Goal: Task Accomplishment & Management: Use online tool/utility

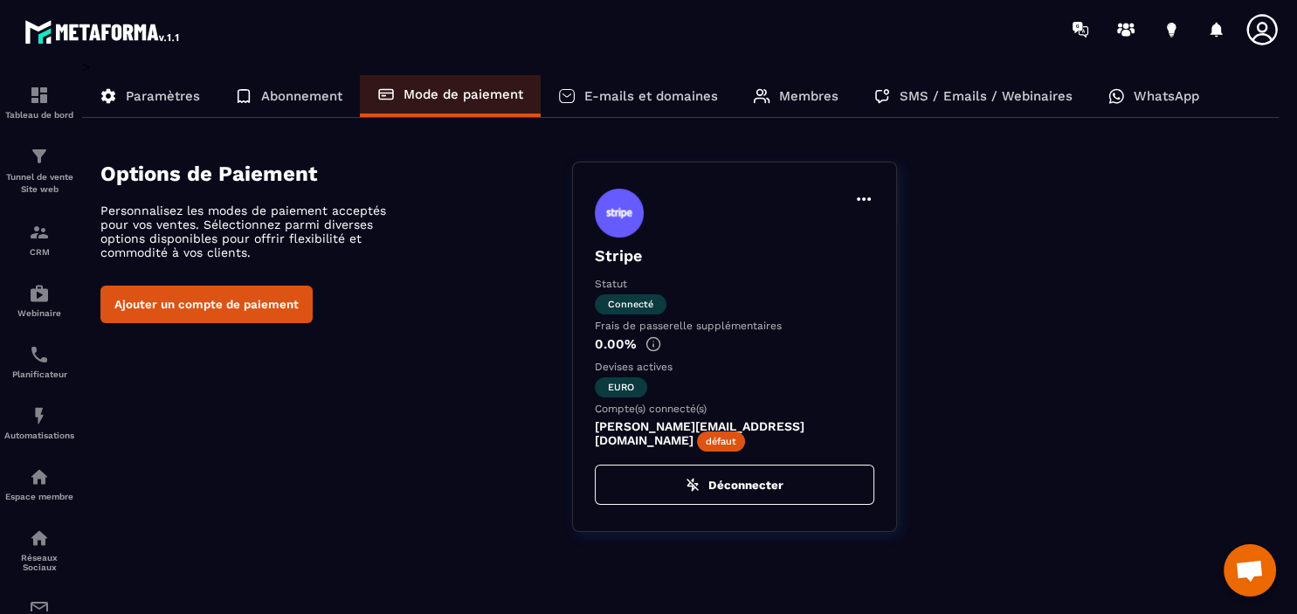
click at [634, 94] on p "E-mails et domaines" at bounding box center [651, 96] width 134 height 16
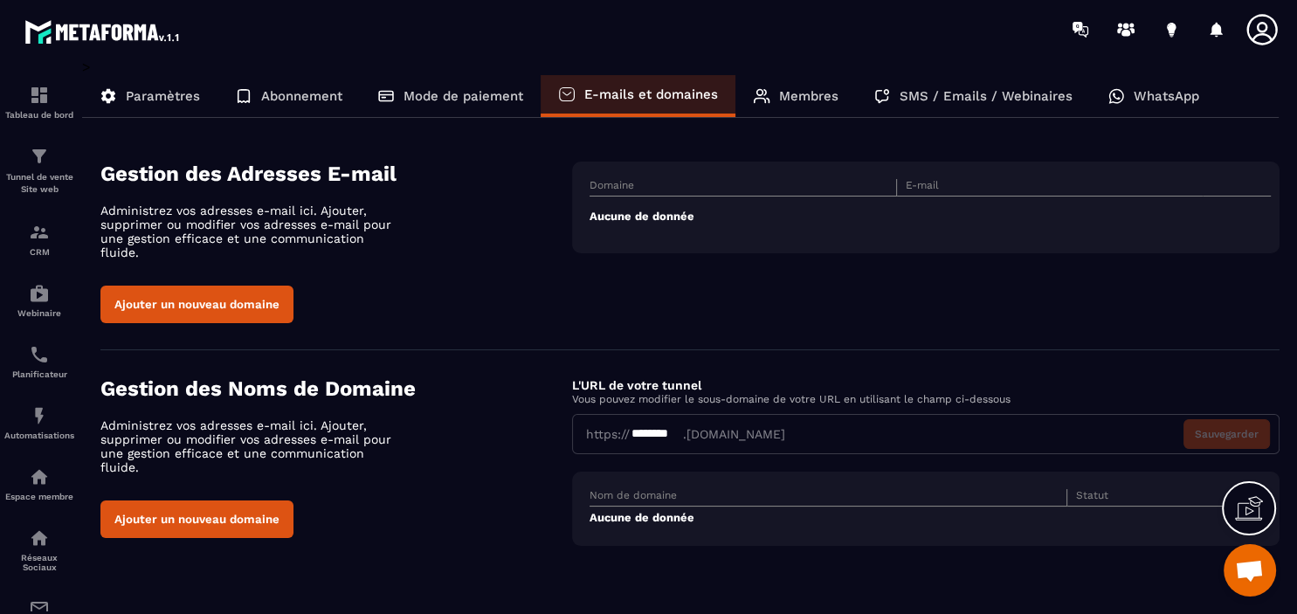
click at [487, 106] on div "Mode de paiement" at bounding box center [450, 96] width 181 height 42
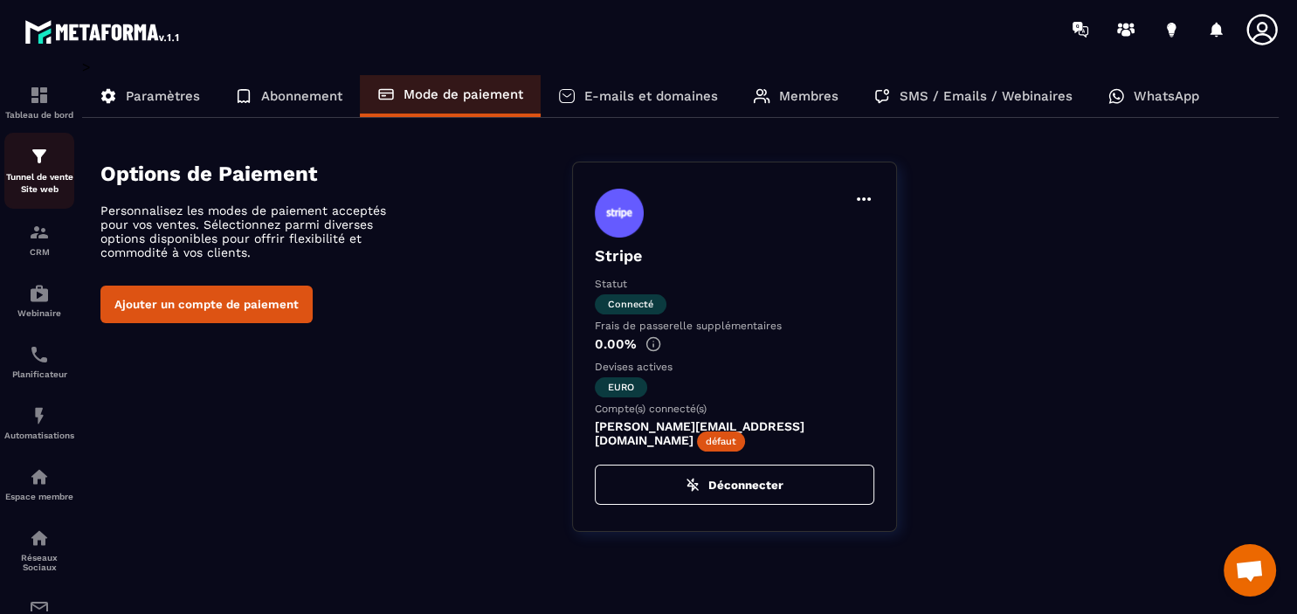
click at [30, 176] on p "Tunnel de vente Site web" at bounding box center [39, 183] width 70 height 24
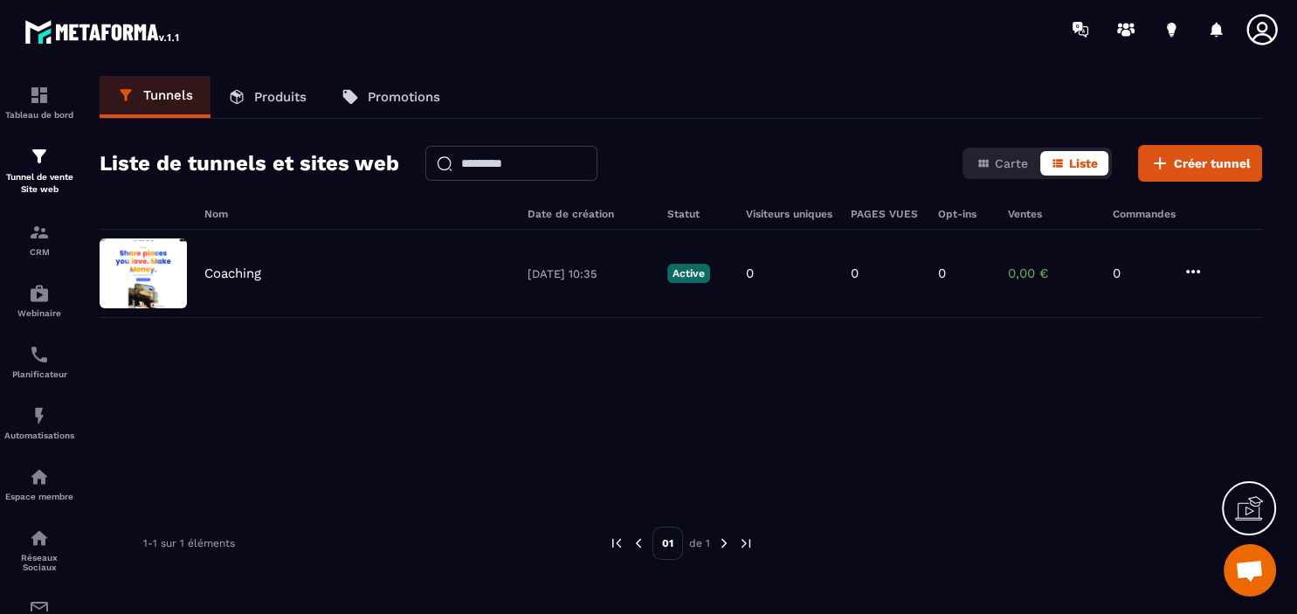
click at [253, 93] on link "Produits" at bounding box center [267, 97] width 114 height 42
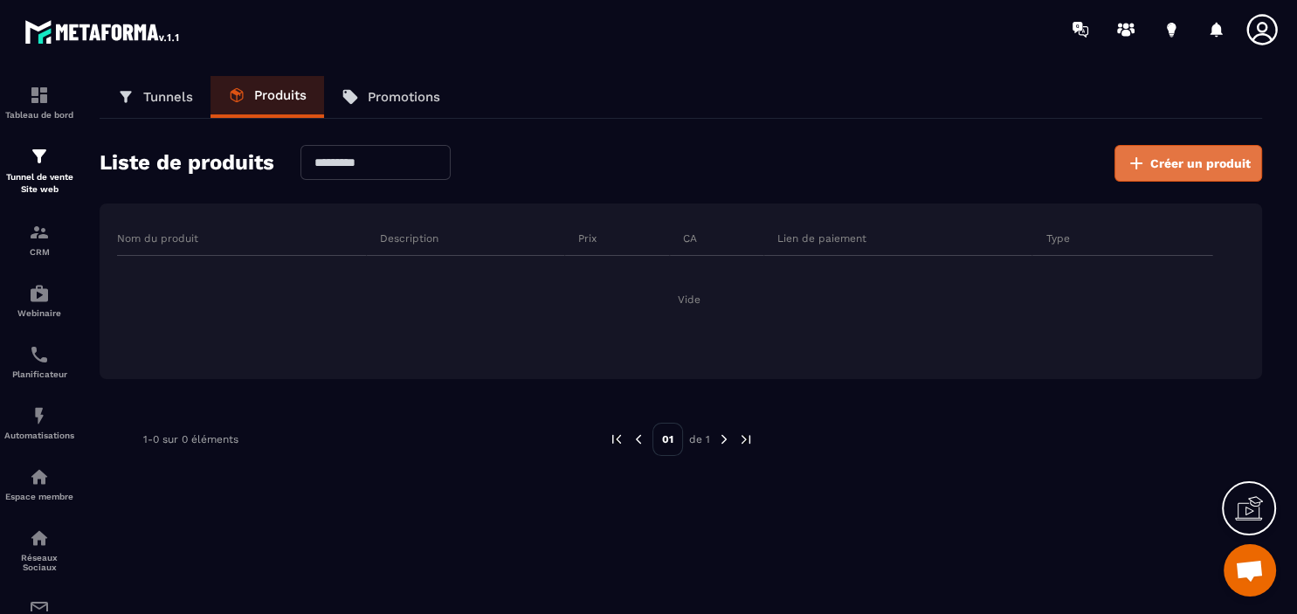
click at [1228, 167] on span "Créer un produit" at bounding box center [1200, 163] width 100 height 17
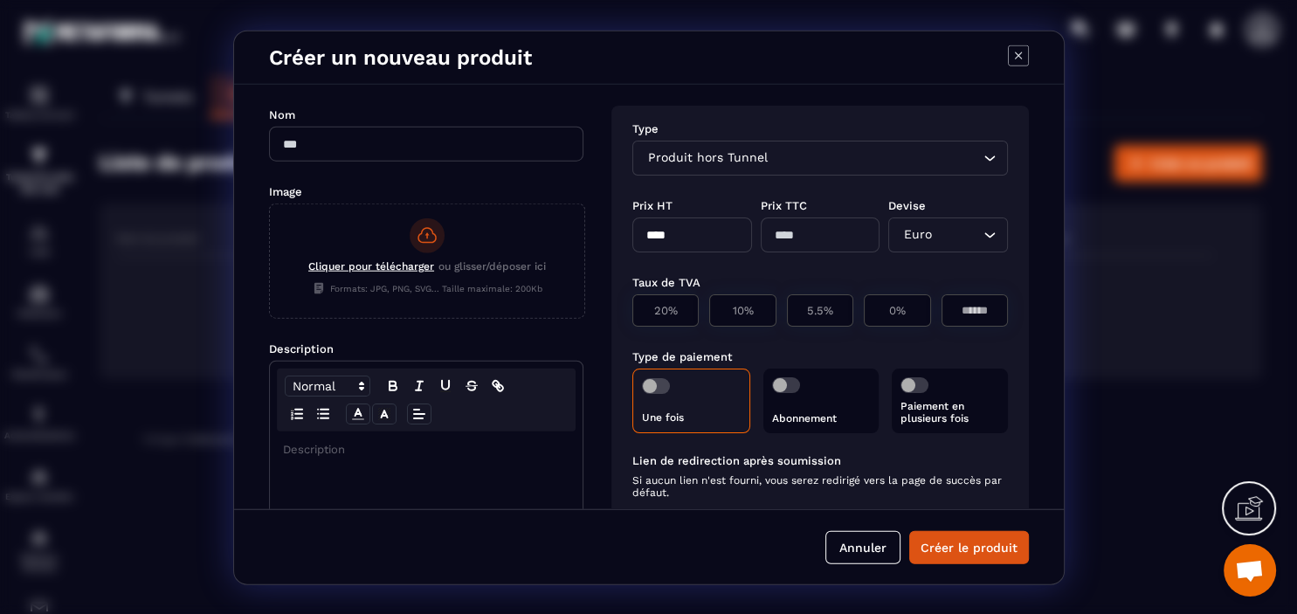
click at [725, 156] on div "Produit hors Tunnel" at bounding box center [811, 157] width 339 height 19
click at [1007, 53] on div "Créer un nouveau produit" at bounding box center [649, 57] width 830 height 53
click at [1022, 54] on icon "Modal window" at bounding box center [1018, 55] width 21 height 21
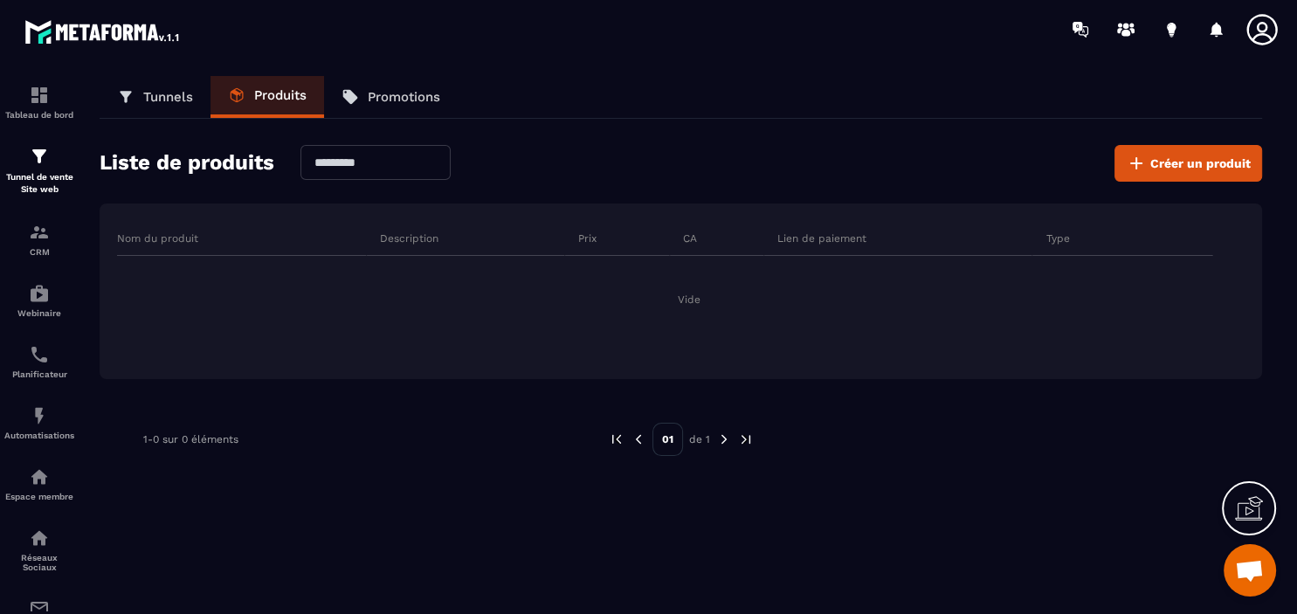
click at [1258, 506] on icon at bounding box center [1249, 508] width 28 height 28
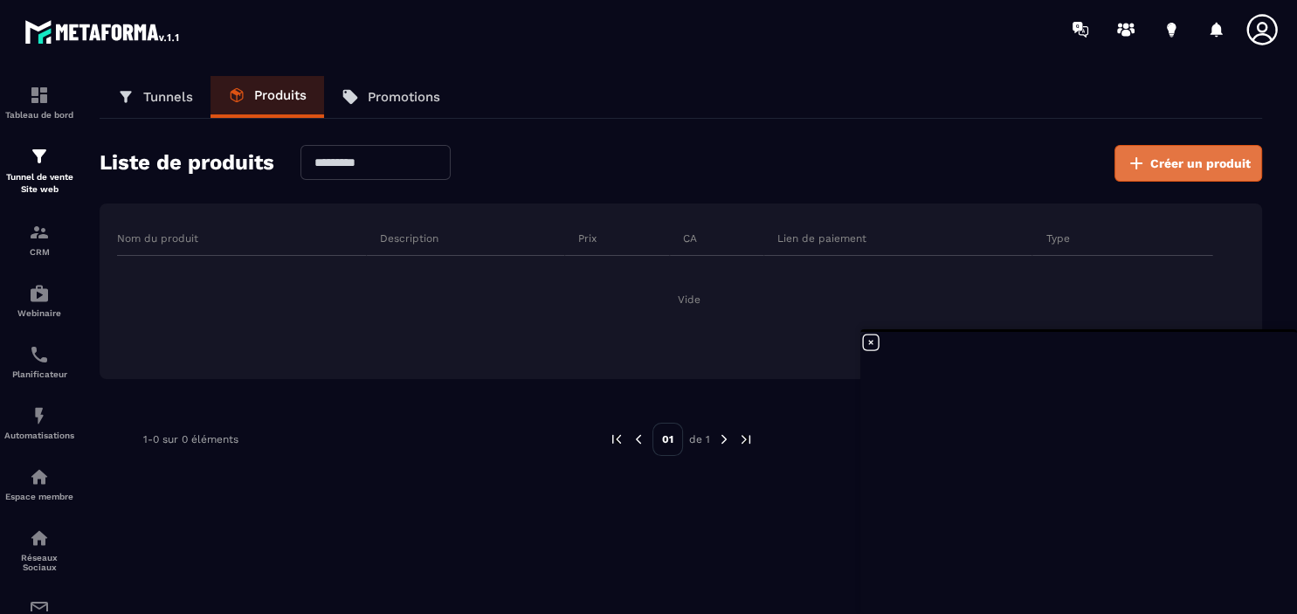
click at [1178, 159] on span "Créer un produit" at bounding box center [1200, 163] width 100 height 17
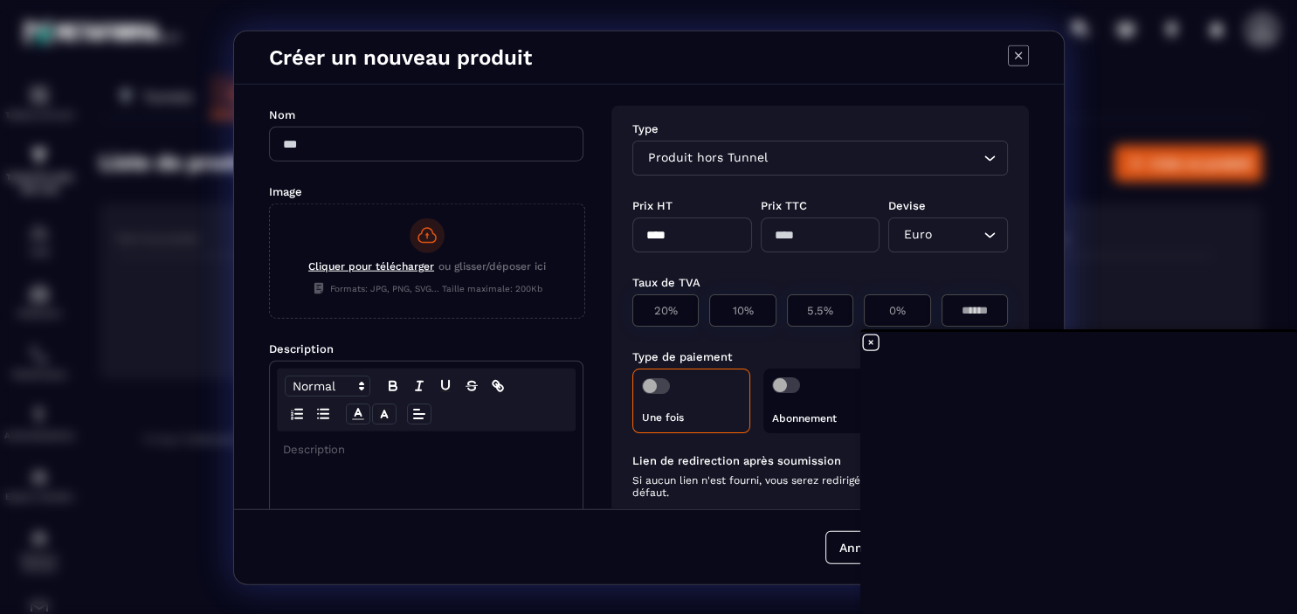
click at [426, 130] on input "Modal window" at bounding box center [426, 143] width 314 height 35
type input "********"
click at [367, 456] on div "Modal window" at bounding box center [426, 567] width 313 height 275
click at [358, 150] on input "********" at bounding box center [426, 143] width 314 height 35
type input "********"
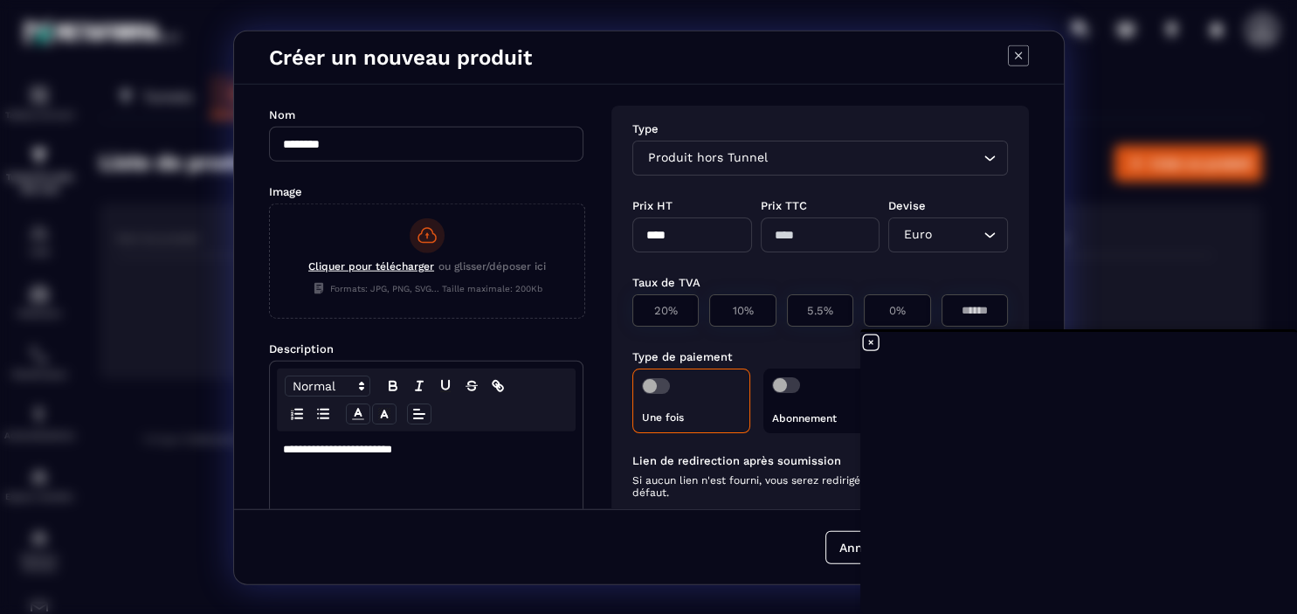
click at [485, 468] on div "**********" at bounding box center [426, 567] width 313 height 275
click at [398, 140] on input "********" at bounding box center [426, 143] width 314 height 35
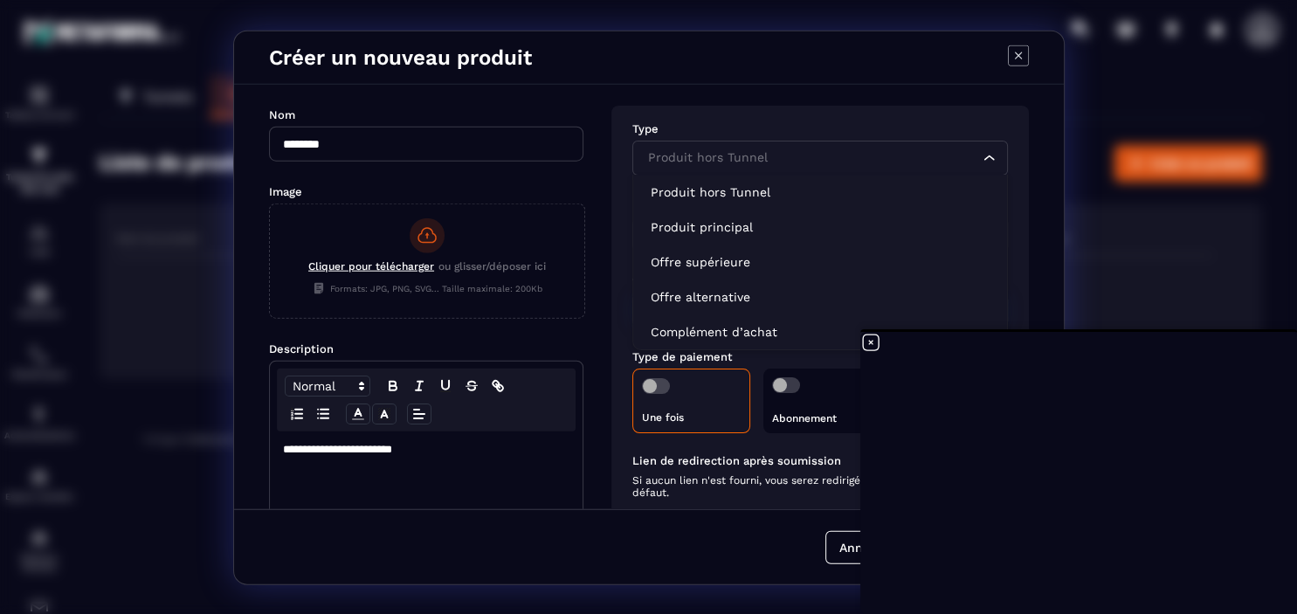
click at [782, 156] on input "Search for option" at bounding box center [811, 157] width 335 height 19
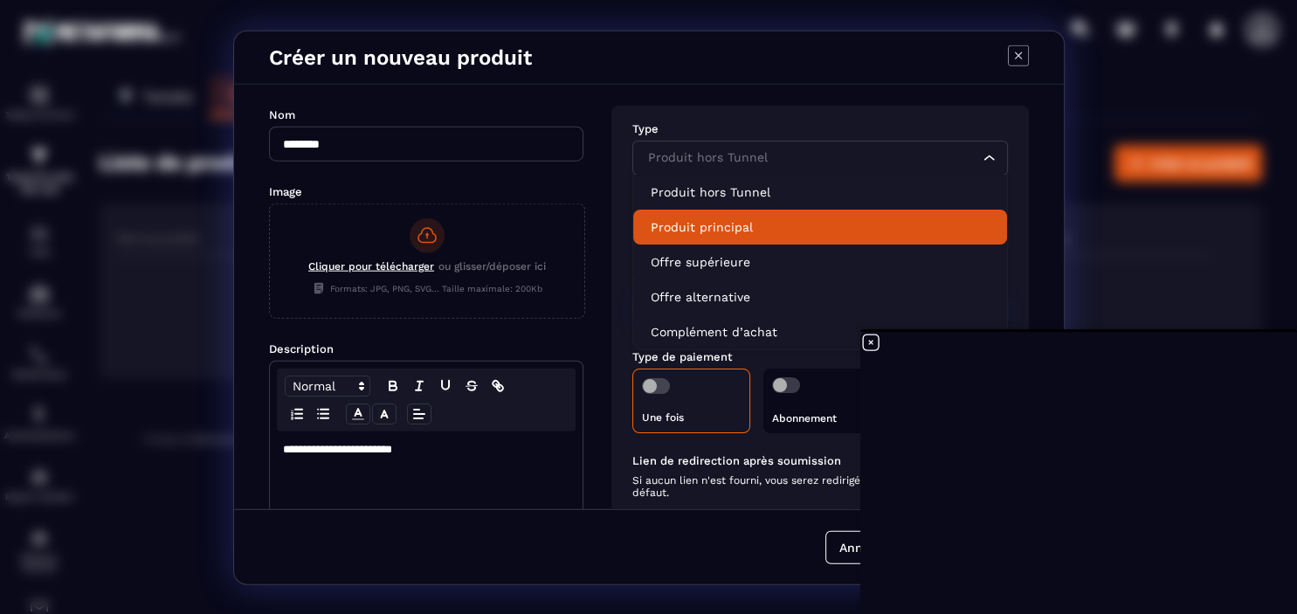
click at [725, 219] on p "Produit principal" at bounding box center [820, 225] width 339 height 17
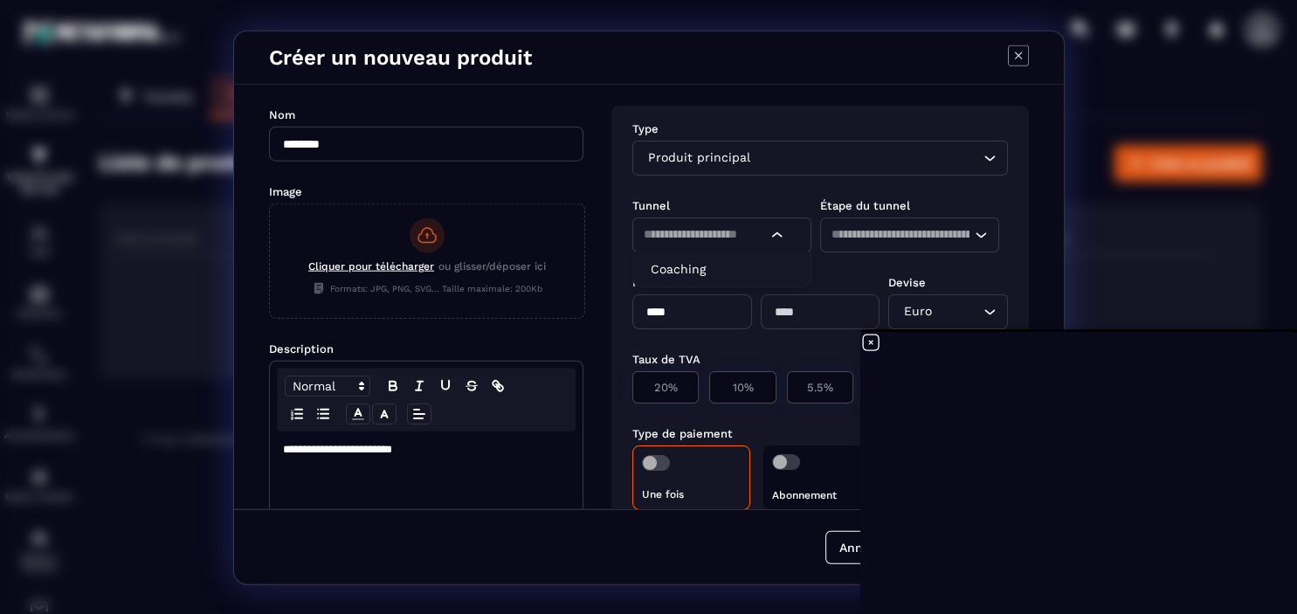
click at [766, 231] on input "Search for option" at bounding box center [705, 233] width 123 height 19
click at [680, 265] on p "Coaching" at bounding box center [722, 267] width 142 height 17
click at [885, 232] on input "Search for option" at bounding box center [900, 233] width 139 height 19
click at [1046, 156] on div "**********" at bounding box center [649, 296] width 830 height 424
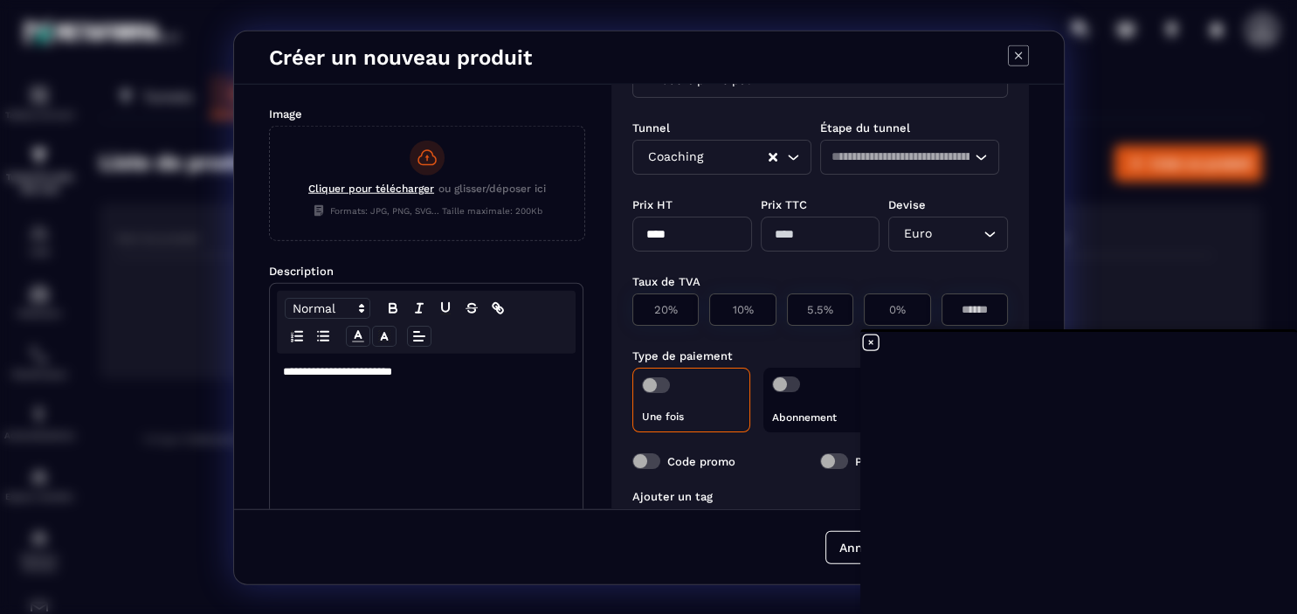
scroll to position [201, 0]
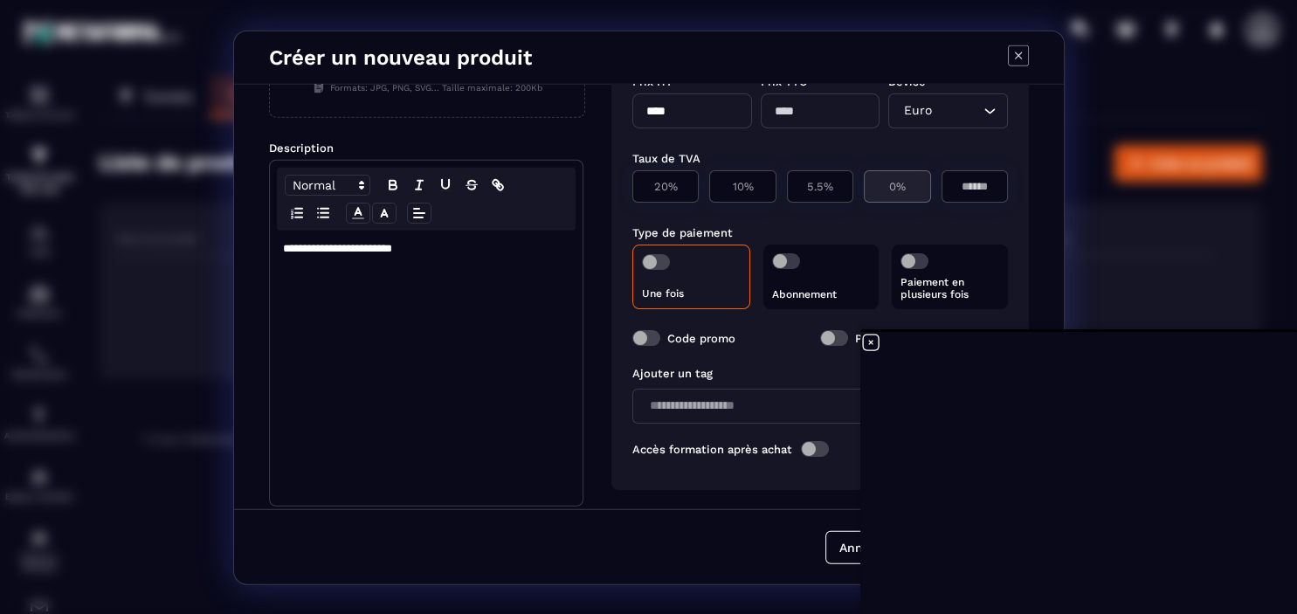
click at [913, 187] on p "0%" at bounding box center [896, 185] width 47 height 13
type input "*"
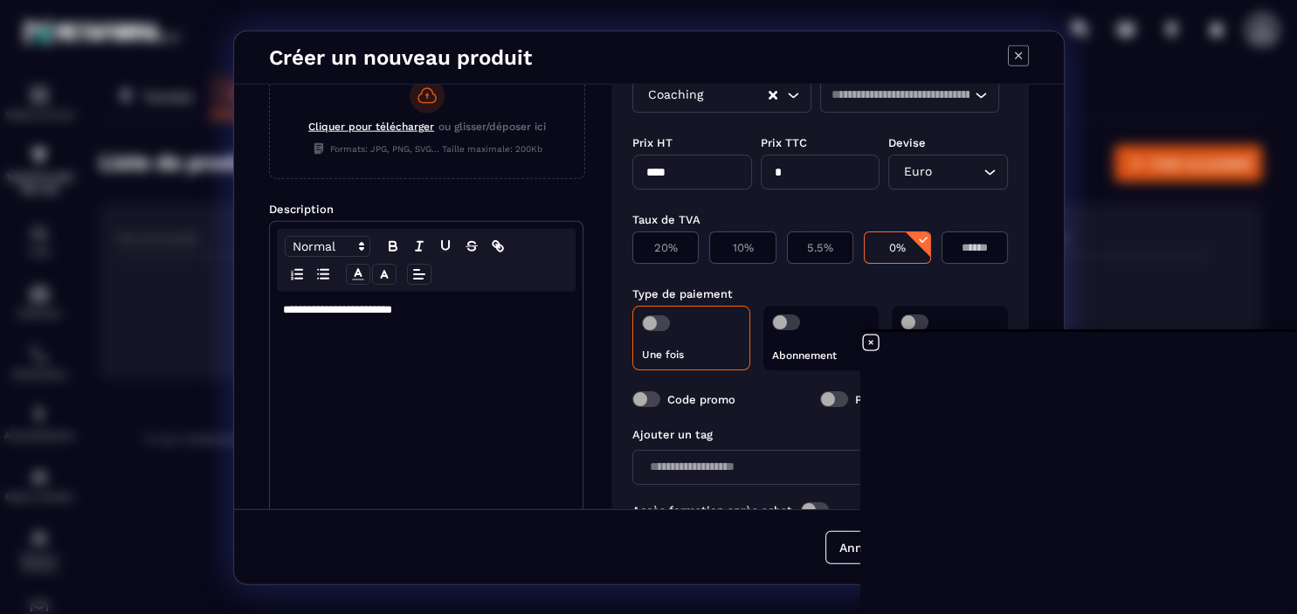
scroll to position [100, 0]
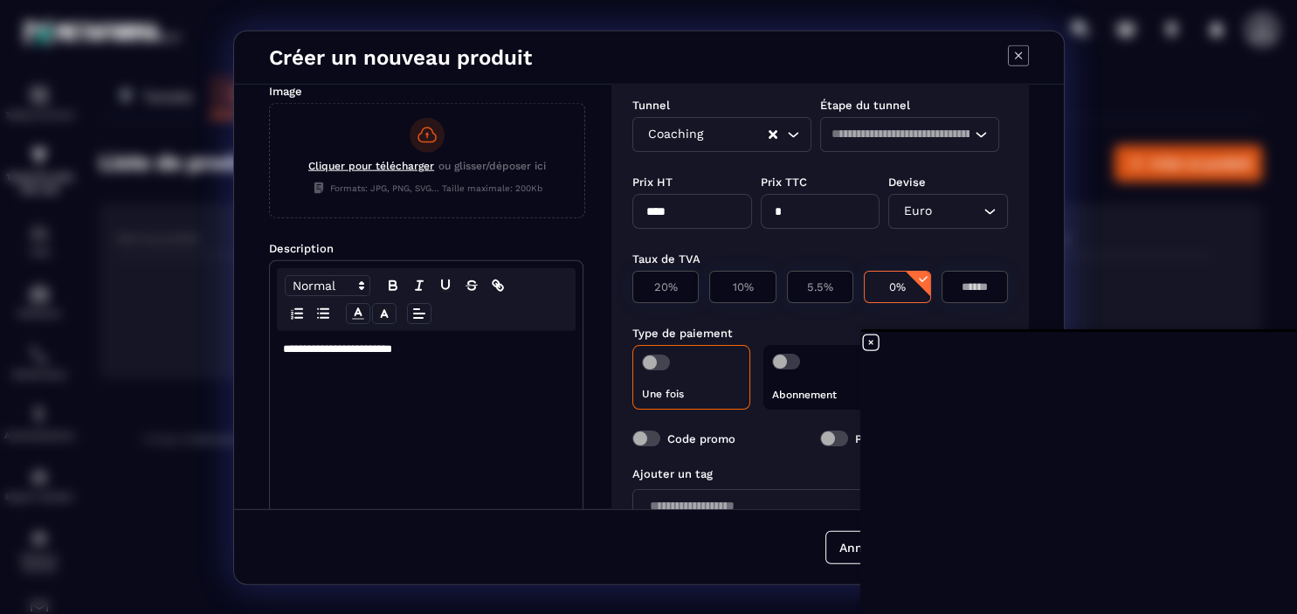
click at [686, 212] on input "****" at bounding box center [692, 210] width 120 height 35
drag, startPoint x: 644, startPoint y: 213, endPoint x: 732, endPoint y: 209, distance: 87.4
click at [732, 209] on input "****" at bounding box center [692, 210] width 120 height 35
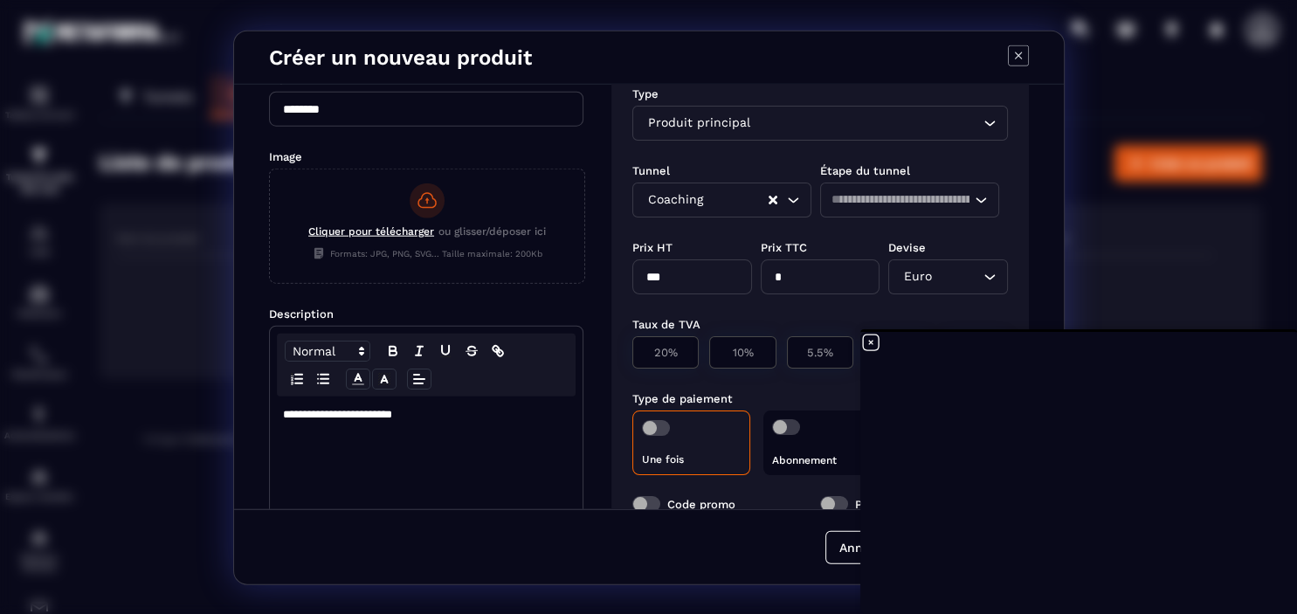
scroll to position [0, 0]
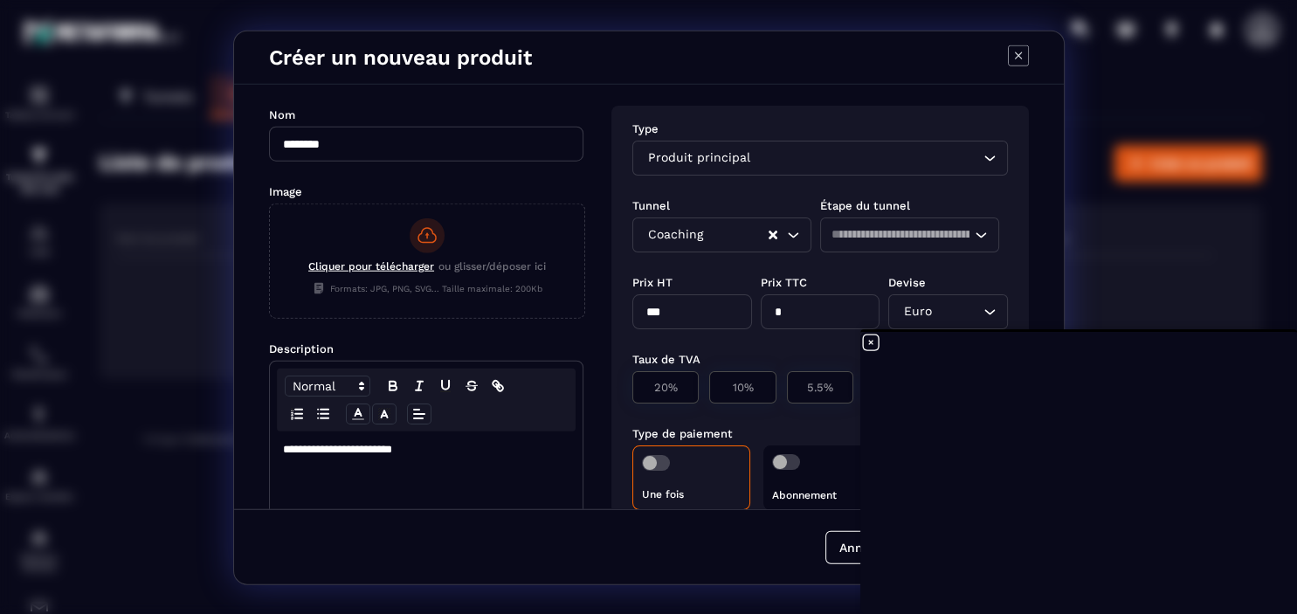
type input "***"
click at [507, 449] on p "**********" at bounding box center [426, 449] width 286 height 16
click at [283, 451] on p "**********" at bounding box center [426, 449] width 286 height 16
click at [391, 451] on p "**********" at bounding box center [426, 449] width 286 height 16
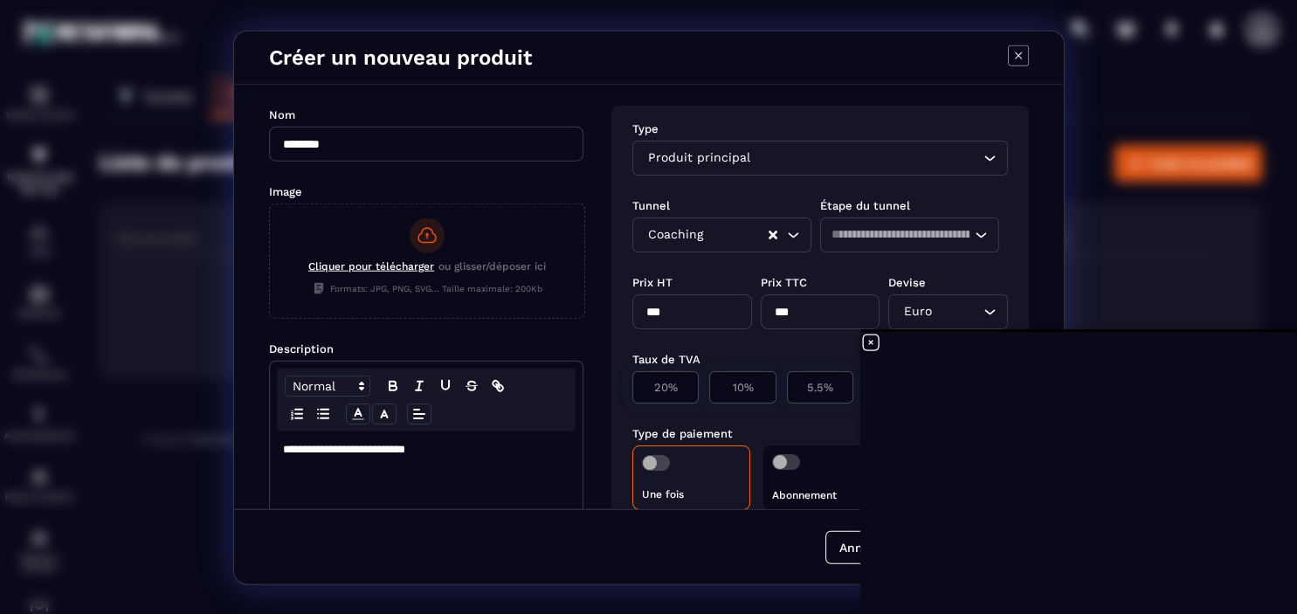
click at [471, 448] on p "**********" at bounding box center [426, 449] width 286 height 16
click at [474, 154] on input "********" at bounding box center [426, 143] width 314 height 35
type input "**********"
click at [509, 452] on p "**********" at bounding box center [426, 449] width 286 height 16
drag, startPoint x: 678, startPoint y: 313, endPoint x: 632, endPoint y: 314, distance: 46.3
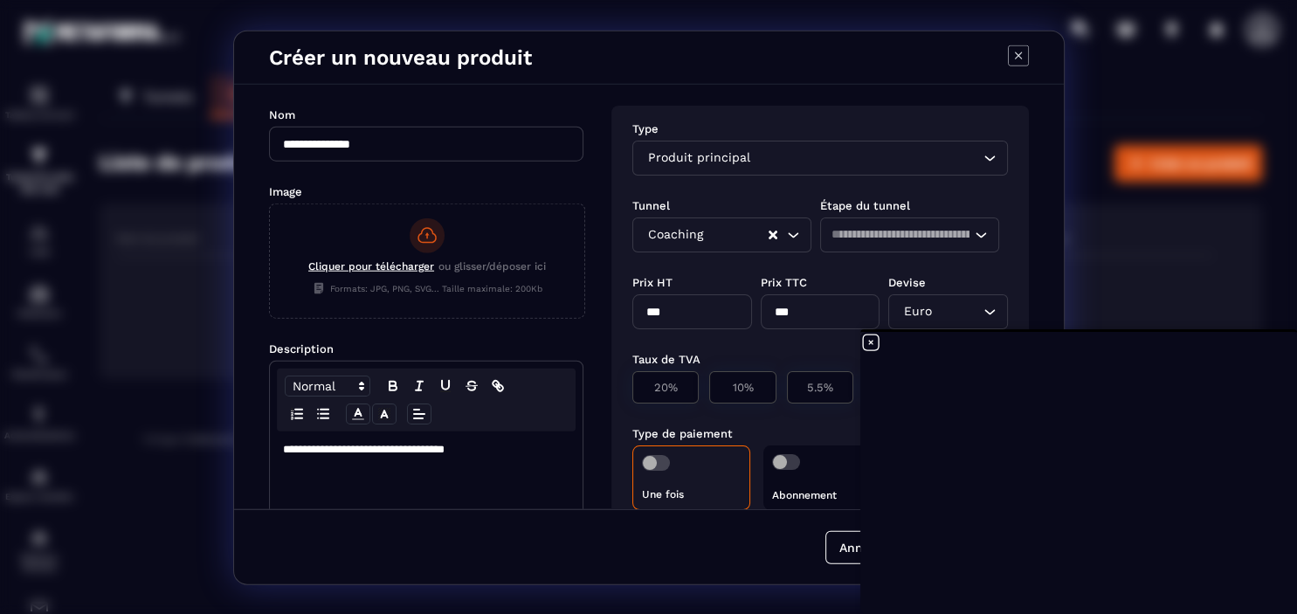
click at [632, 314] on input "***" at bounding box center [692, 310] width 120 height 35
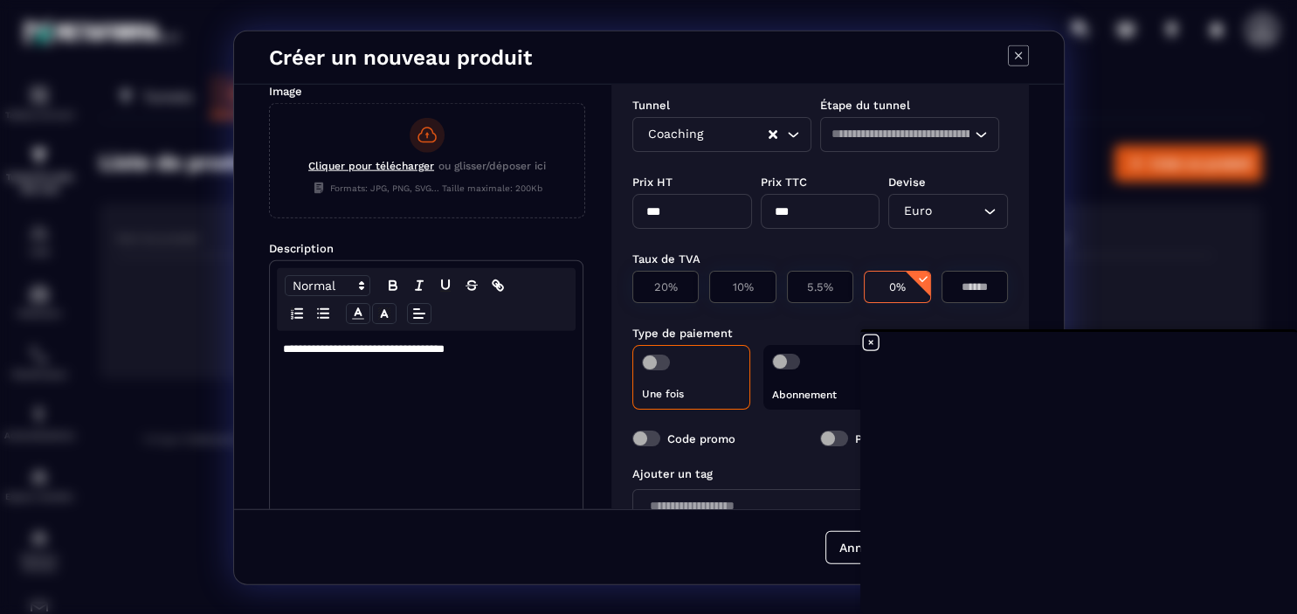
scroll to position [203, 0]
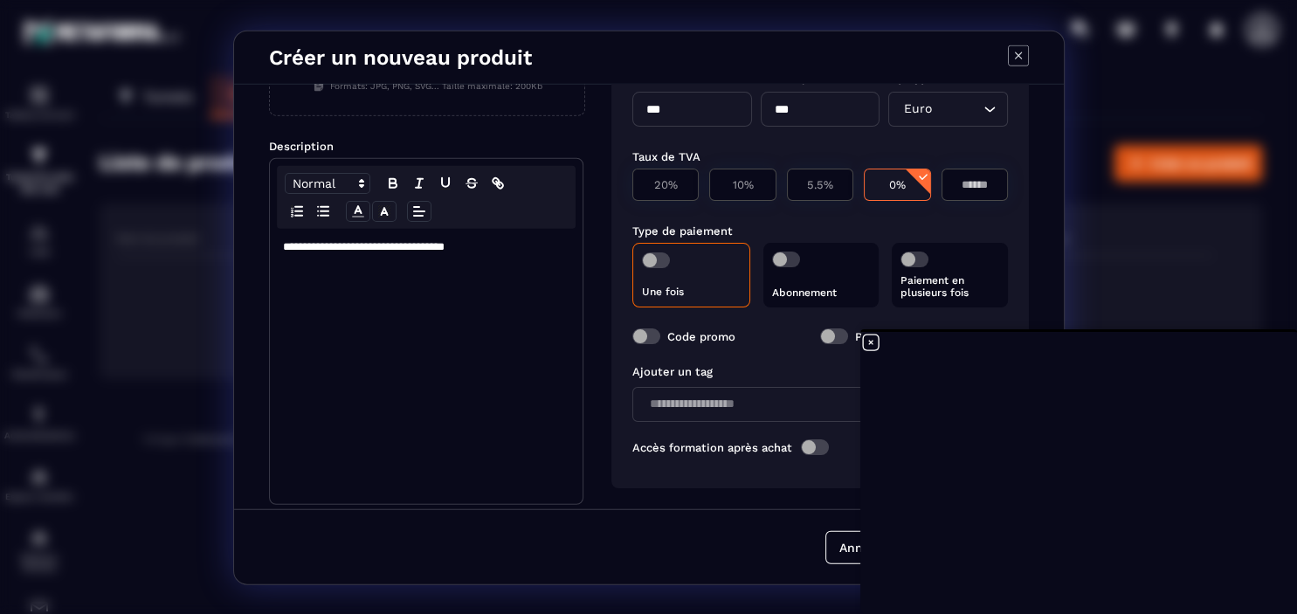
type input "***"
click at [910, 258] on span "Modal window" at bounding box center [914, 259] width 28 height 16
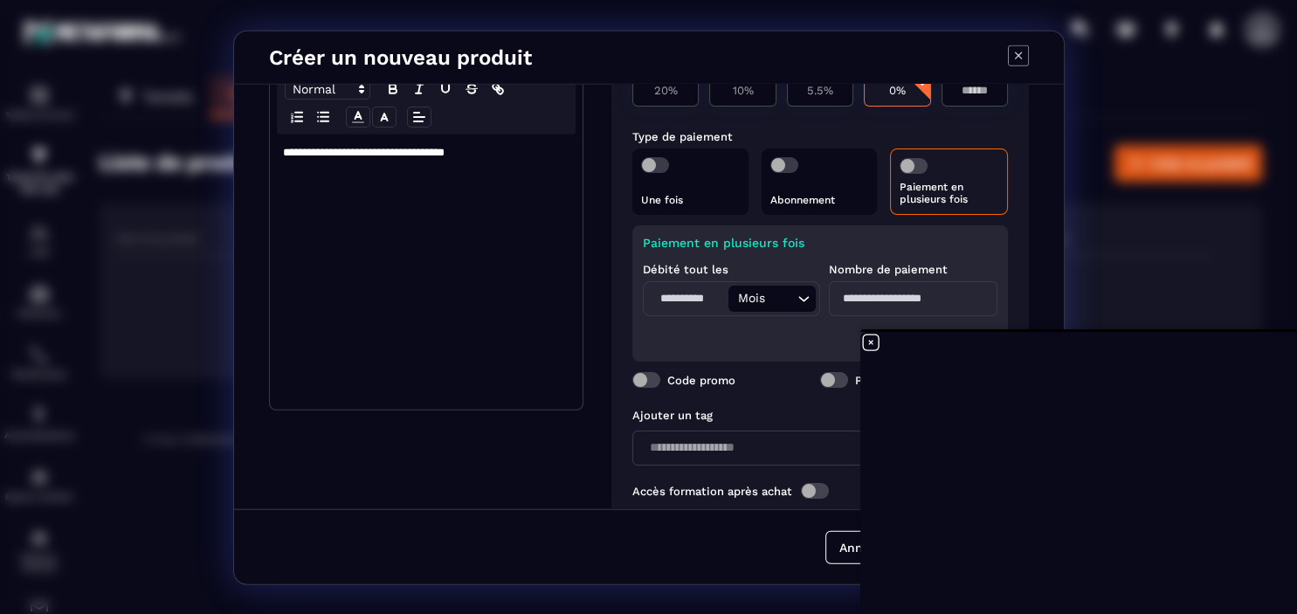
scroll to position [341, 0]
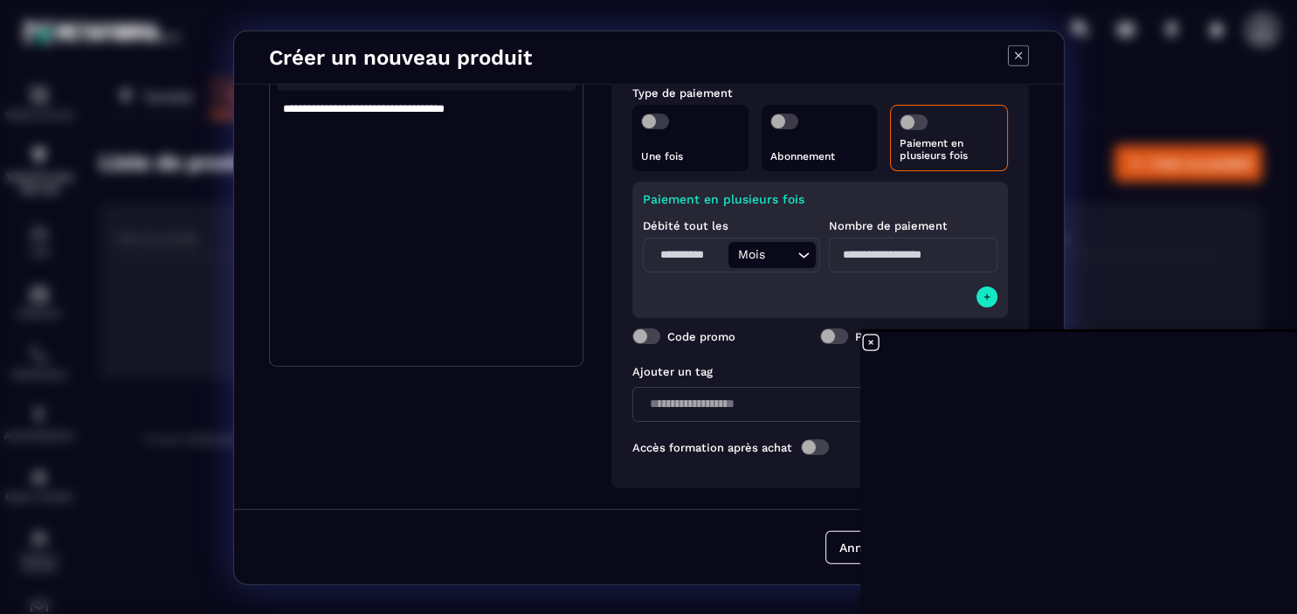
click at [761, 257] on div "Mois" at bounding box center [763, 253] width 63 height 19
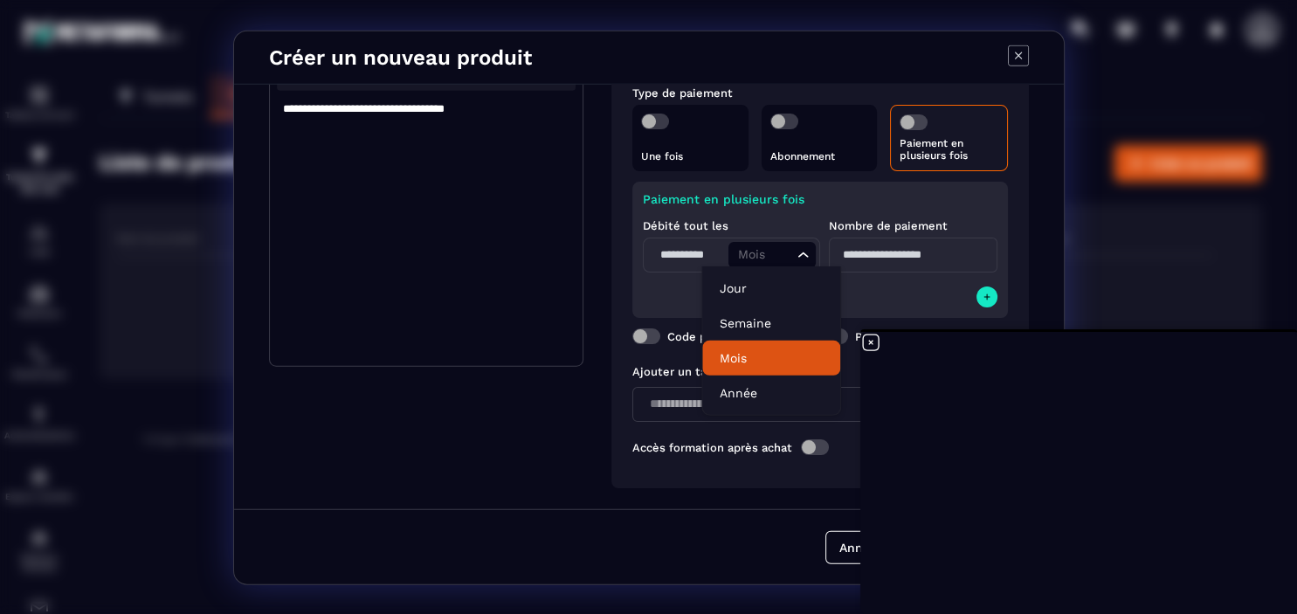
click at [740, 352] on p "Mois" at bounding box center [770, 357] width 103 height 17
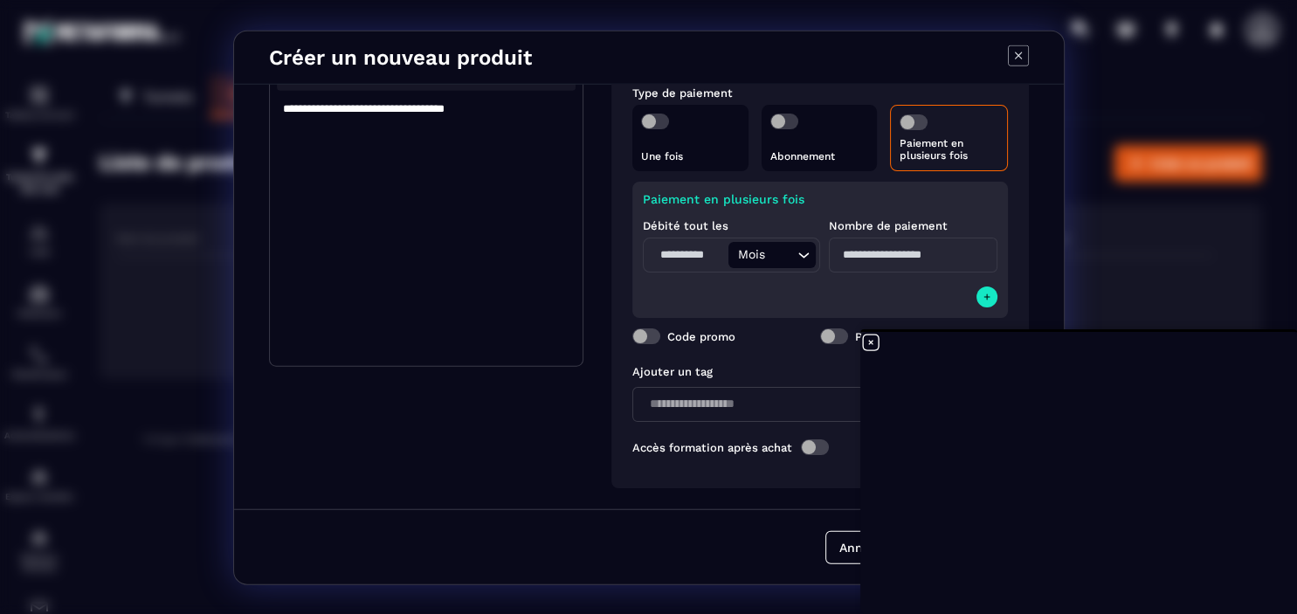
click at [874, 261] on input "Modal window" at bounding box center [913, 254] width 169 height 35
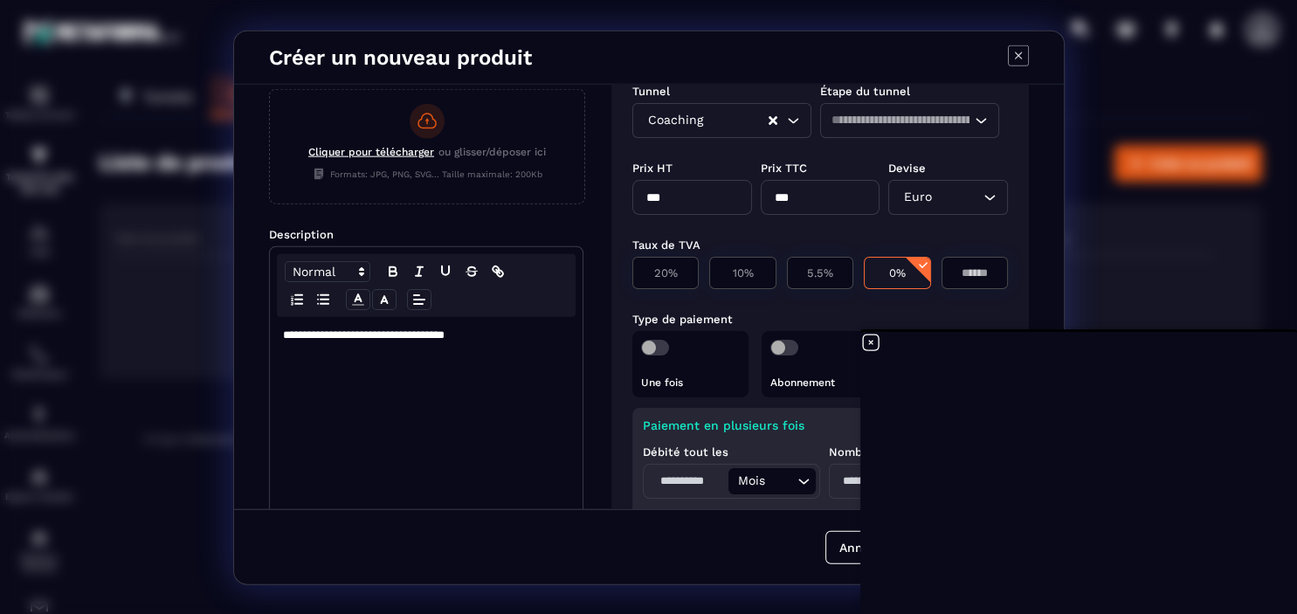
scroll to position [39, 0]
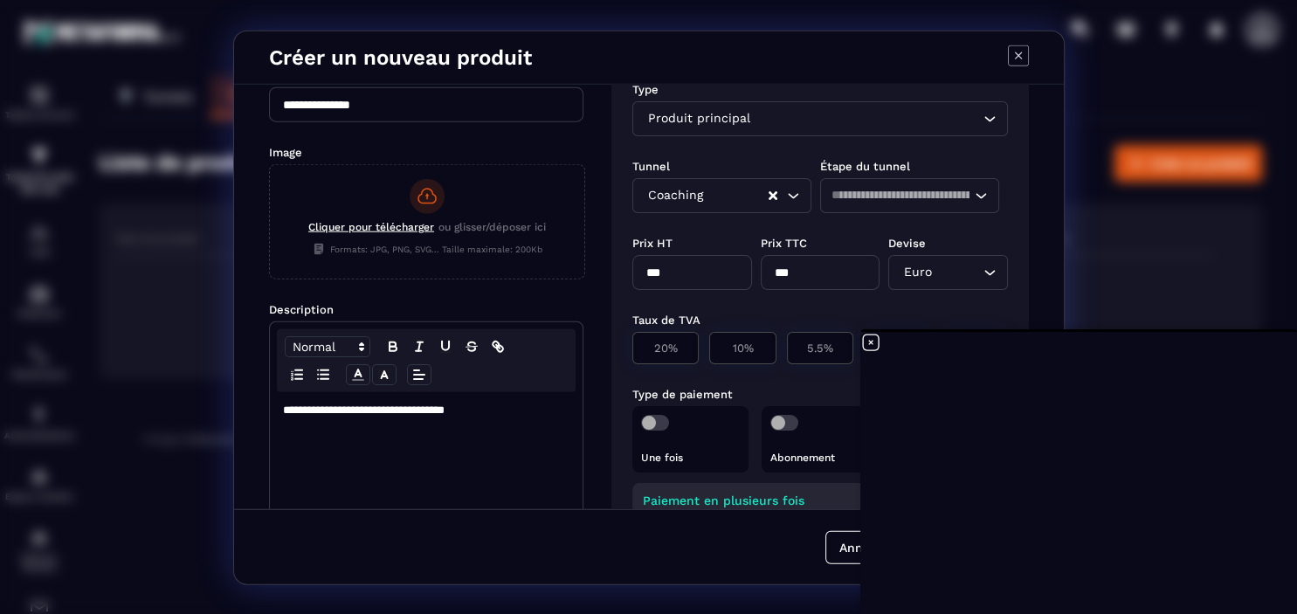
click at [654, 273] on input "***" at bounding box center [692, 271] width 120 height 35
type input "***"
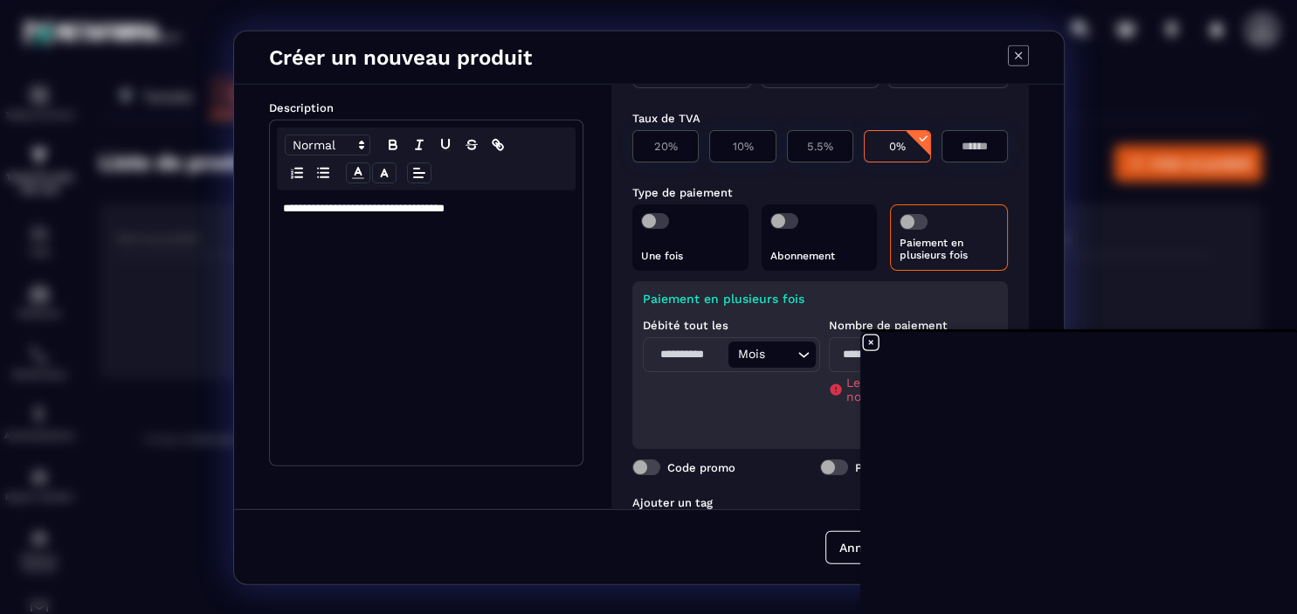
scroll to position [341, 0]
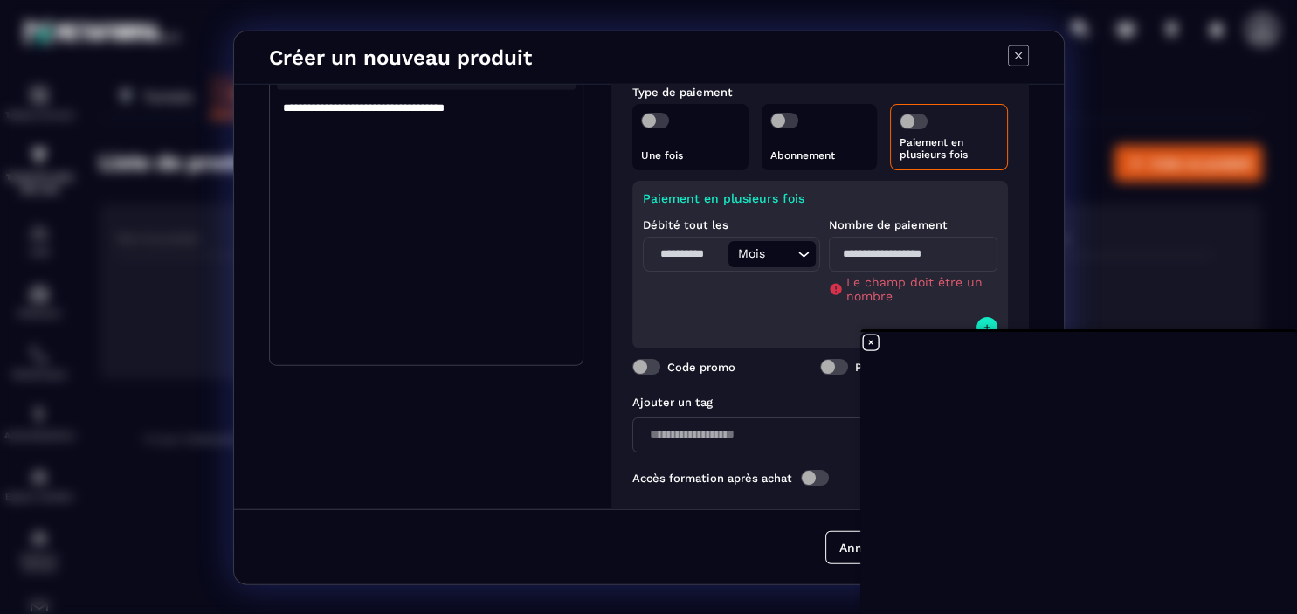
click at [847, 250] on input "Modal window" at bounding box center [913, 253] width 169 height 35
type input "*"
click at [743, 292] on div "Paiement en plusieurs fois Débité tout les Mois Loading... Nombre de paiement *…" at bounding box center [819, 264] width 375 height 168
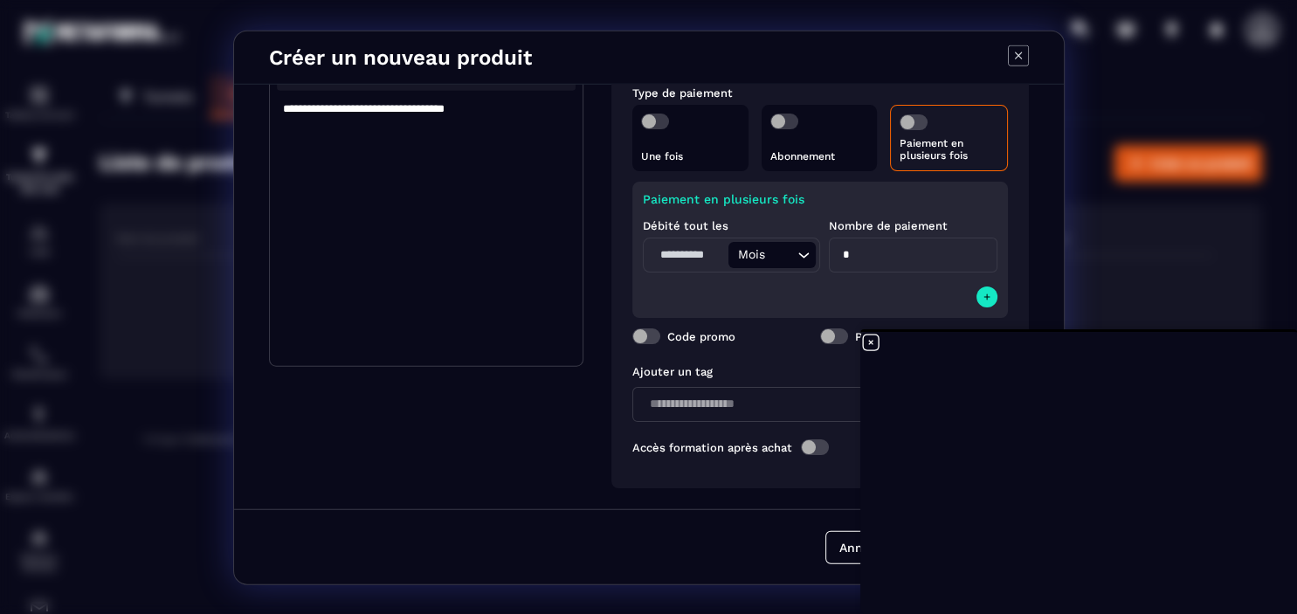
click at [1016, 208] on div "Type Produit principal Loading... Tunnel Étape du tunnel Coaching Loading... Lo…" at bounding box center [819, 125] width 417 height 723
click at [639, 334] on span "Modal window" at bounding box center [646, 335] width 28 height 16
click at [644, 336] on span "Modal window" at bounding box center [646, 335] width 28 height 16
click at [823, 334] on span "Modal window" at bounding box center [834, 335] width 28 height 16
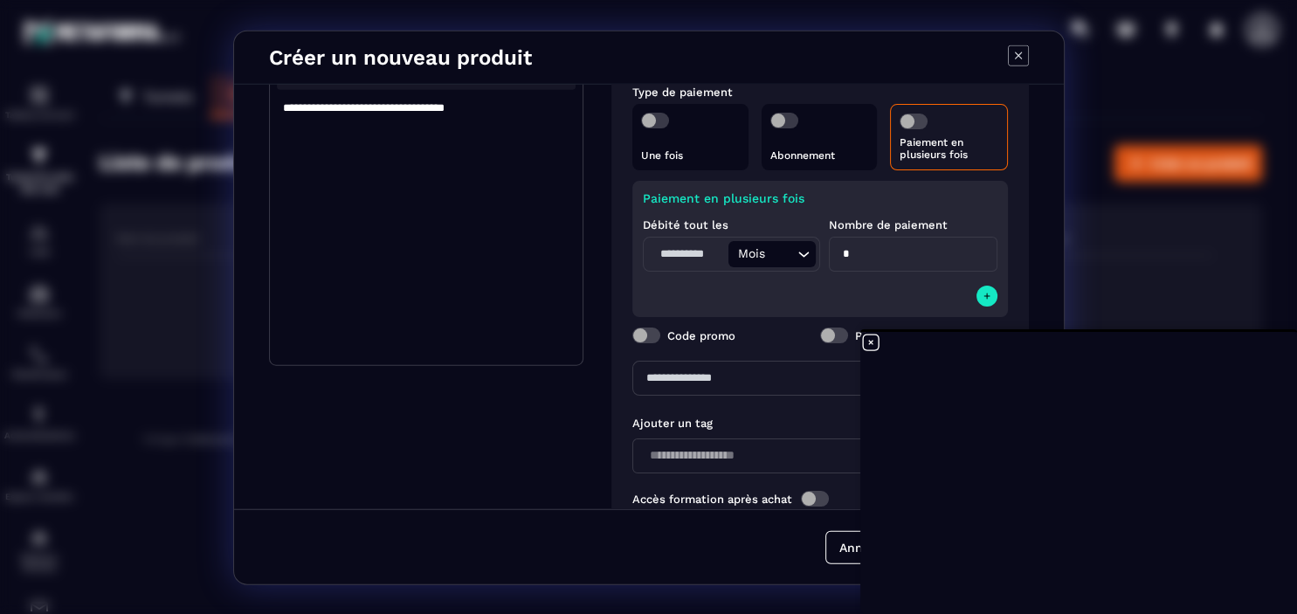
click at [836, 334] on span "Modal window" at bounding box center [834, 335] width 28 height 16
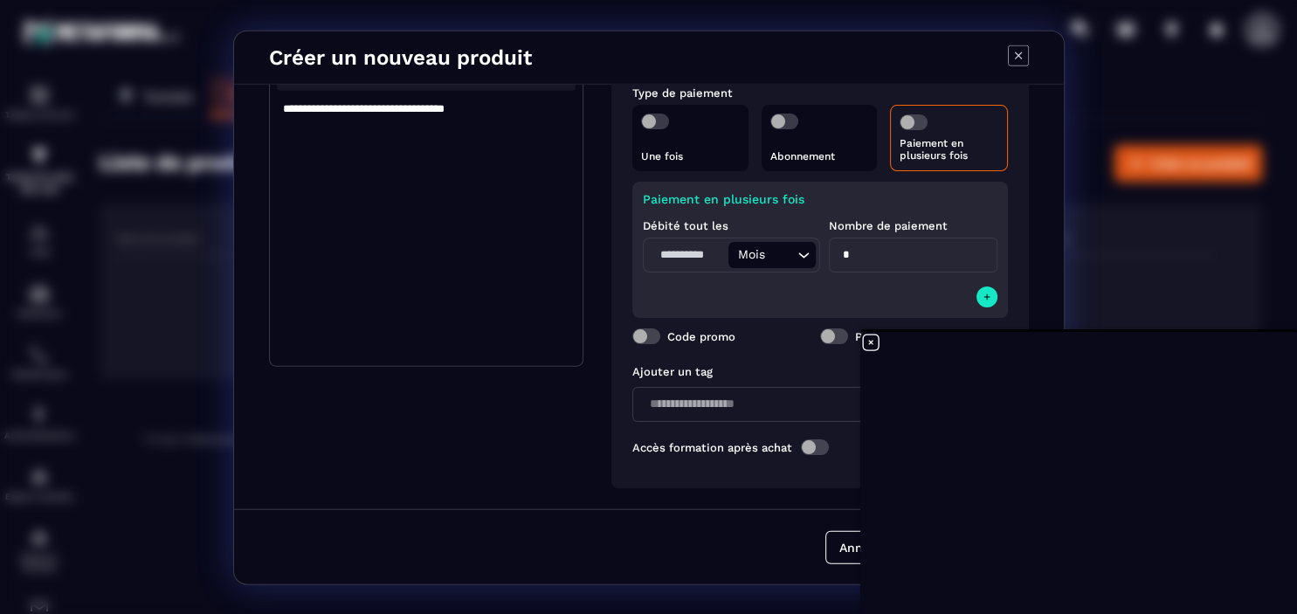
click at [634, 334] on span "Modal window" at bounding box center [646, 335] width 28 height 16
click at [647, 334] on span "Modal window" at bounding box center [646, 335] width 28 height 16
click at [662, 398] on input "Search for option" at bounding box center [790, 403] width 293 height 19
click at [766, 343] on div "Code promo" at bounding box center [726, 335] width 188 height 16
click at [814, 445] on span "Modal window" at bounding box center [815, 446] width 28 height 16
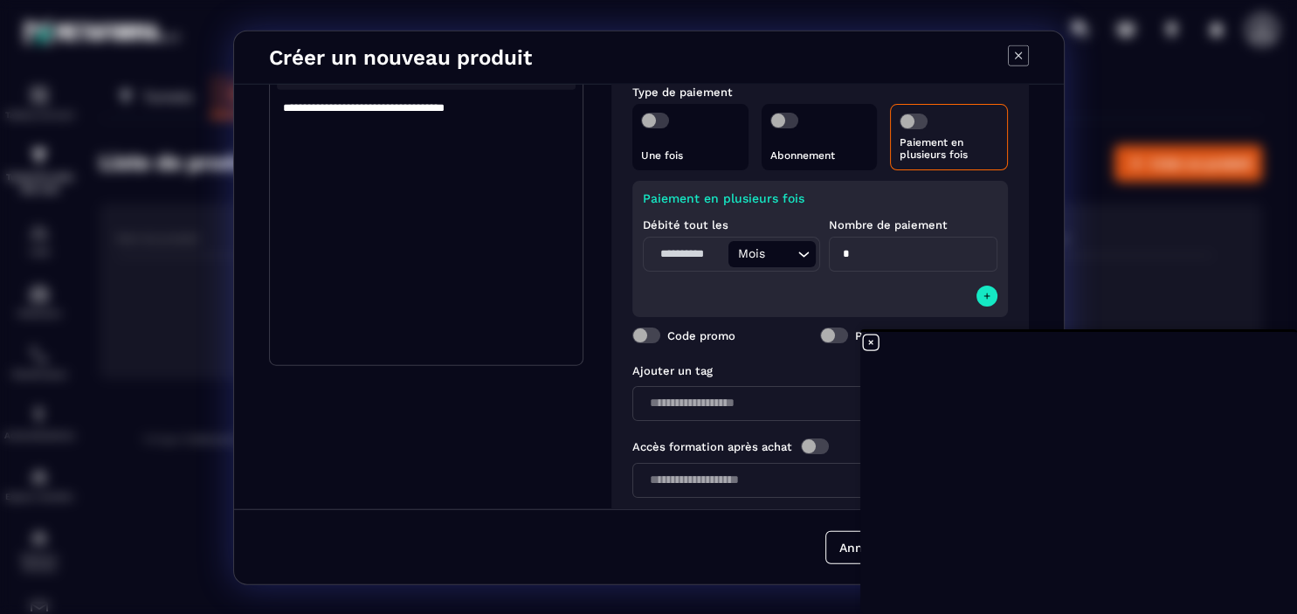
scroll to position [376, 0]
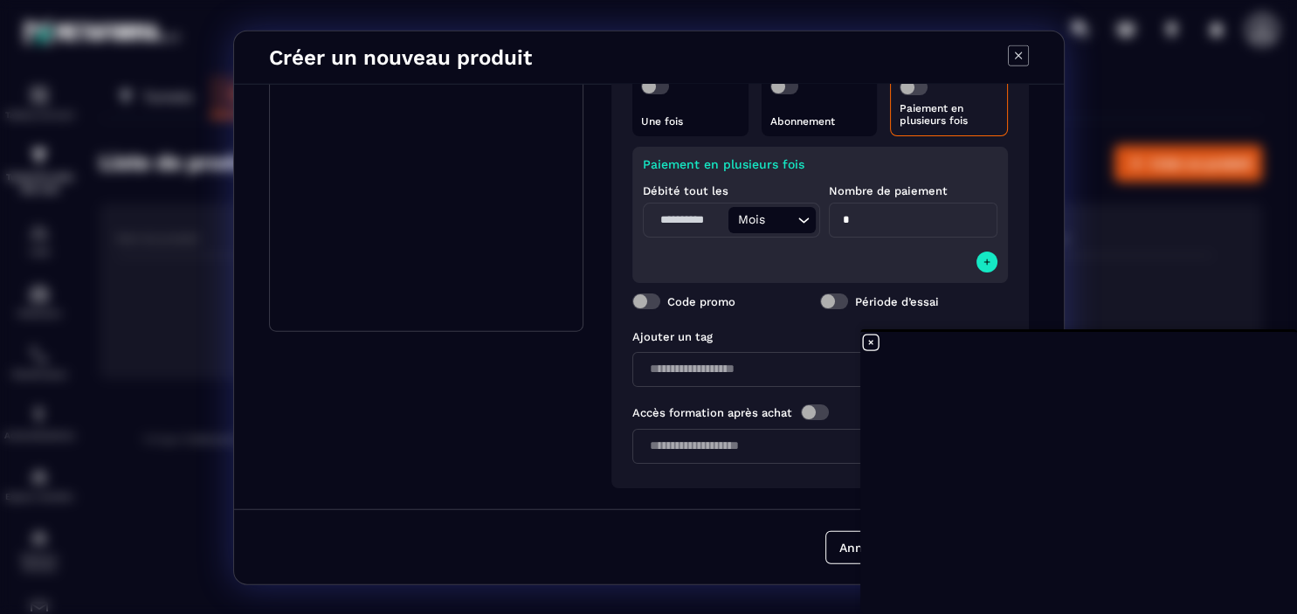
click at [664, 443] on input "Search for option" at bounding box center [811, 445] width 335 height 19
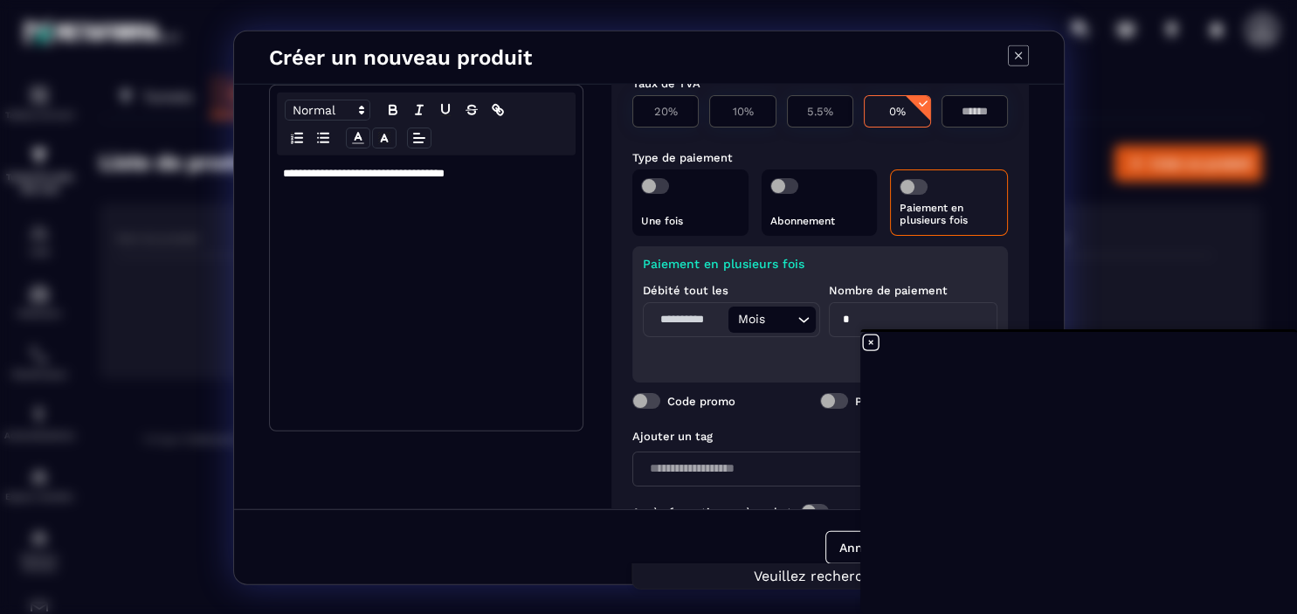
click at [579, 173] on div "**********" at bounding box center [426, 292] width 313 height 275
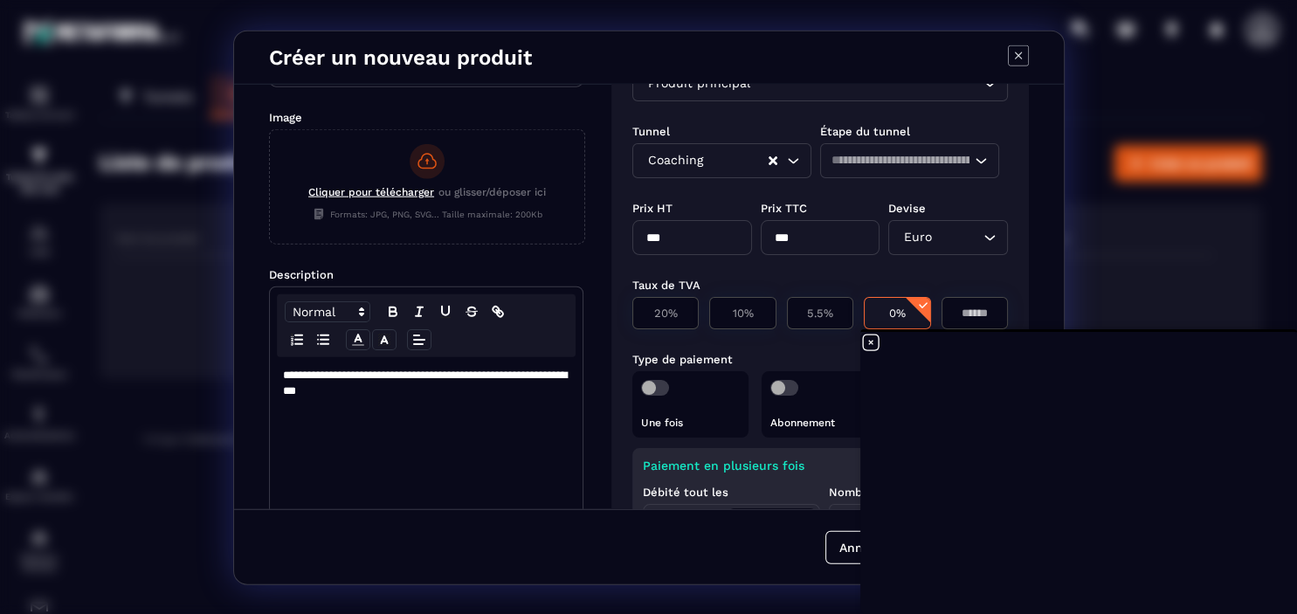
scroll to position [0, 0]
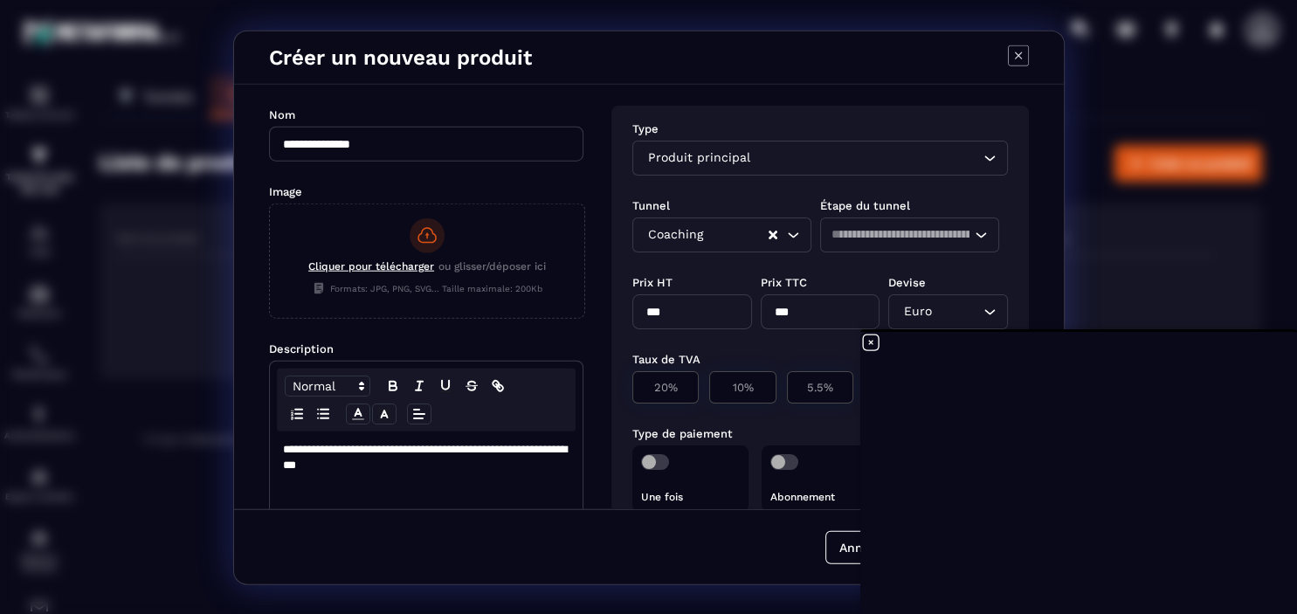
click at [866, 342] on icon at bounding box center [870, 342] width 21 height 21
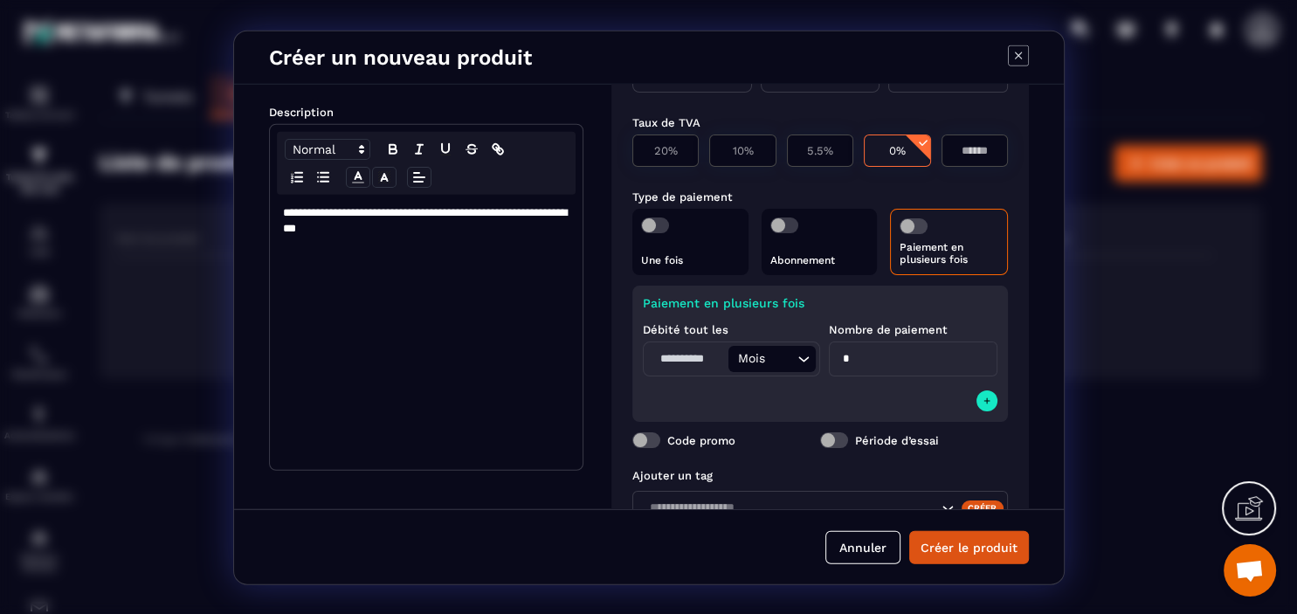
scroll to position [301, 0]
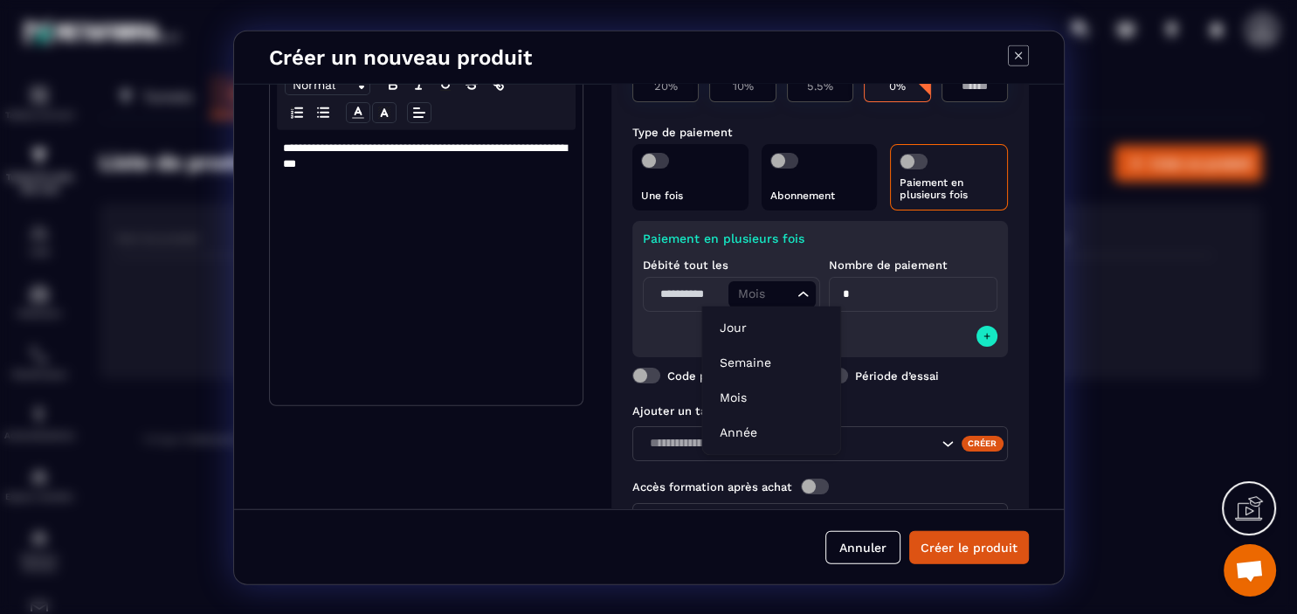
click at [807, 294] on icon "Search for option" at bounding box center [803, 293] width 17 height 17
click at [774, 361] on p "Semaine" at bounding box center [770, 362] width 103 height 17
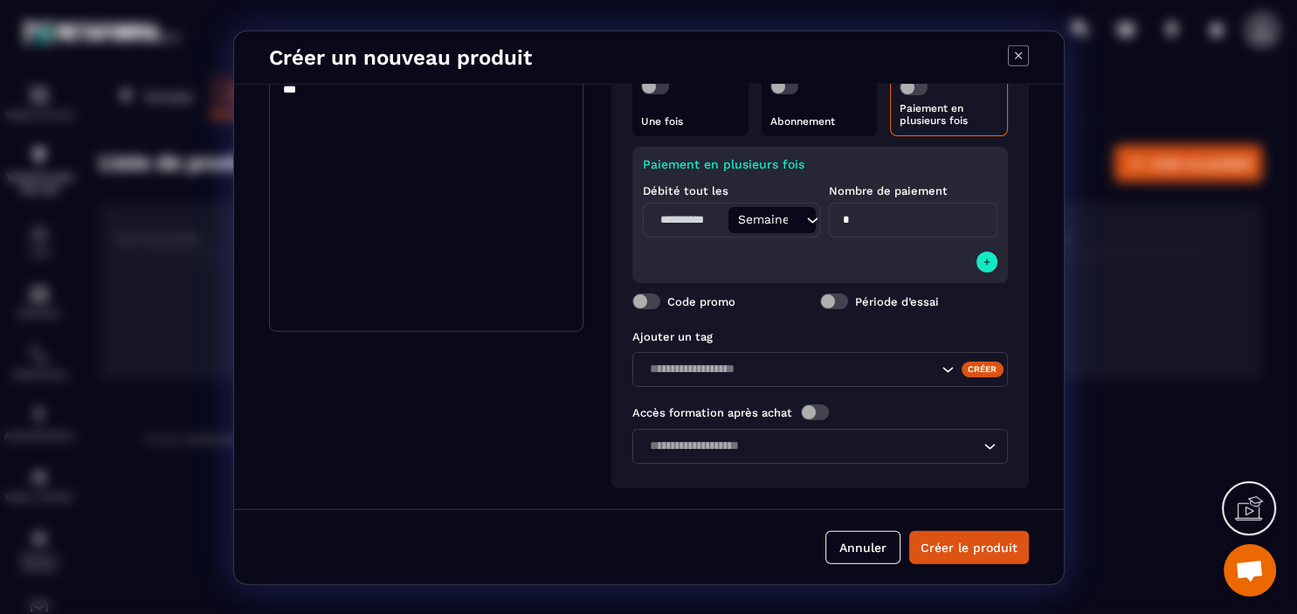
scroll to position [74, 0]
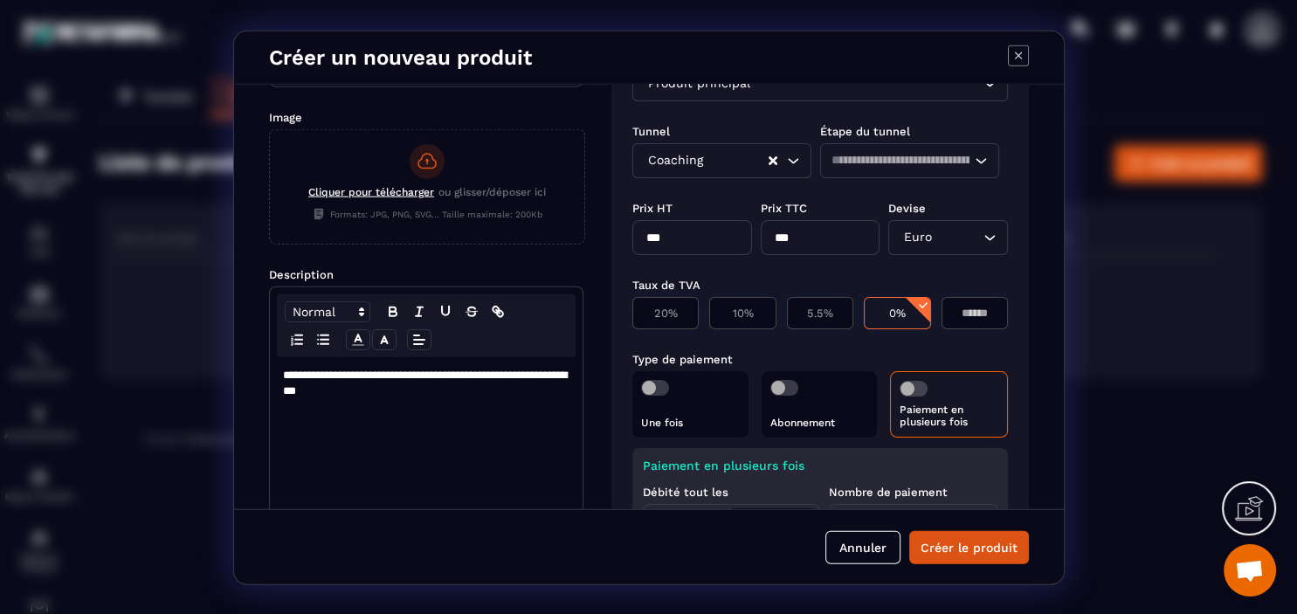
click at [467, 389] on p "**********" at bounding box center [426, 383] width 286 height 32
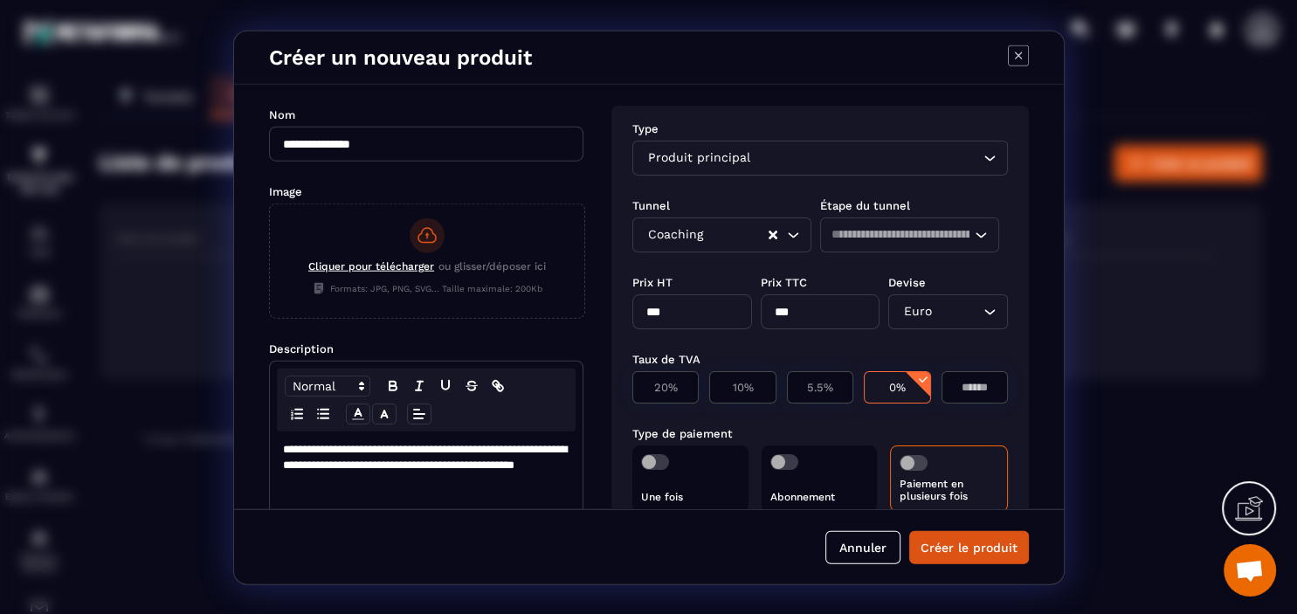
click at [387, 268] on span "Cliquer pour télécharger" at bounding box center [371, 265] width 126 height 12
click at [270, 317] on input "Cliquer pour télécharger ou glisser/déposer ici Formats: JPG, PNG, SVG... Taill…" at bounding box center [270, 317] width 0 height 0
click at [372, 262] on span "Cliquer pour télécharger" at bounding box center [371, 265] width 126 height 12
click at [270, 317] on input "Cliquer pour télécharger ou glisser/déposer ici Formats: JPG, PNG, SVG... Taill…" at bounding box center [270, 317] width 0 height 0
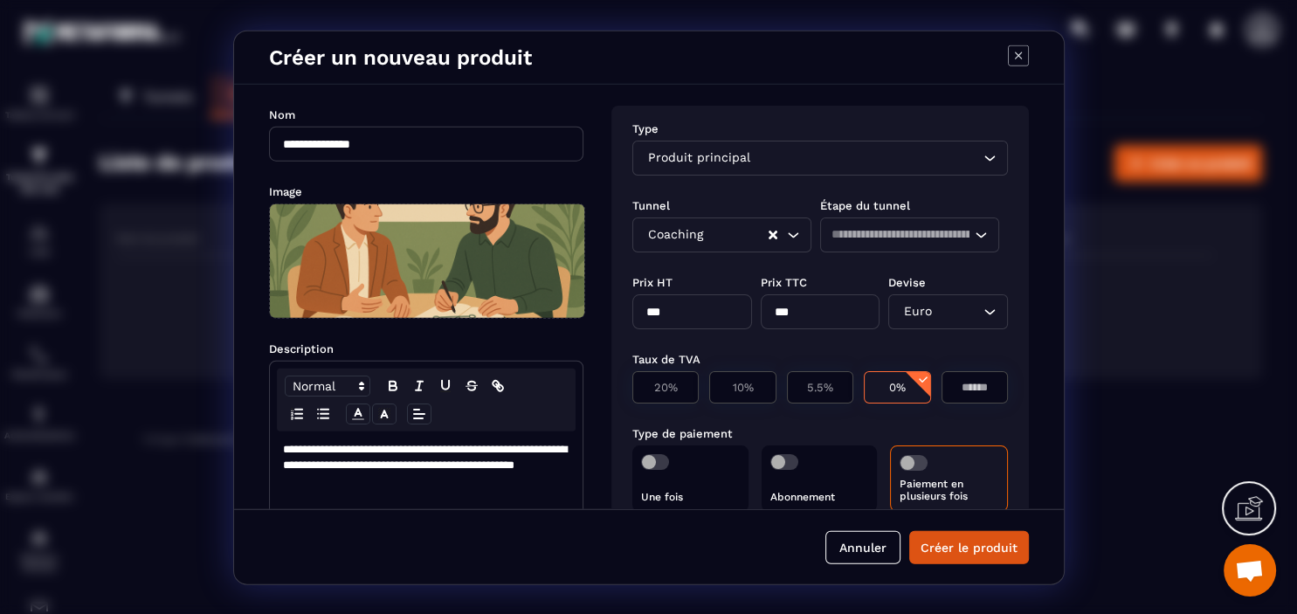
drag, startPoint x: 457, startPoint y: 270, endPoint x: 450, endPoint y: 293, distance: 23.8
click at [450, 293] on span "Modal window" at bounding box center [427, 260] width 314 height 114
drag, startPoint x: 470, startPoint y: 258, endPoint x: 474, endPoint y: 288, distance: 30.9
click at [474, 288] on span "Modal window" at bounding box center [427, 260] width 314 height 114
click at [569, 340] on div "Description" at bounding box center [426, 347] width 314 height 17
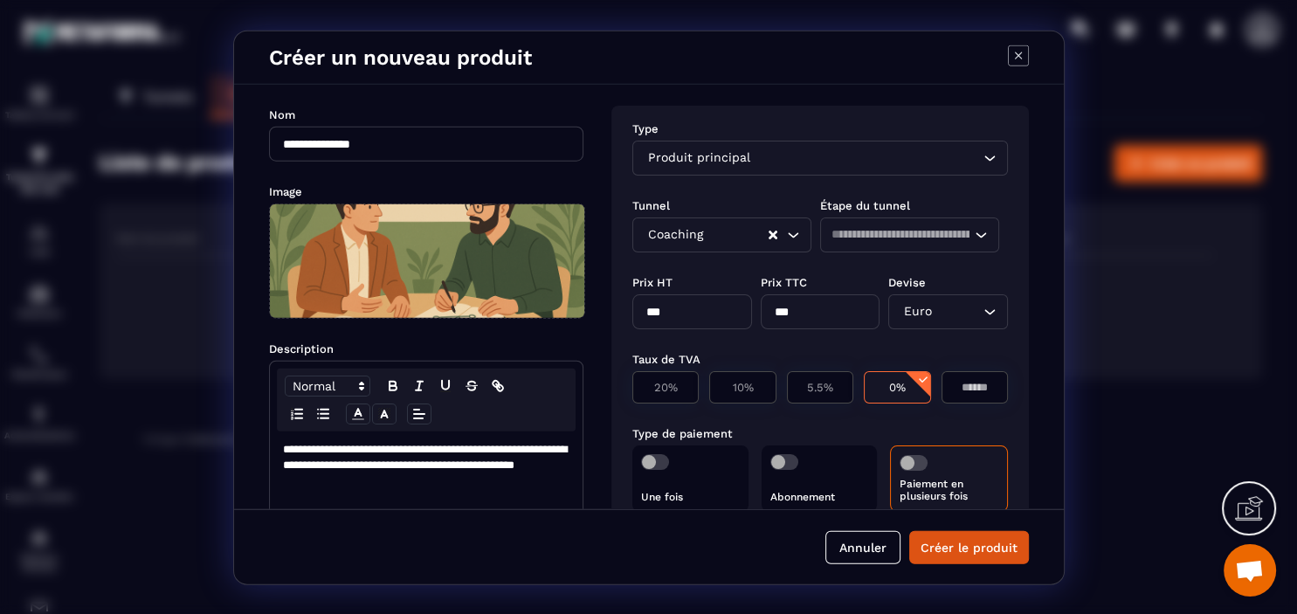
drag, startPoint x: 528, startPoint y: 218, endPoint x: 535, endPoint y: 253, distance: 35.6
click at [535, 253] on span "Modal window" at bounding box center [427, 260] width 314 height 114
click at [484, 499] on div "**********" at bounding box center [426, 567] width 313 height 275
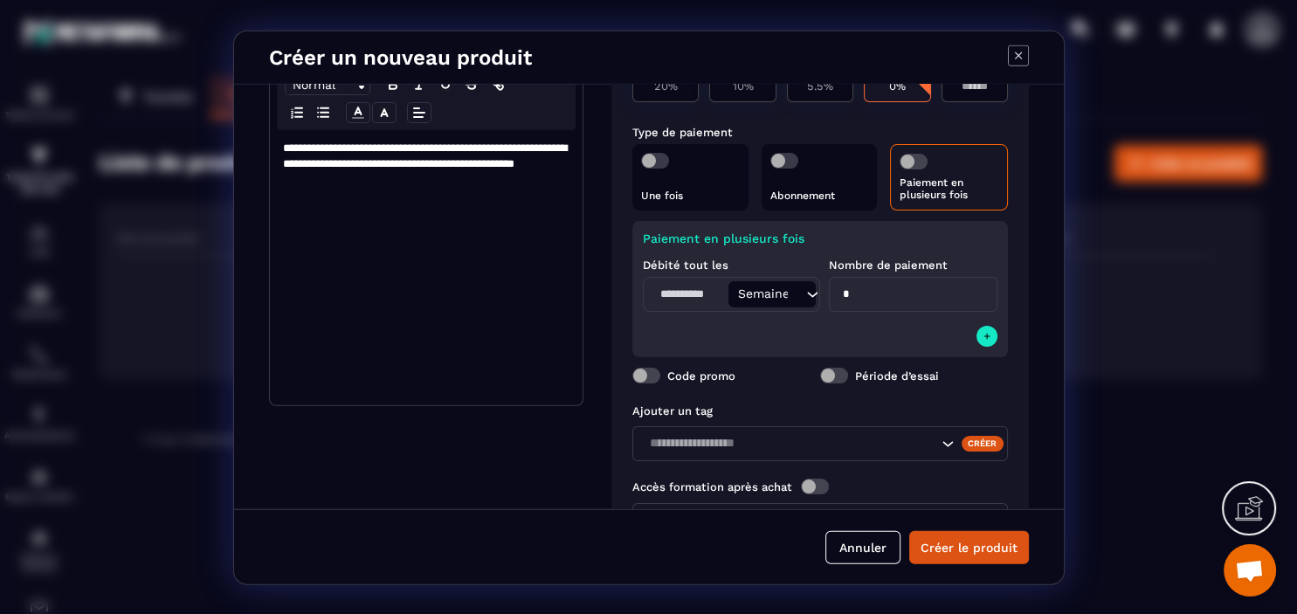
click at [644, 369] on span "Modal window" at bounding box center [646, 375] width 28 height 16
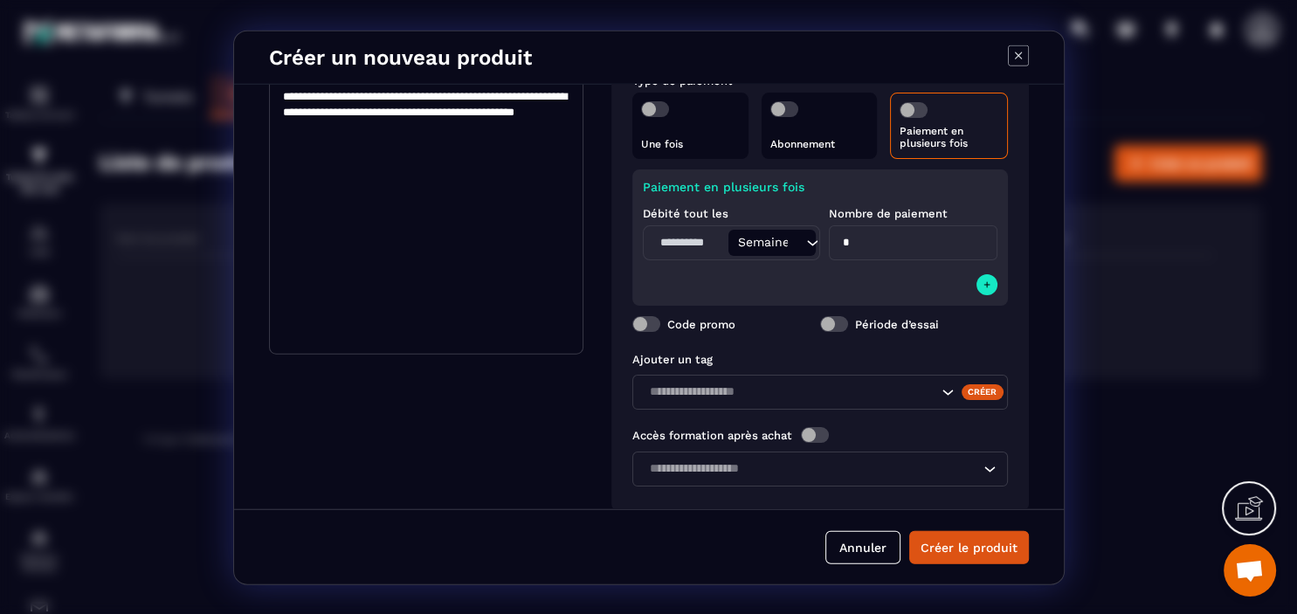
scroll to position [376, 0]
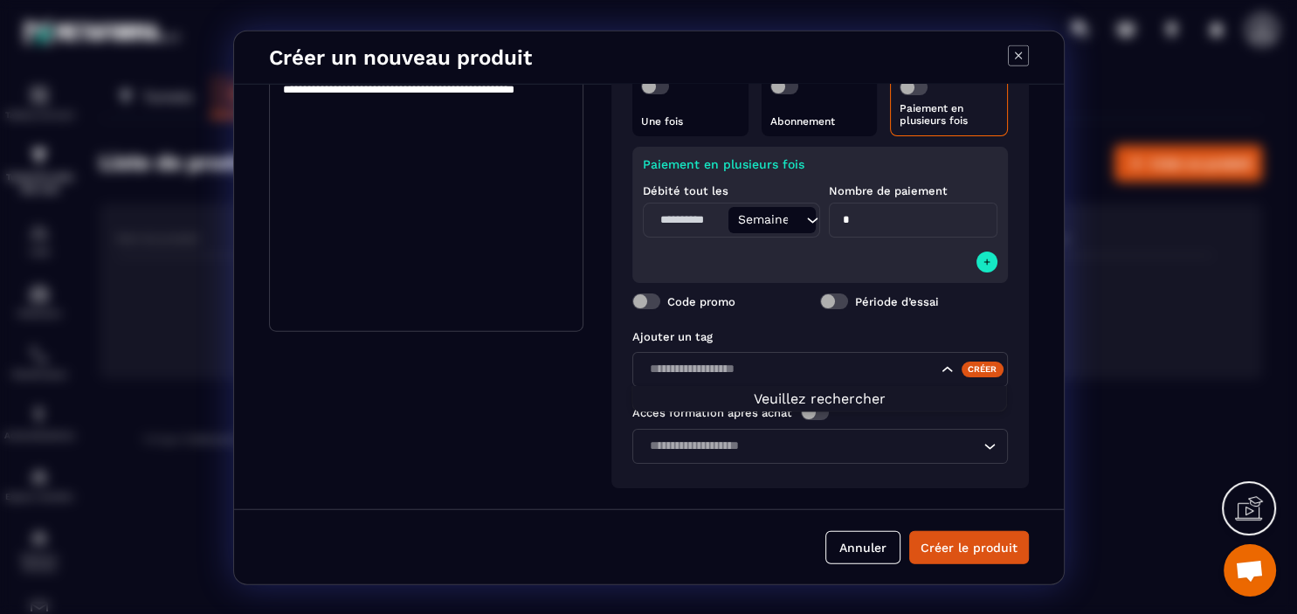
click at [944, 370] on icon "Search for option" at bounding box center [946, 368] width 17 height 17
click at [945, 368] on icon "Search for option" at bounding box center [946, 368] width 17 height 17
click at [837, 372] on input "Search for option" at bounding box center [790, 368] width 293 height 19
click at [645, 297] on span "Modal window" at bounding box center [646, 301] width 28 height 16
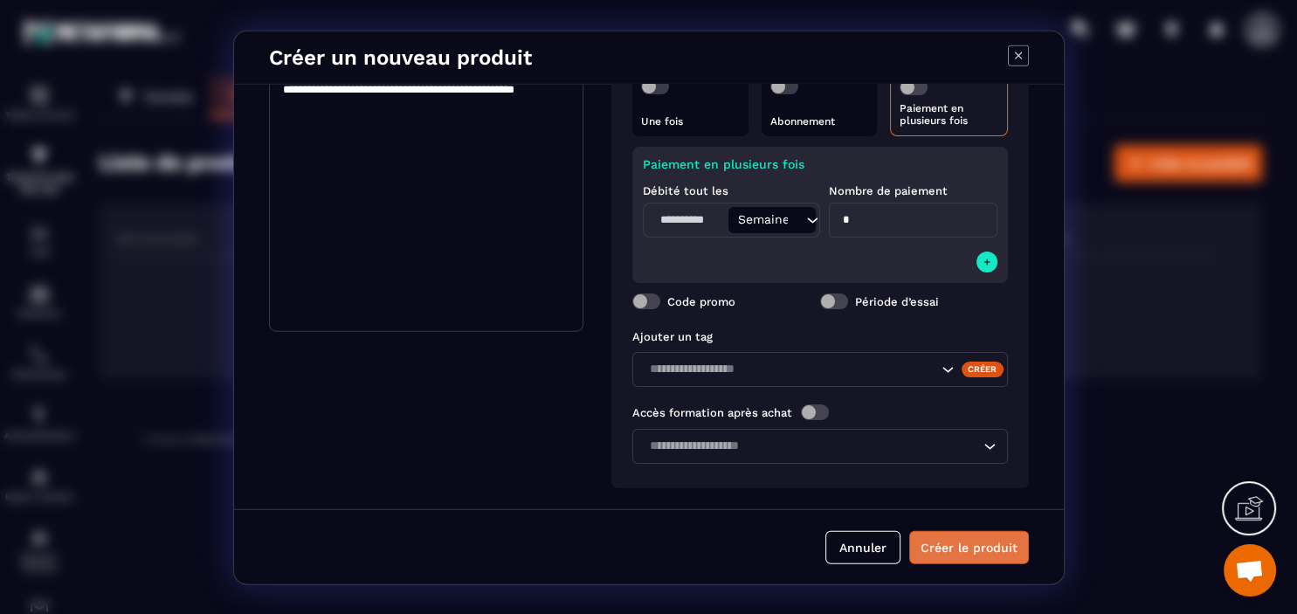
click at [966, 549] on button "Créer le produit" at bounding box center [969, 547] width 120 height 33
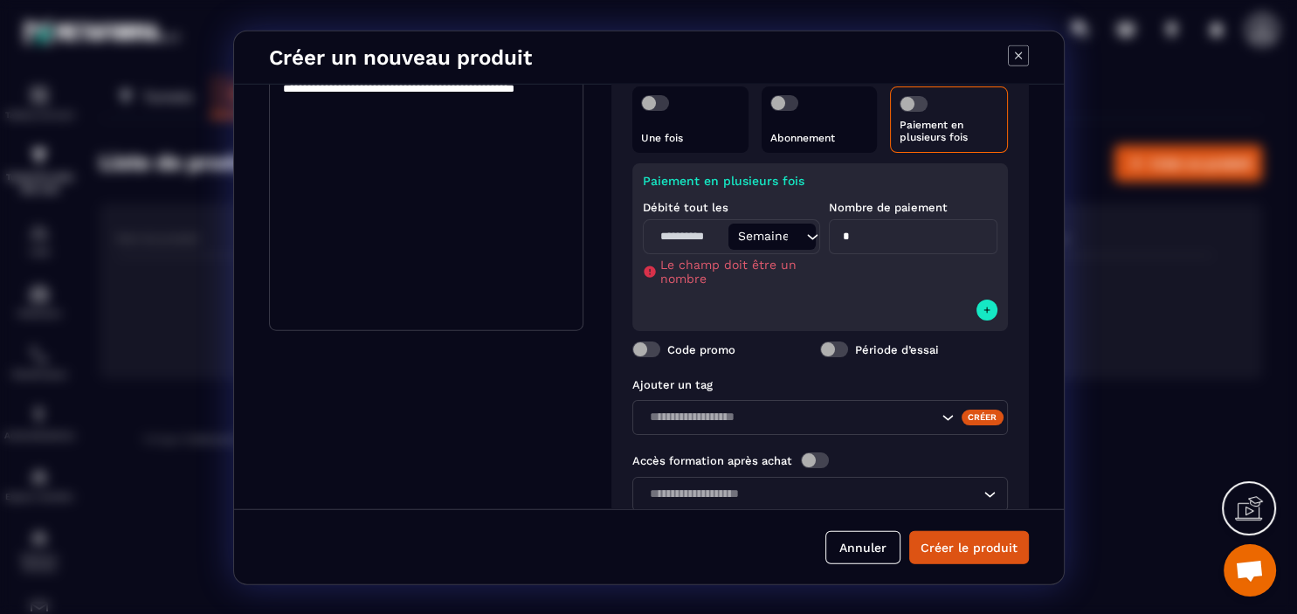
click at [770, 242] on div "Semaine" at bounding box center [768, 235] width 72 height 19
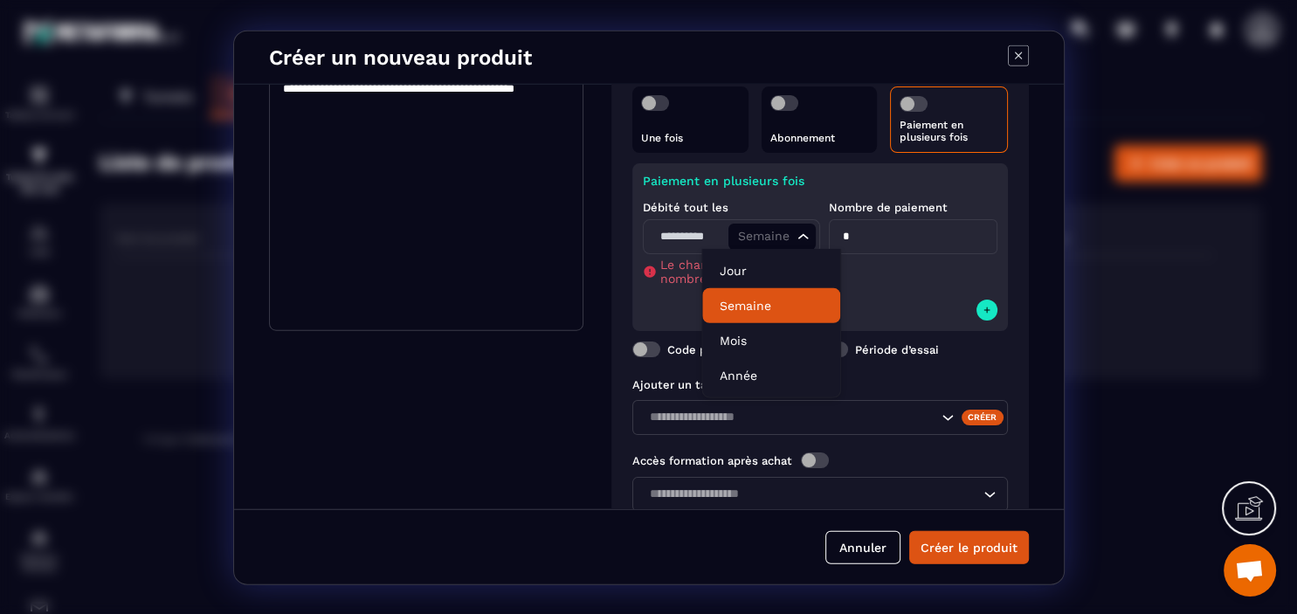
click at [763, 313] on p "Semaine" at bounding box center [770, 305] width 103 height 17
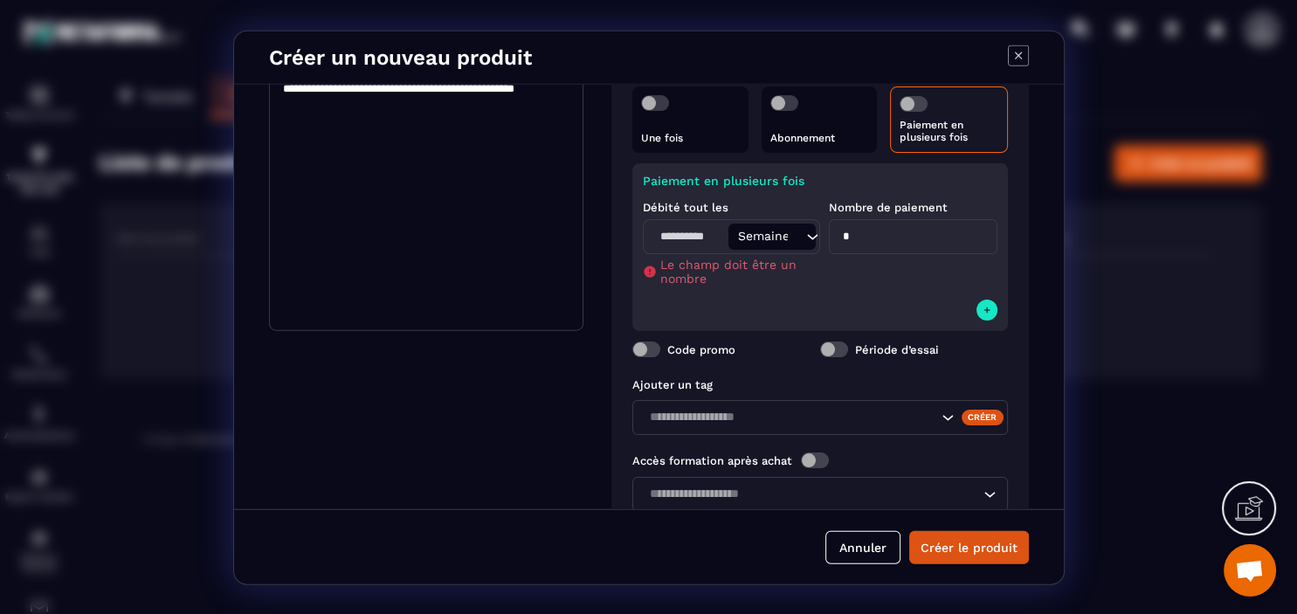
click at [686, 243] on input "Modal window" at bounding box center [687, 236] width 81 height 26
type input "*"
click at [864, 230] on input "*" at bounding box center [913, 235] width 169 height 35
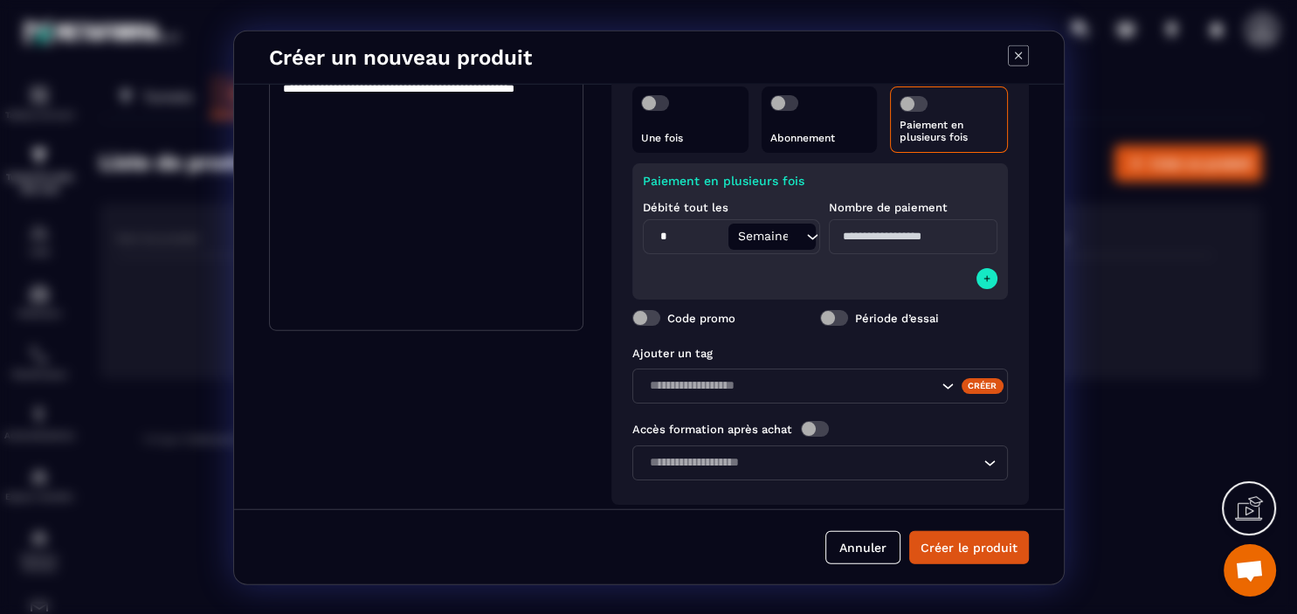
click at [806, 234] on icon "Search for option" at bounding box center [811, 235] width 17 height 17
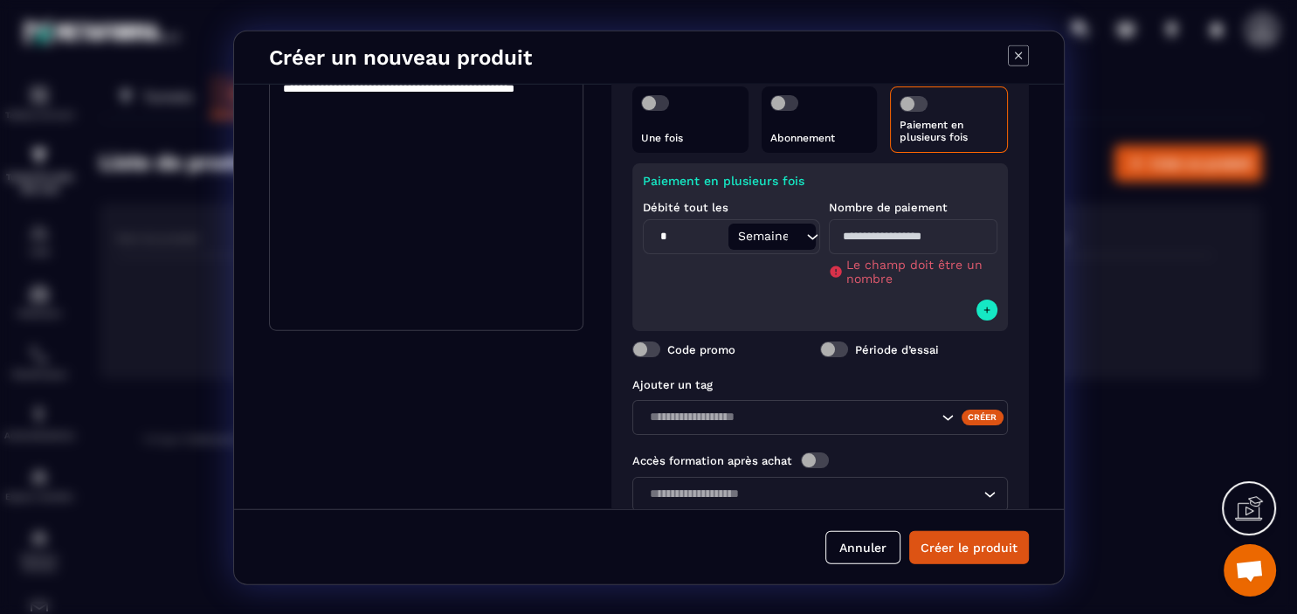
click at [662, 231] on input "*" at bounding box center [687, 236] width 81 height 26
click at [660, 239] on input "*" at bounding box center [687, 236] width 81 height 26
type input "*"
click at [739, 306] on div "Paiement en plusieurs fois Débité tout les * Semaine Loading... Nombre de paiem…" at bounding box center [819, 246] width 375 height 168
click at [938, 246] on input "Modal window" at bounding box center [913, 235] width 169 height 35
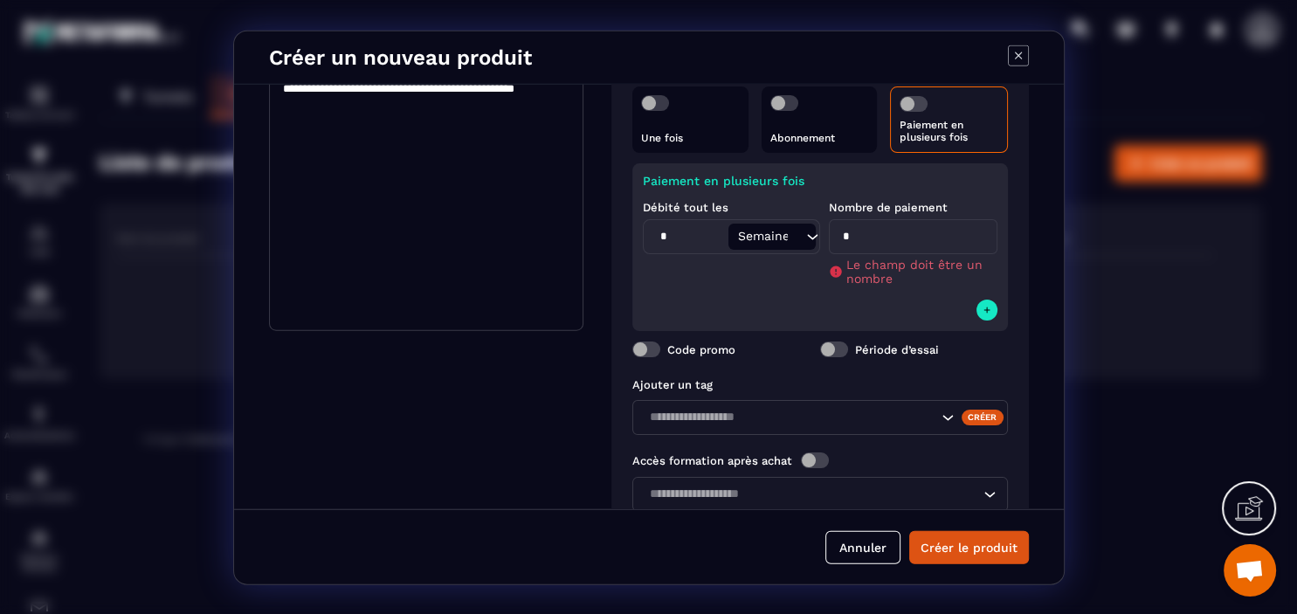
type input "*"
click at [912, 314] on div "Type Produit principal Loading... Tunnel Étape du tunnel Coaching Loading... Lo…" at bounding box center [819, 131] width 417 height 807
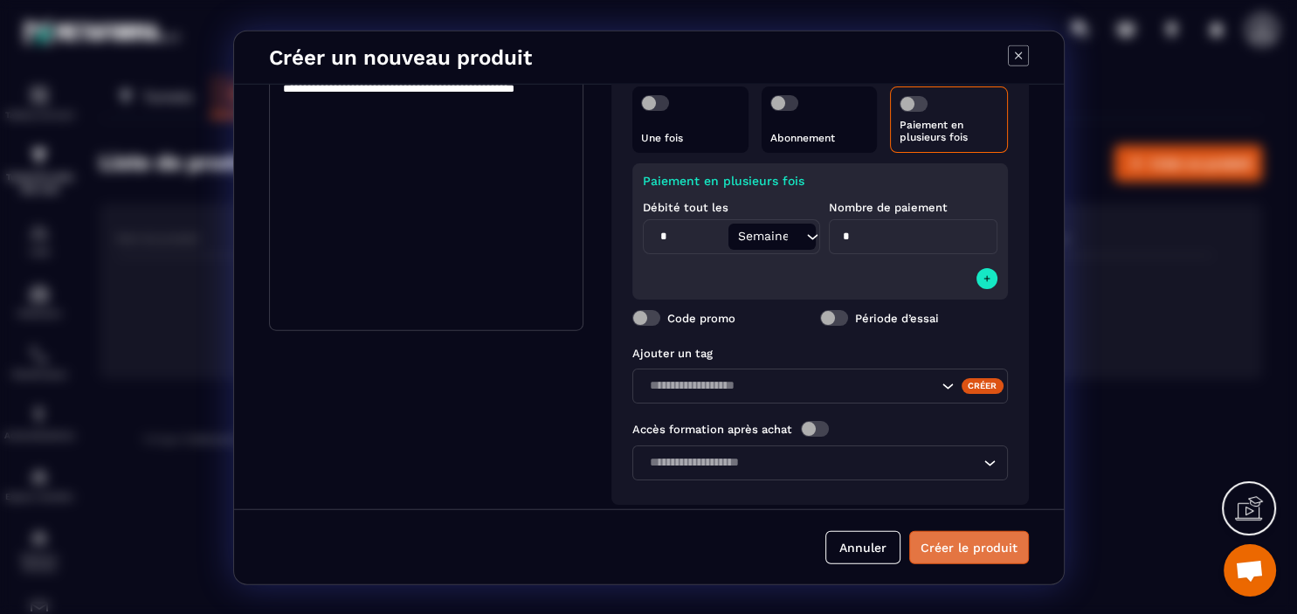
click at [974, 544] on button "Créer le produit" at bounding box center [969, 547] width 120 height 33
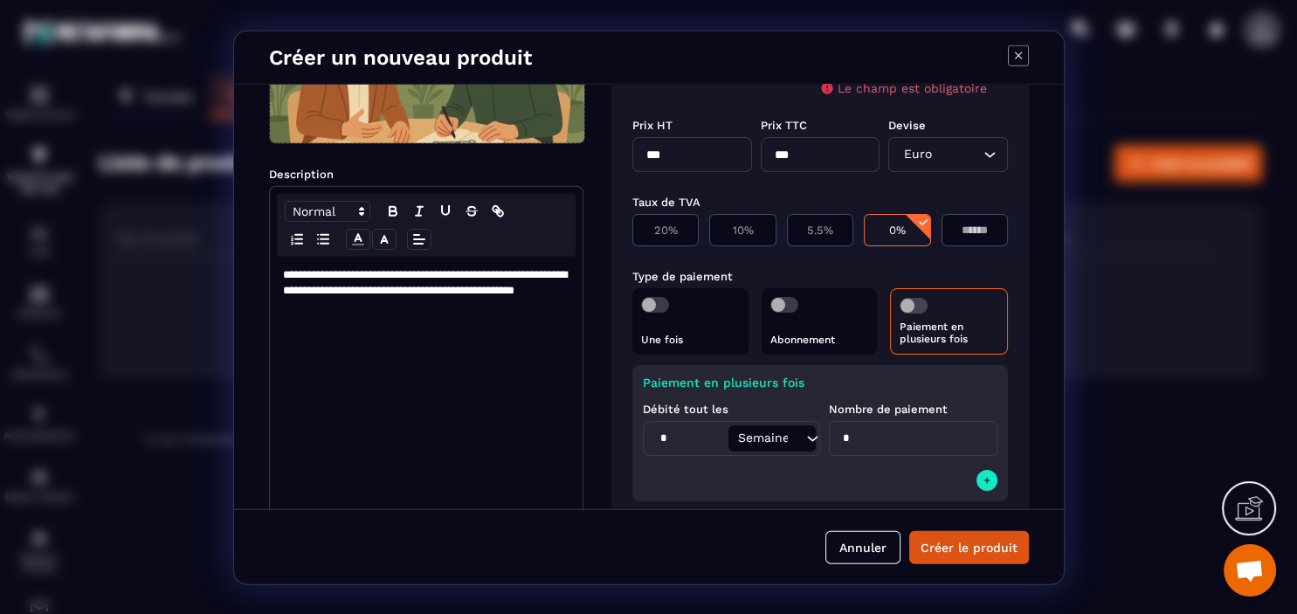
scroll to position [0, 0]
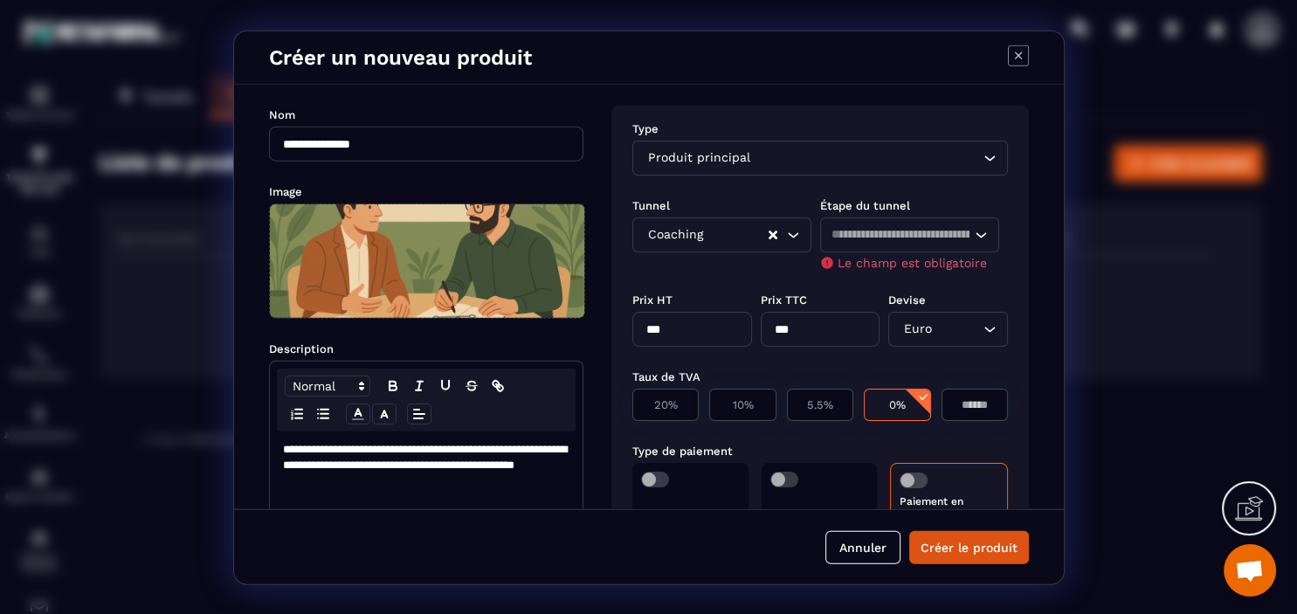
click at [894, 236] on input "Search for option" at bounding box center [900, 233] width 139 height 19
click at [965, 230] on input "Search for option" at bounding box center [900, 233] width 139 height 19
click at [988, 232] on icon "Search for option" at bounding box center [980, 233] width 17 height 17
click at [973, 222] on div "Loading..." at bounding box center [909, 234] width 179 height 35
click at [945, 270] on span "Aucune étape d'entonnoir disponible" at bounding box center [964, 272] width 252 height 17
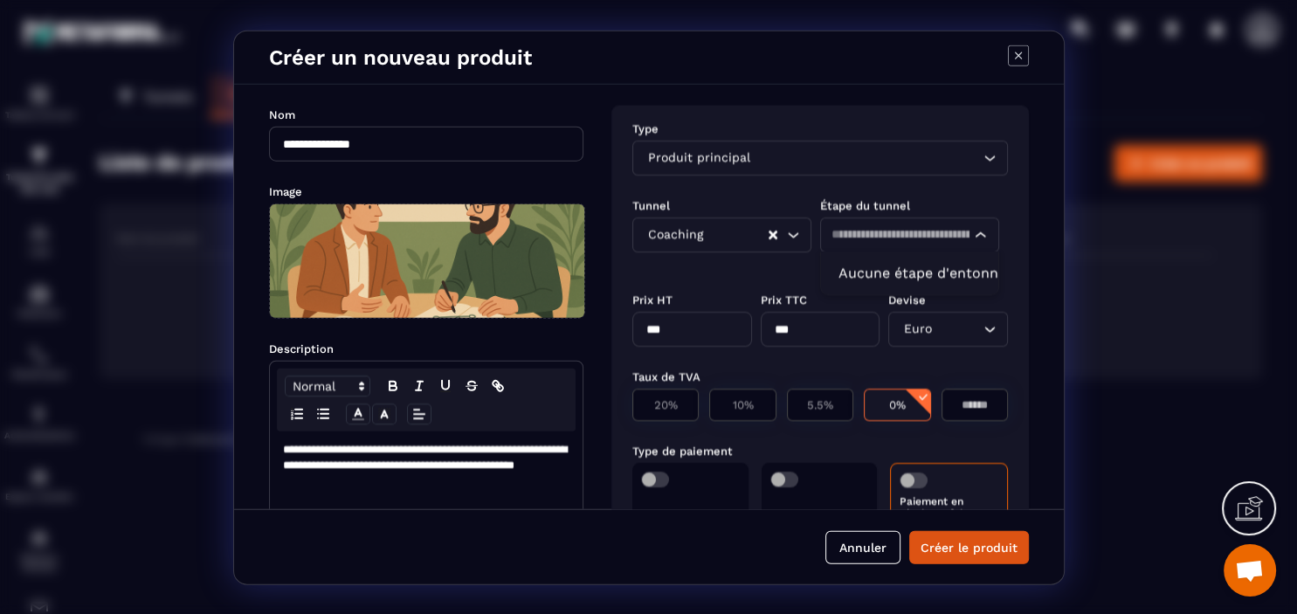
click at [947, 272] on span "Aucune étape d'entonnoir disponible" at bounding box center [964, 272] width 252 height 17
click at [818, 155] on input "Search for option" at bounding box center [866, 157] width 225 height 19
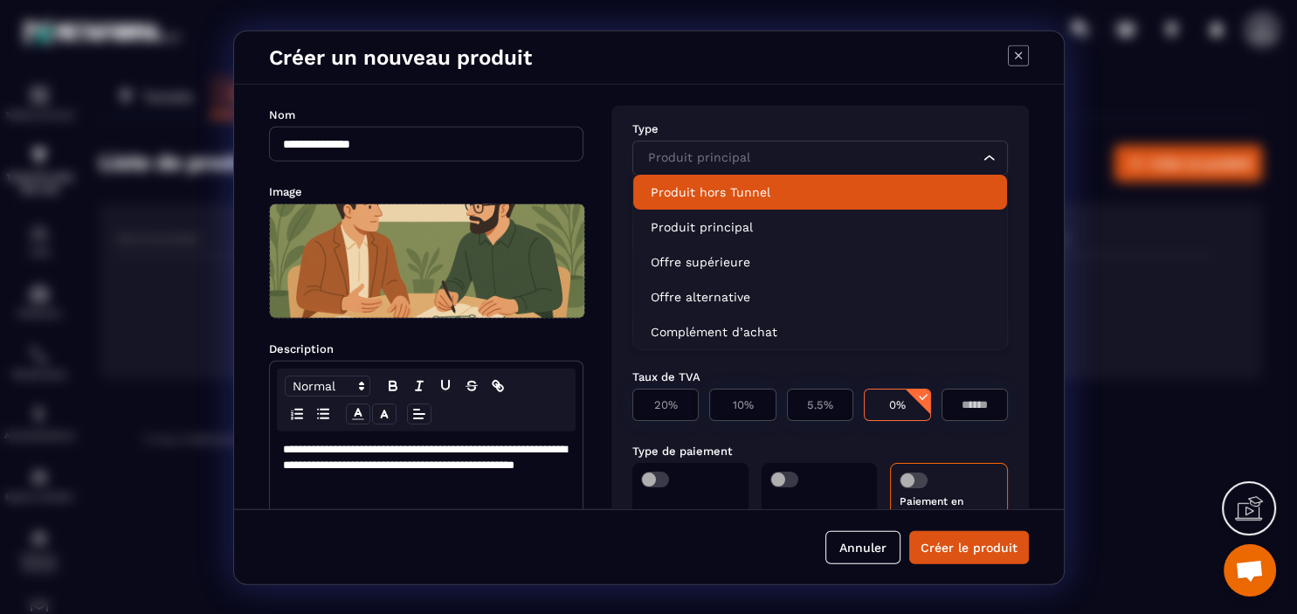
click at [748, 193] on p "Produit hors Tunnel" at bounding box center [820, 190] width 339 height 17
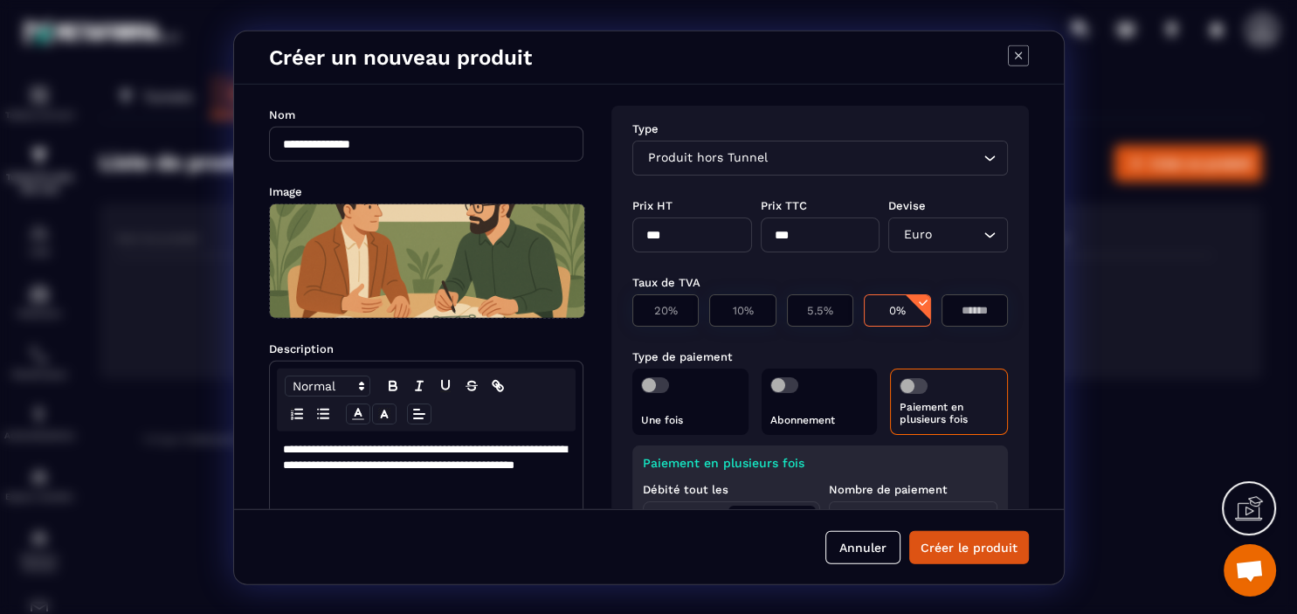
scroll to position [201, 0]
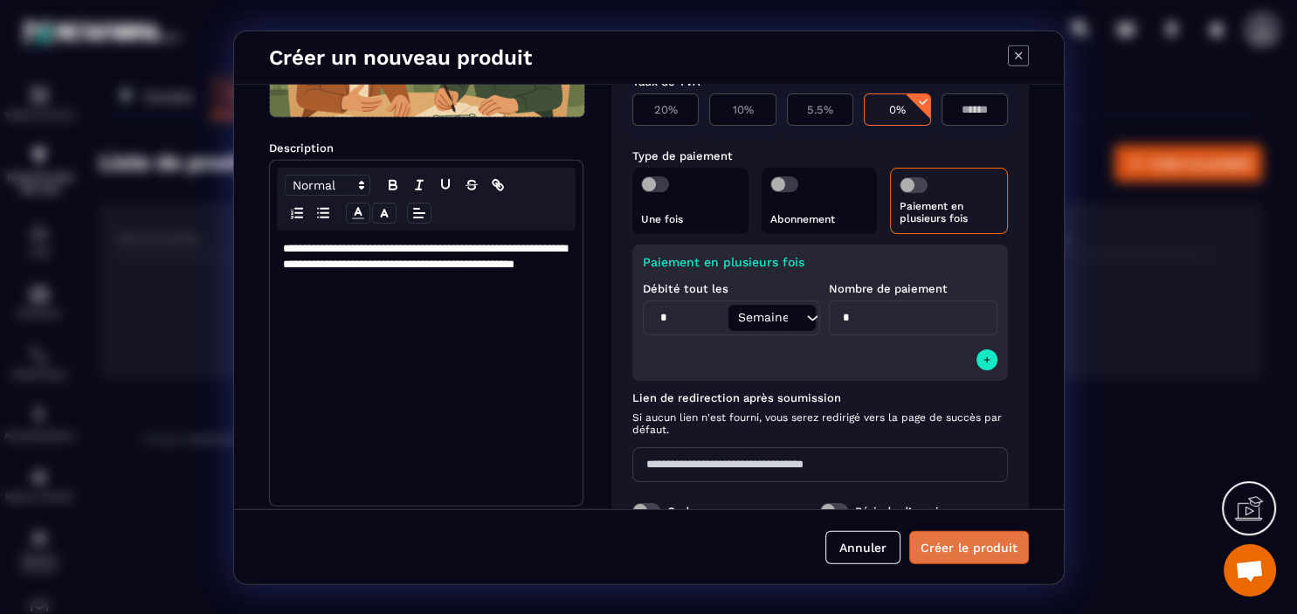
click at [973, 543] on button "Créer le produit" at bounding box center [969, 547] width 120 height 33
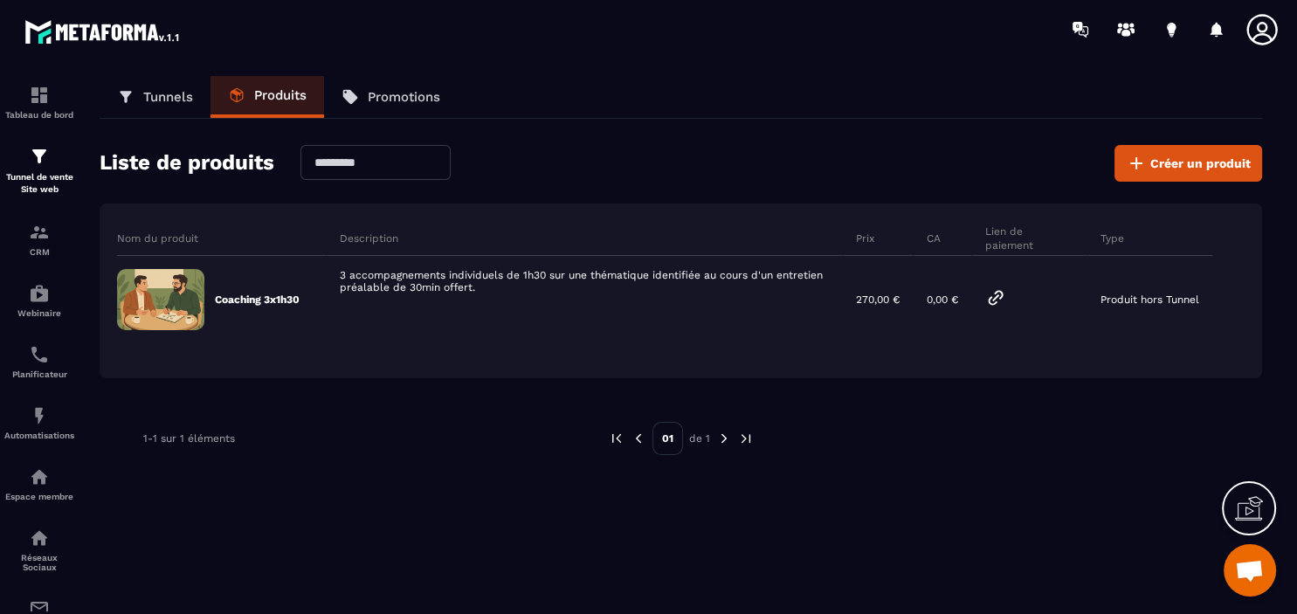
click at [408, 93] on p "Promotions" at bounding box center [404, 97] width 72 height 16
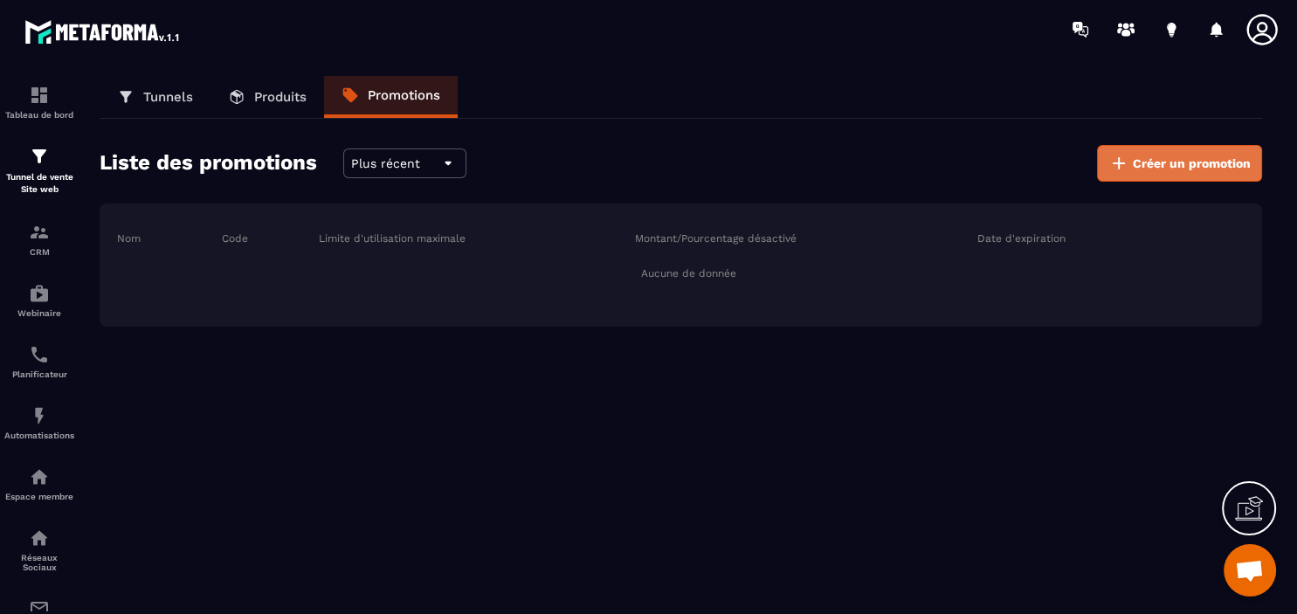
click at [1146, 159] on span "Créer un promotion" at bounding box center [1191, 163] width 118 height 17
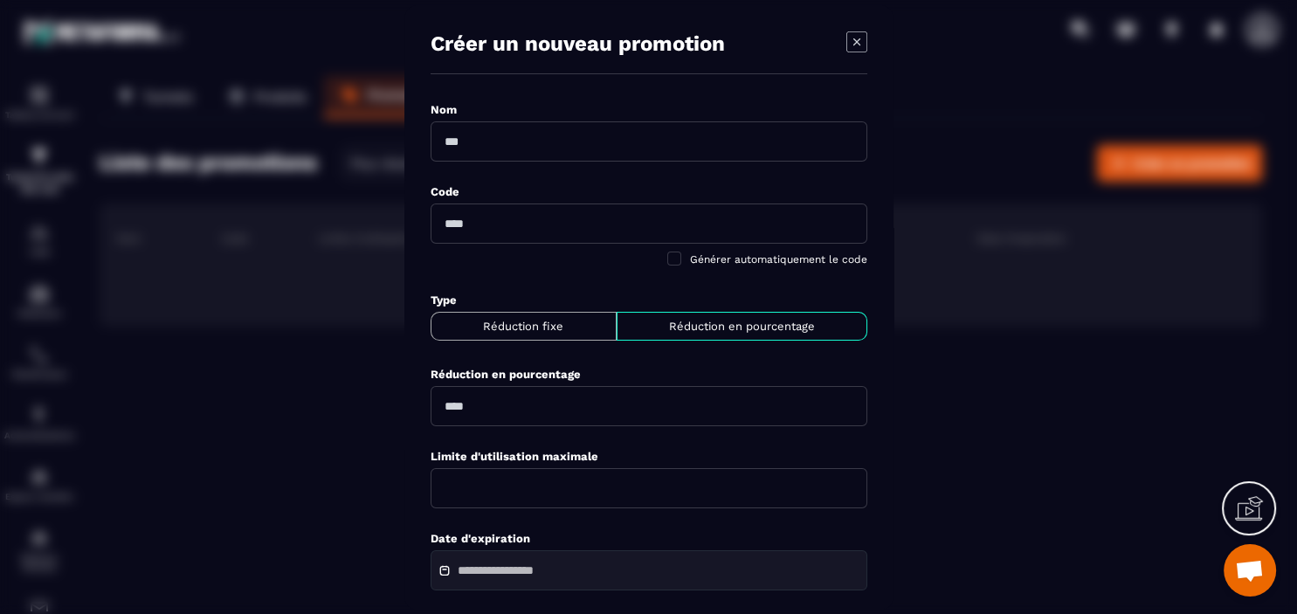
click at [853, 37] on icon "Modal window" at bounding box center [856, 41] width 21 height 21
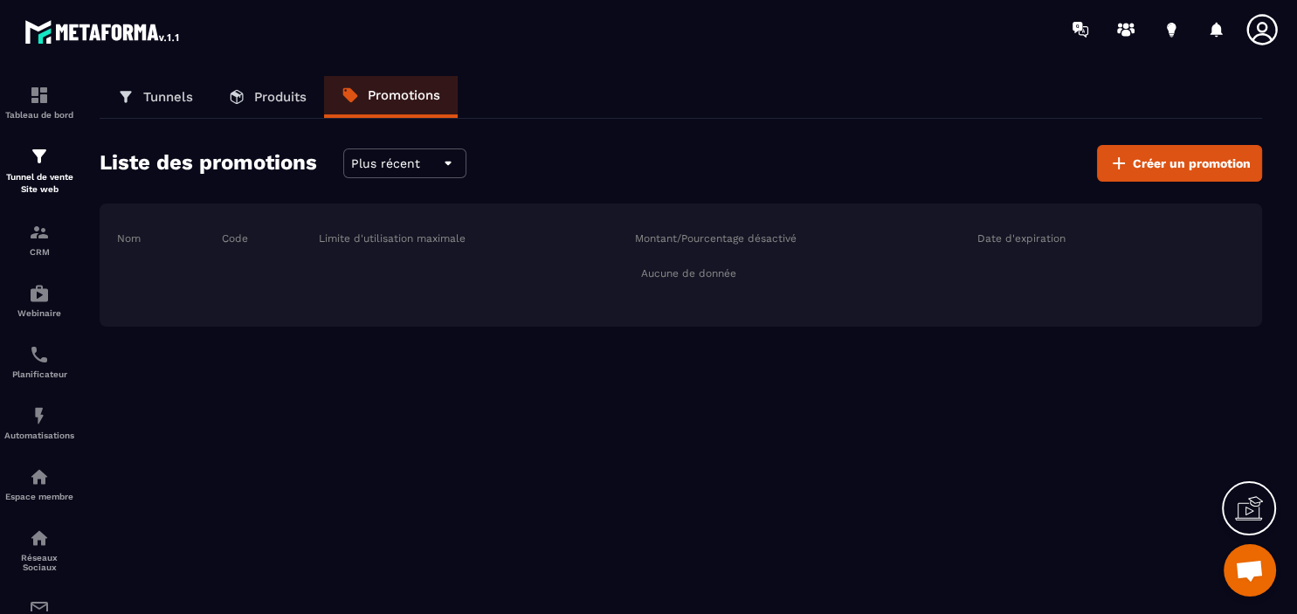
click at [156, 98] on p "Tunnels" at bounding box center [168, 97] width 50 height 16
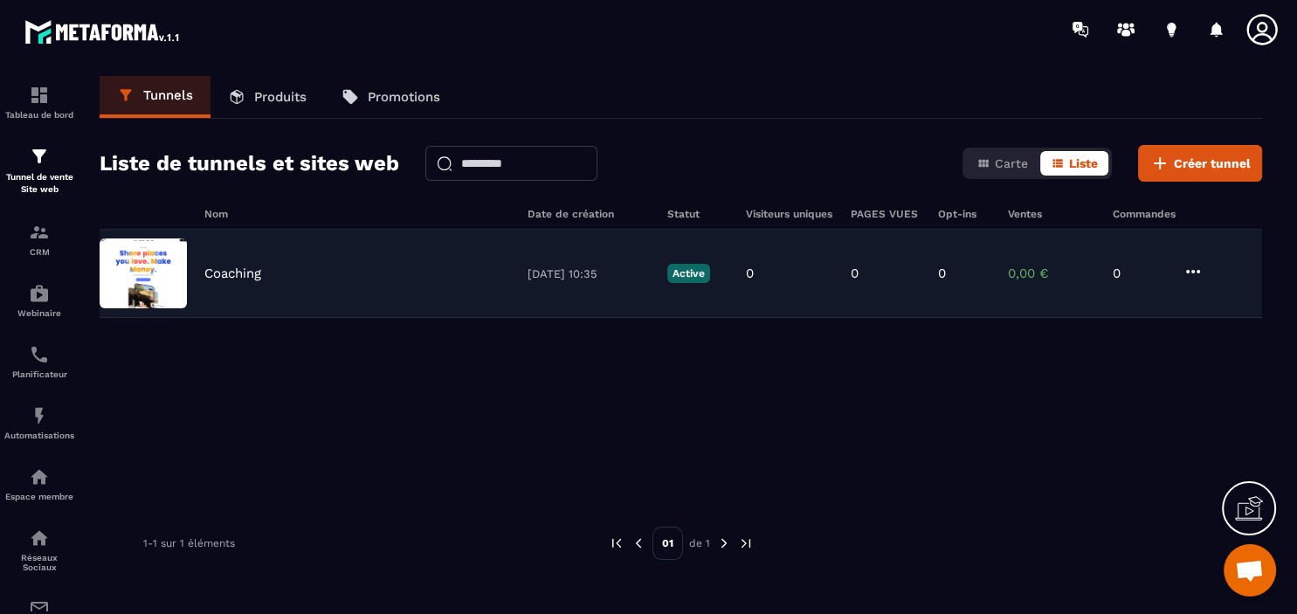
click at [426, 295] on div "Coaching [DATE] 10:35 Active 0 0 0 0,00 € 0" at bounding box center [681, 274] width 1162 height 88
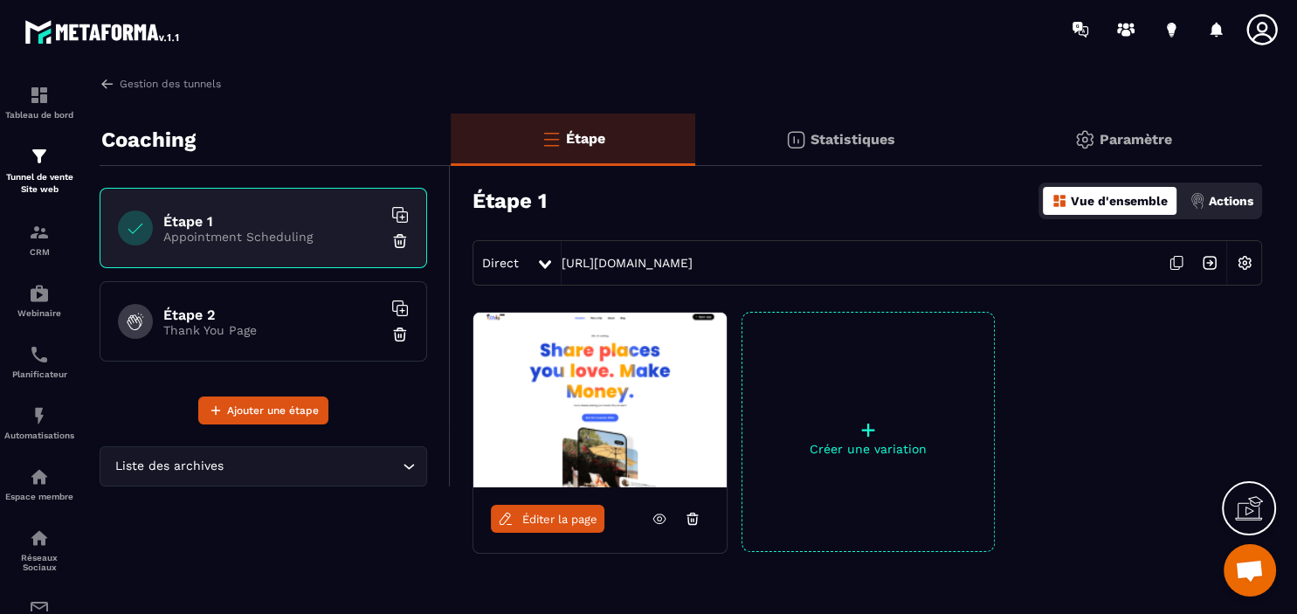
click at [1212, 196] on p "Actions" at bounding box center [1230, 201] width 45 height 14
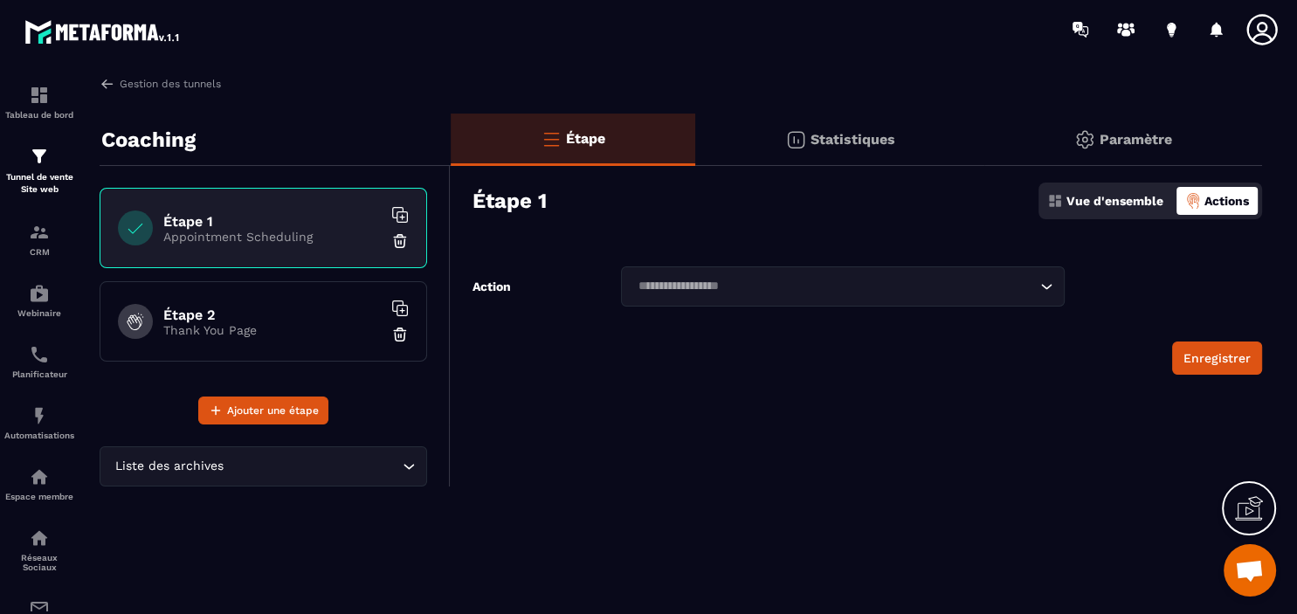
click at [1046, 281] on icon "Search for option" at bounding box center [1045, 286] width 17 height 17
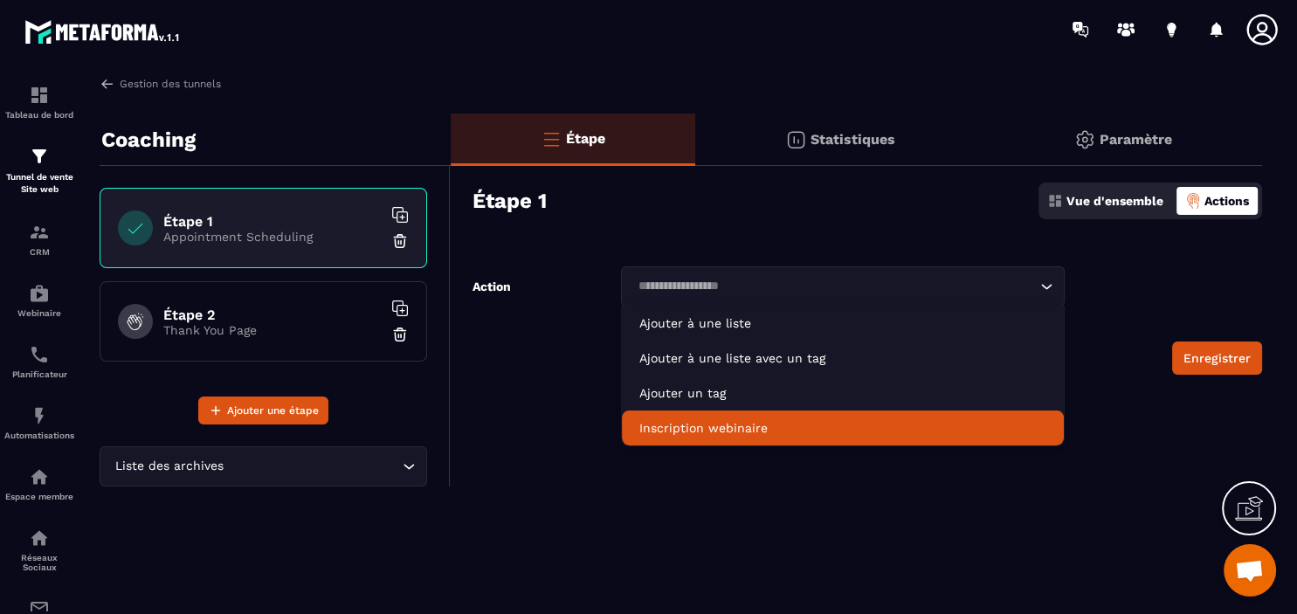
click at [678, 493] on div "Gestion des tunnels Coaching Étape 1 Appointment Scheduling Étape 2 Thank You P…" at bounding box center [680, 341] width 1197 height 531
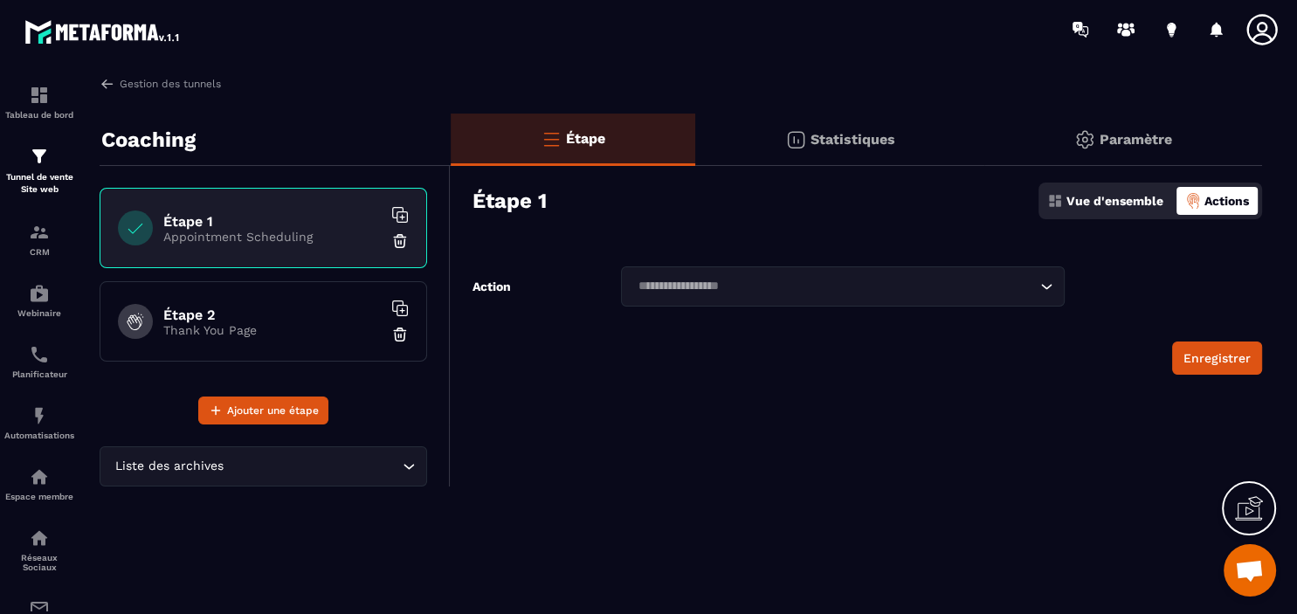
click at [1245, 509] on icon at bounding box center [1253, 505] width 17 height 19
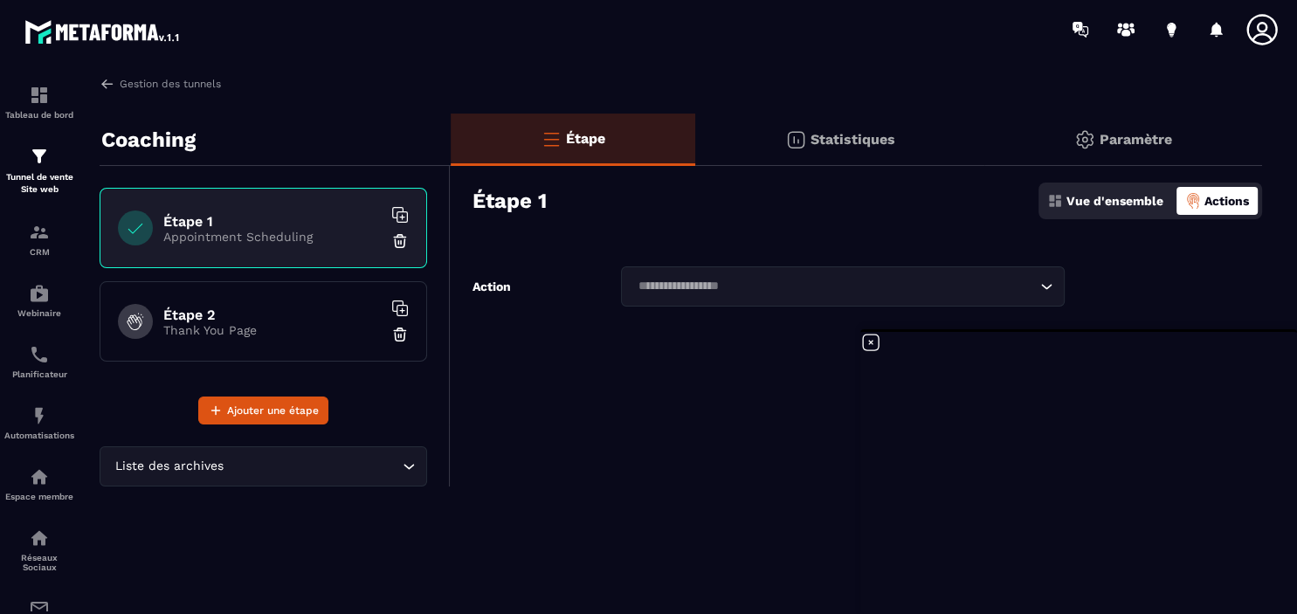
click at [706, 281] on input "Search for option" at bounding box center [834, 286] width 404 height 19
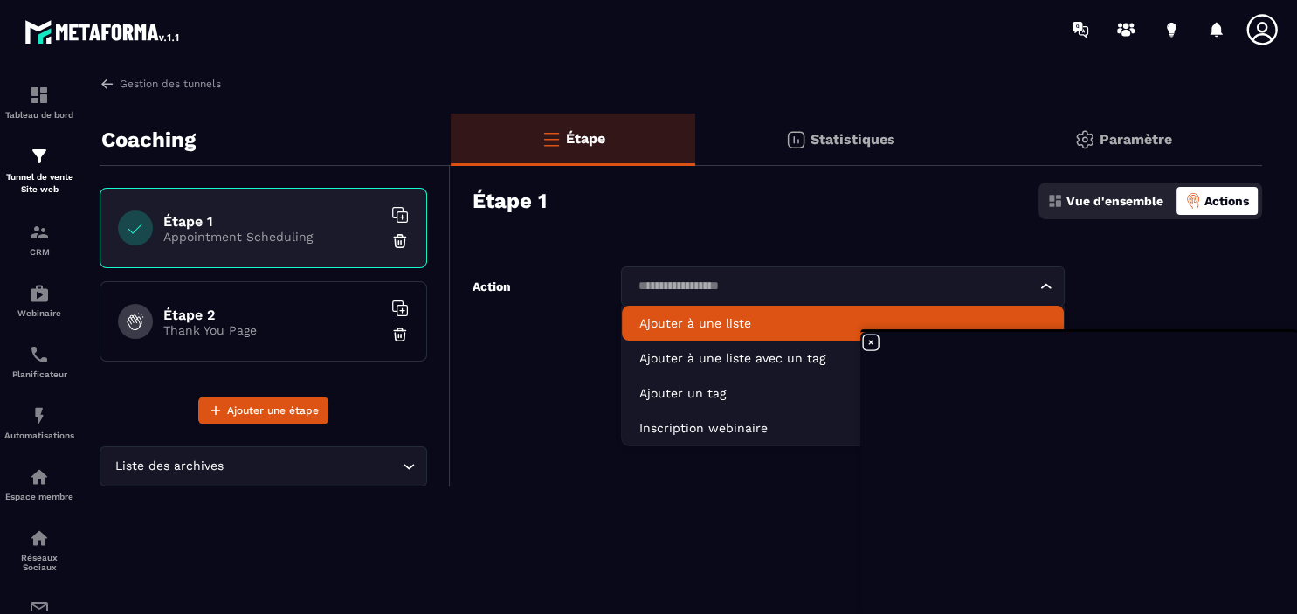
click at [1184, 260] on div "Étape Statistiques Paramètre Étape 1 Vue d'ensemble Actions Action Loading... A…" at bounding box center [856, 300] width 811 height 373
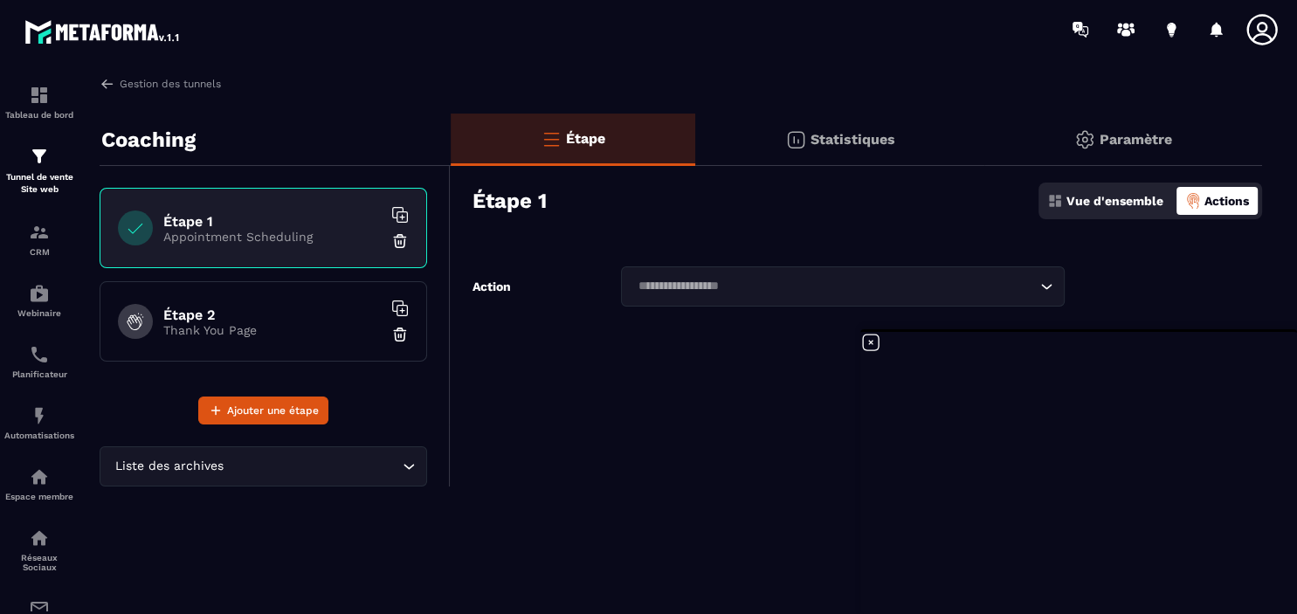
click at [276, 310] on h6 "Étape 2" at bounding box center [272, 314] width 218 height 17
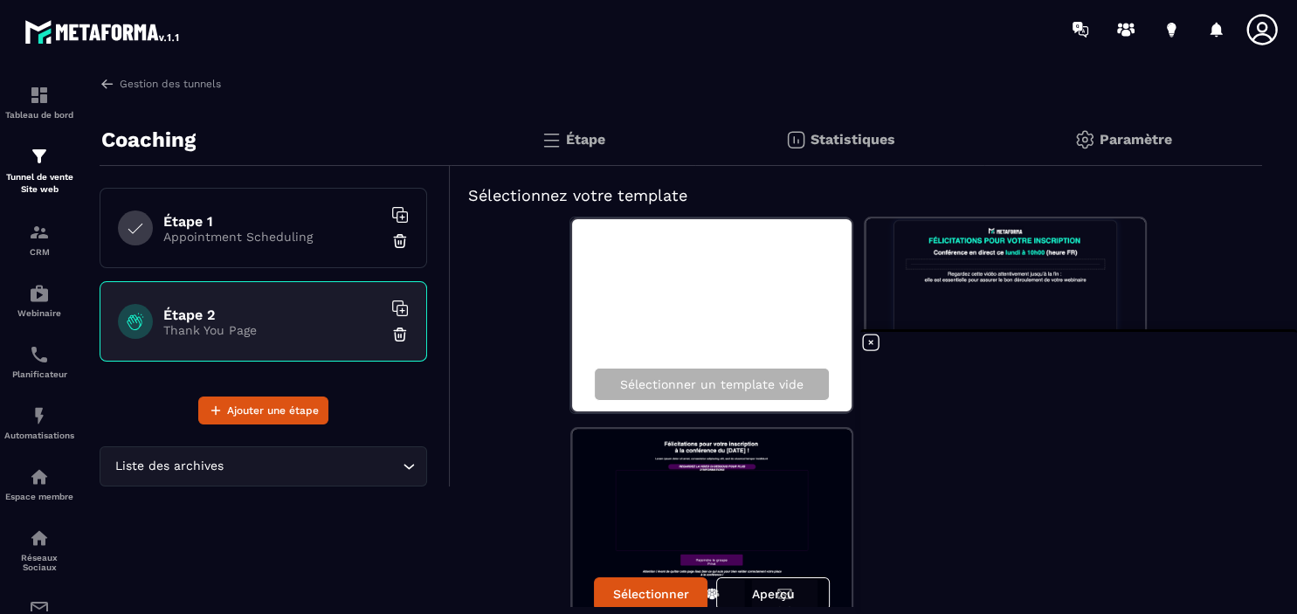
click at [312, 250] on div "Étape 1 Appointment Scheduling" at bounding box center [263, 228] width 327 height 80
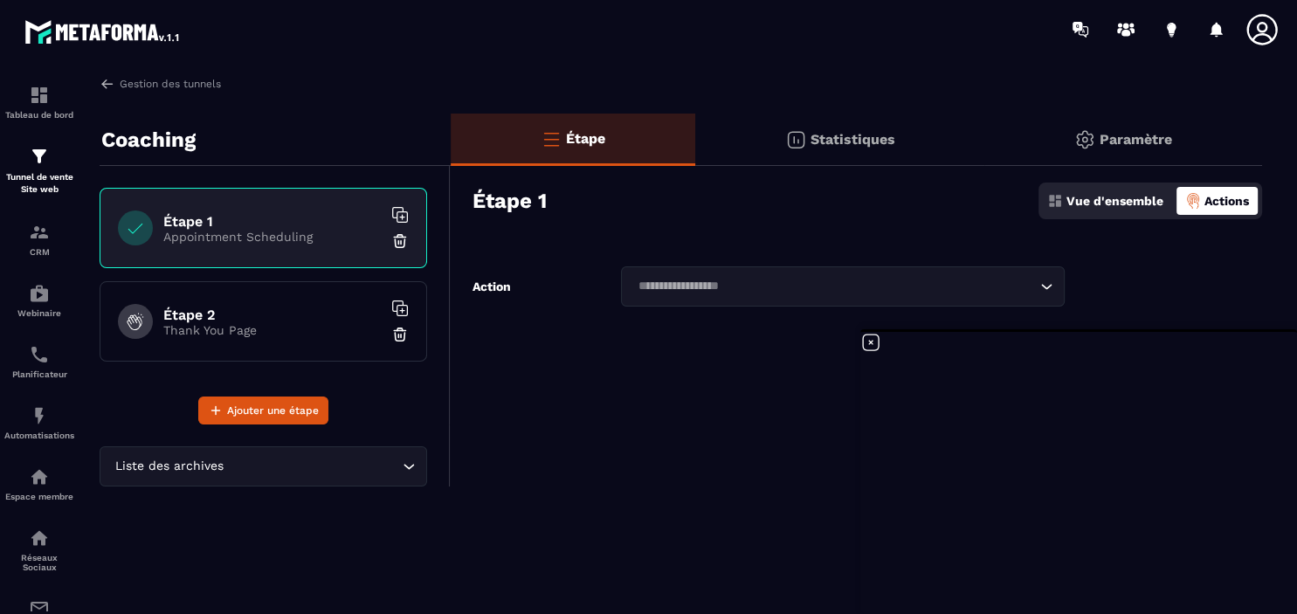
click at [408, 233] on img at bounding box center [399, 240] width 17 height 17
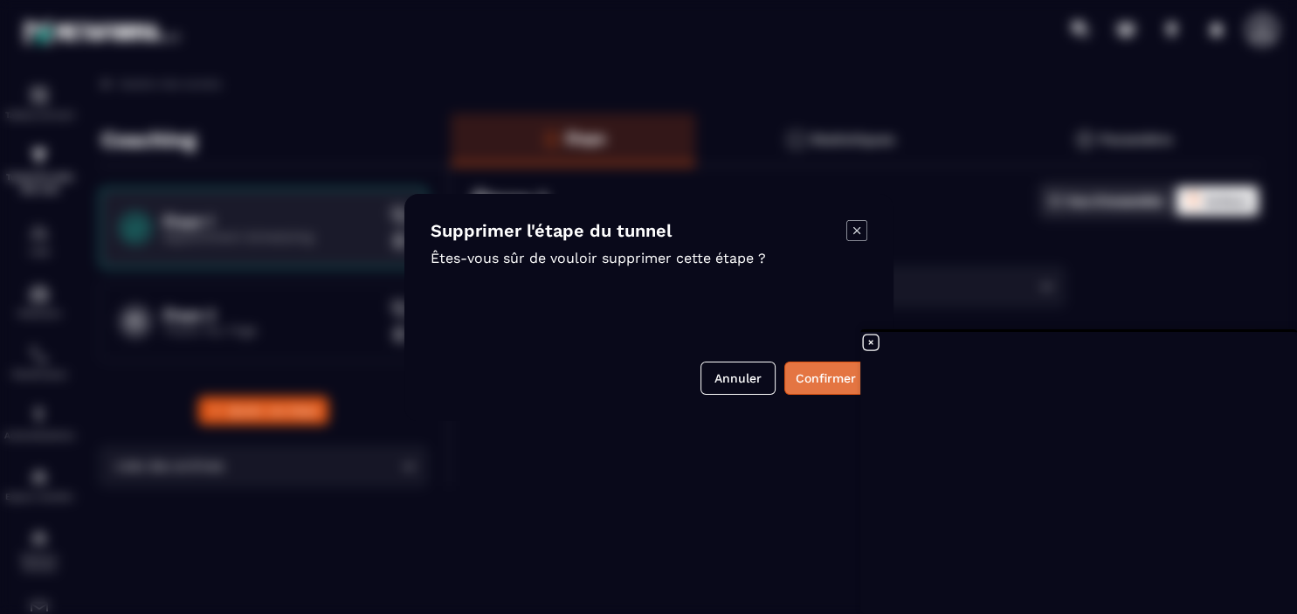
click at [831, 382] on button "Confirmer" at bounding box center [825, 377] width 83 height 33
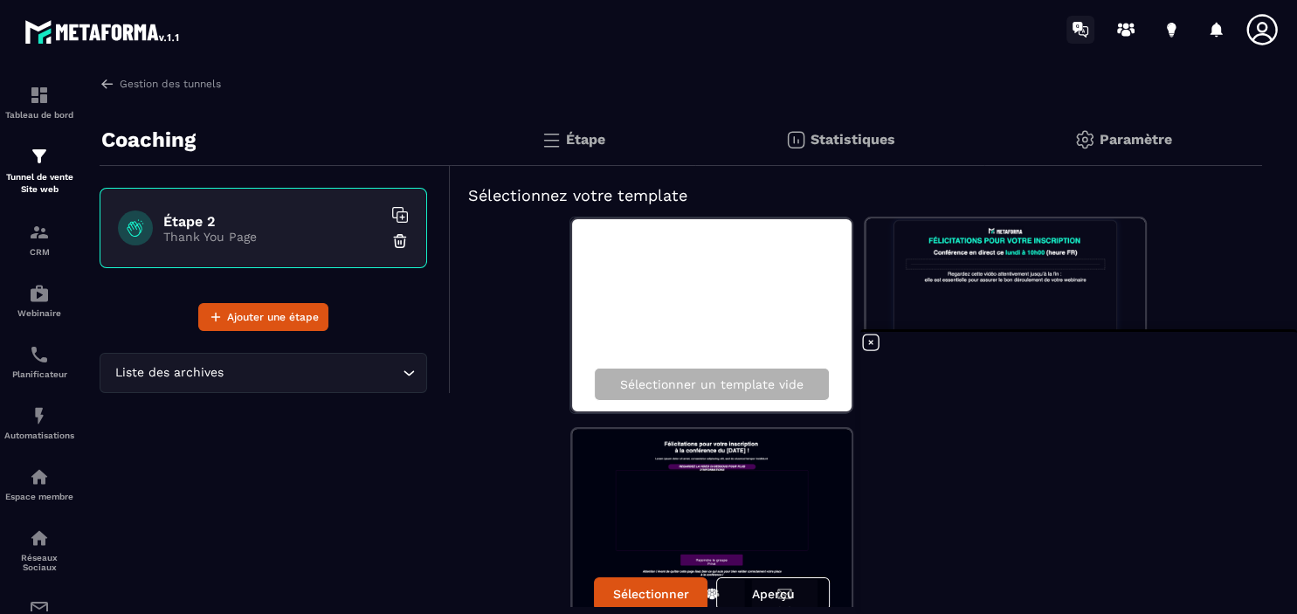
click at [1075, 30] on icon at bounding box center [1077, 27] width 10 height 11
click at [176, 89] on link "Gestion des tunnels" at bounding box center [160, 84] width 121 height 16
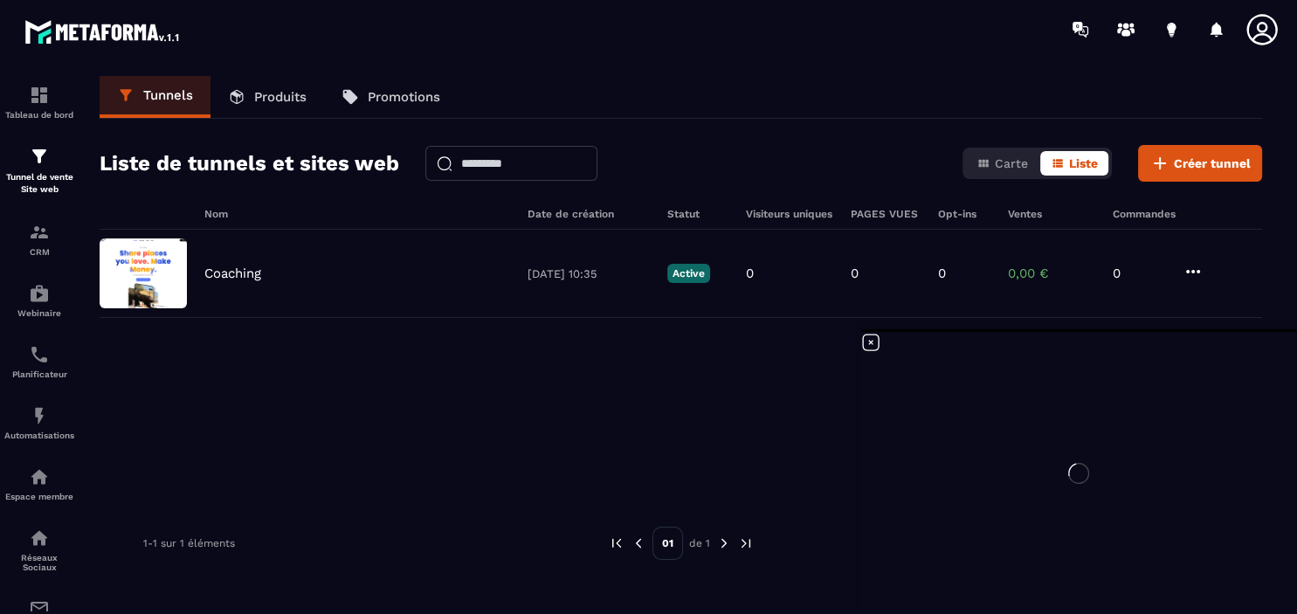
click at [267, 95] on p "Produits" at bounding box center [280, 97] width 52 height 16
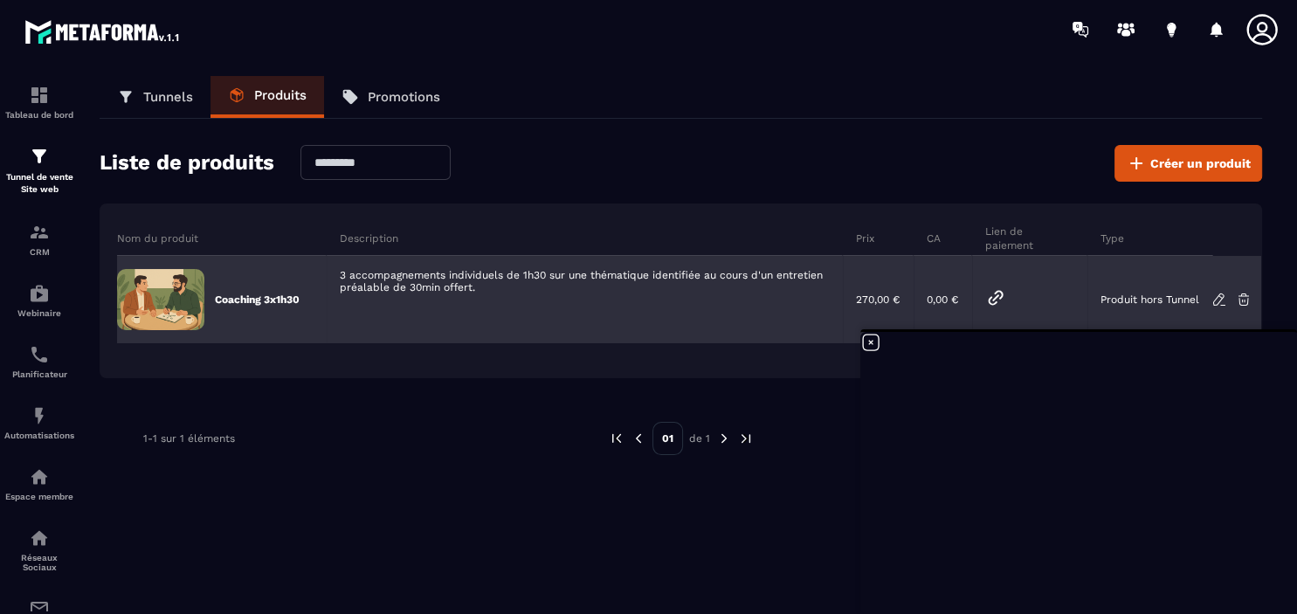
click at [169, 311] on img at bounding box center [160, 299] width 87 height 61
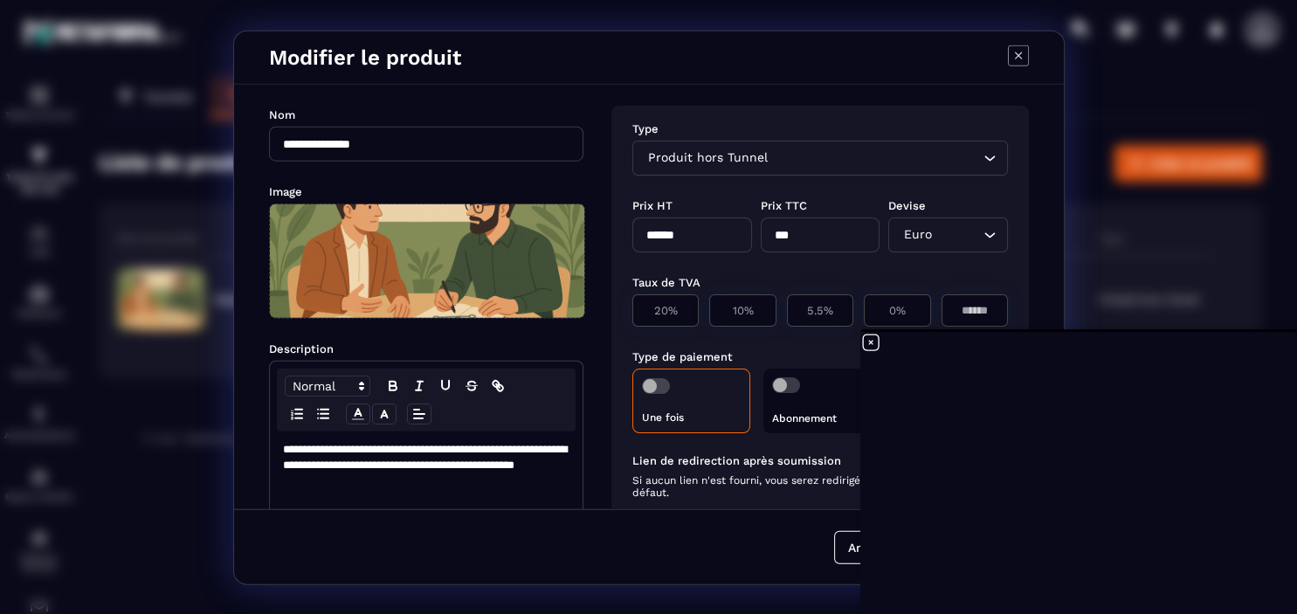
click at [1015, 51] on icon "Modal window" at bounding box center [1018, 55] width 21 height 21
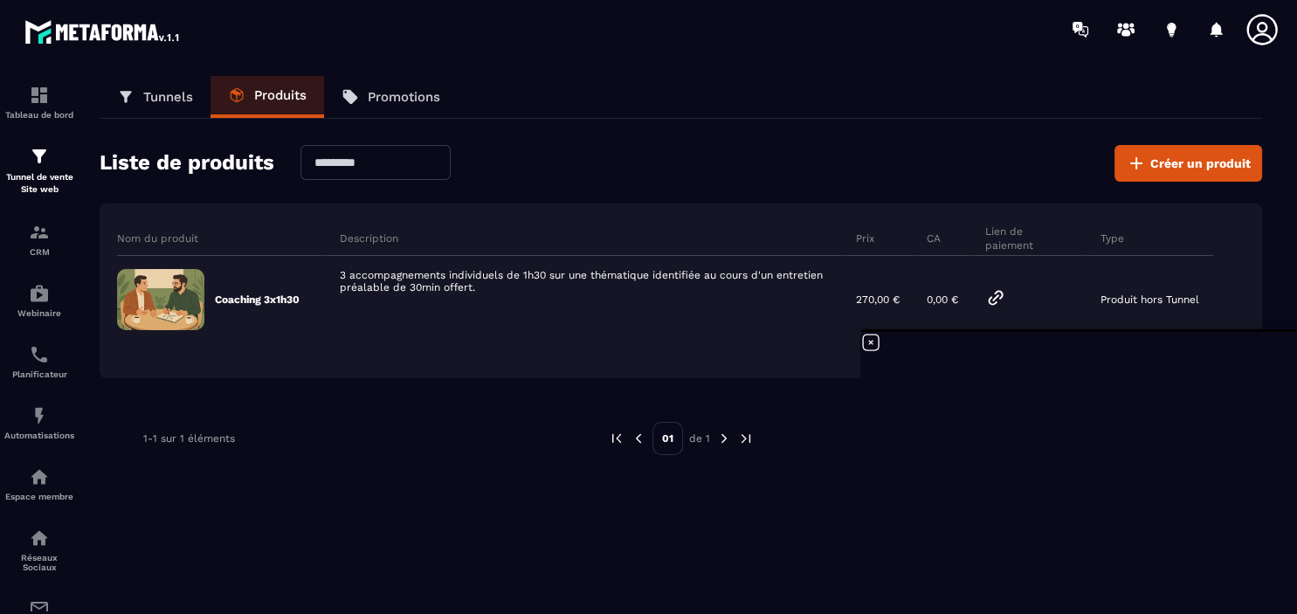
click at [875, 339] on icon at bounding box center [870, 342] width 21 height 21
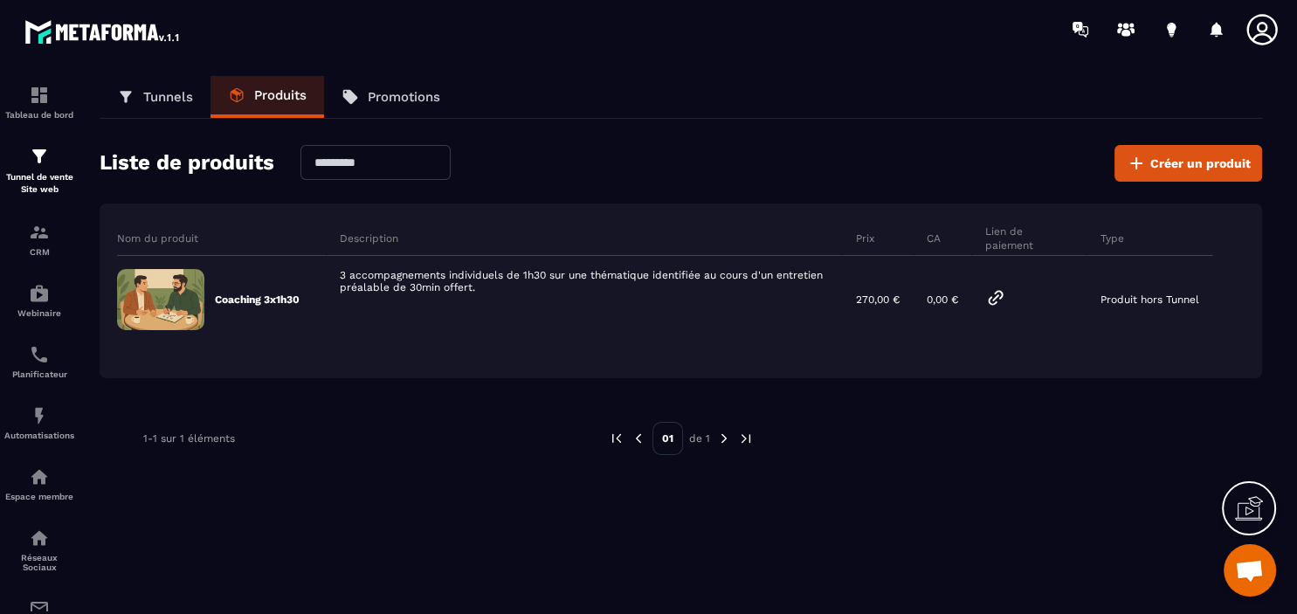
click at [162, 93] on p "Tunnels" at bounding box center [168, 97] width 50 height 16
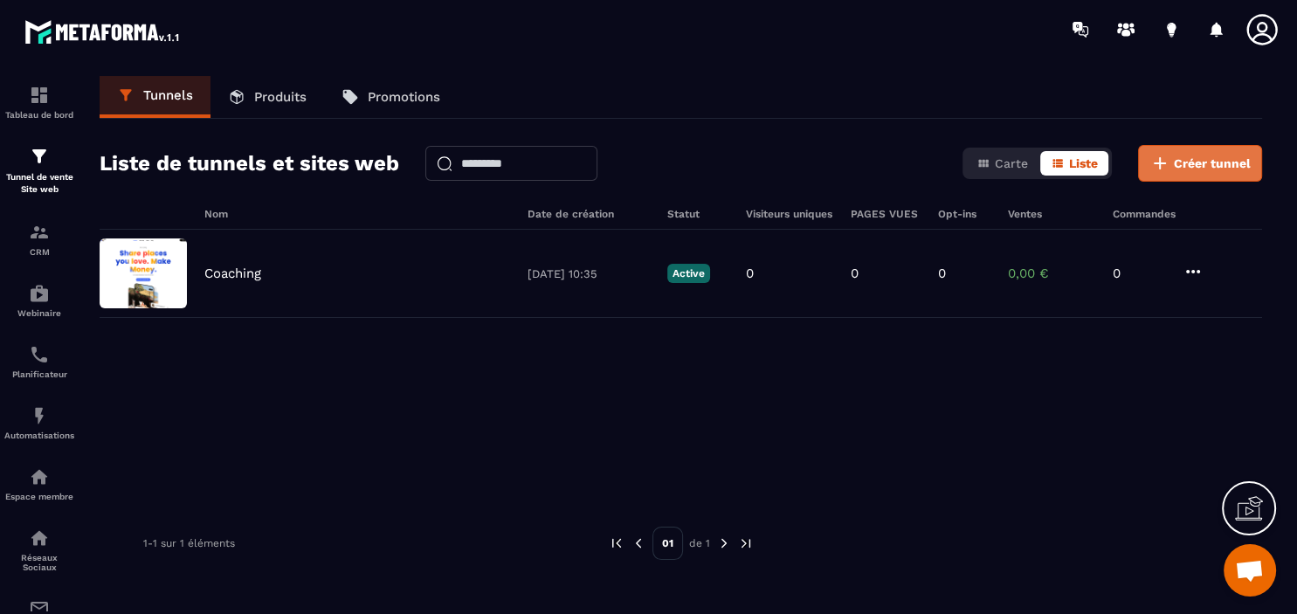
click at [1206, 162] on span "Créer tunnel" at bounding box center [1212, 163] width 77 height 17
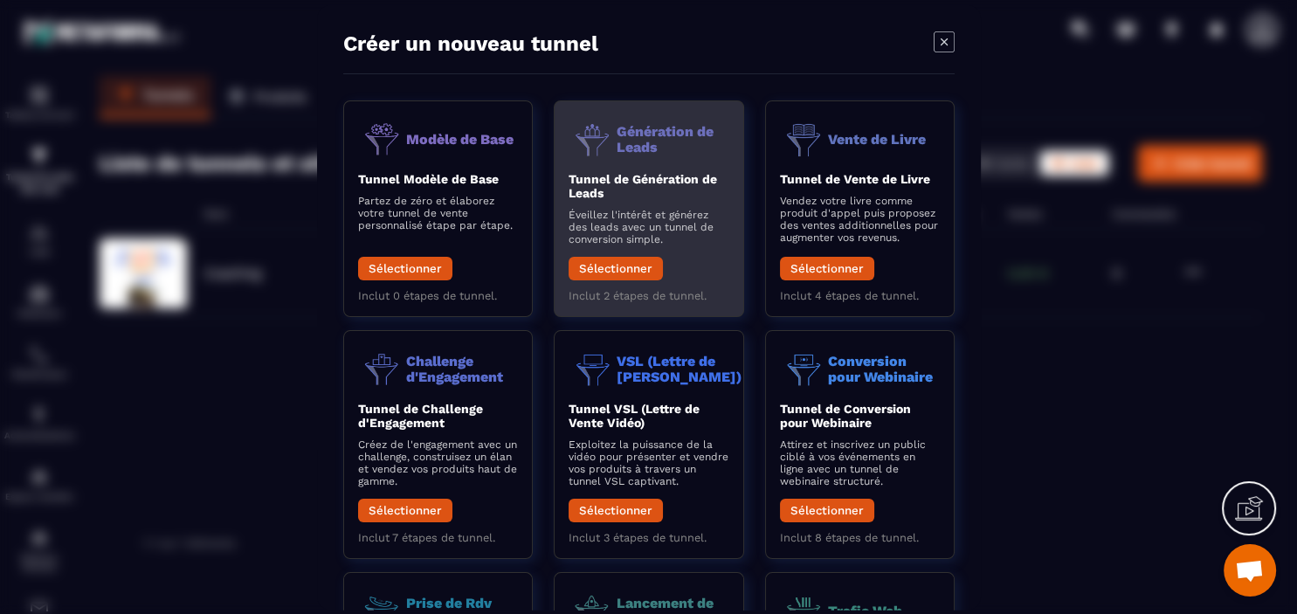
click at [684, 205] on div "Tunnel de Génération de Leads Éveillez l'intérêt et générez des leads avec un t…" at bounding box center [648, 229] width 160 height 117
click at [613, 263] on button "Sélectionner" at bounding box center [615, 268] width 94 height 24
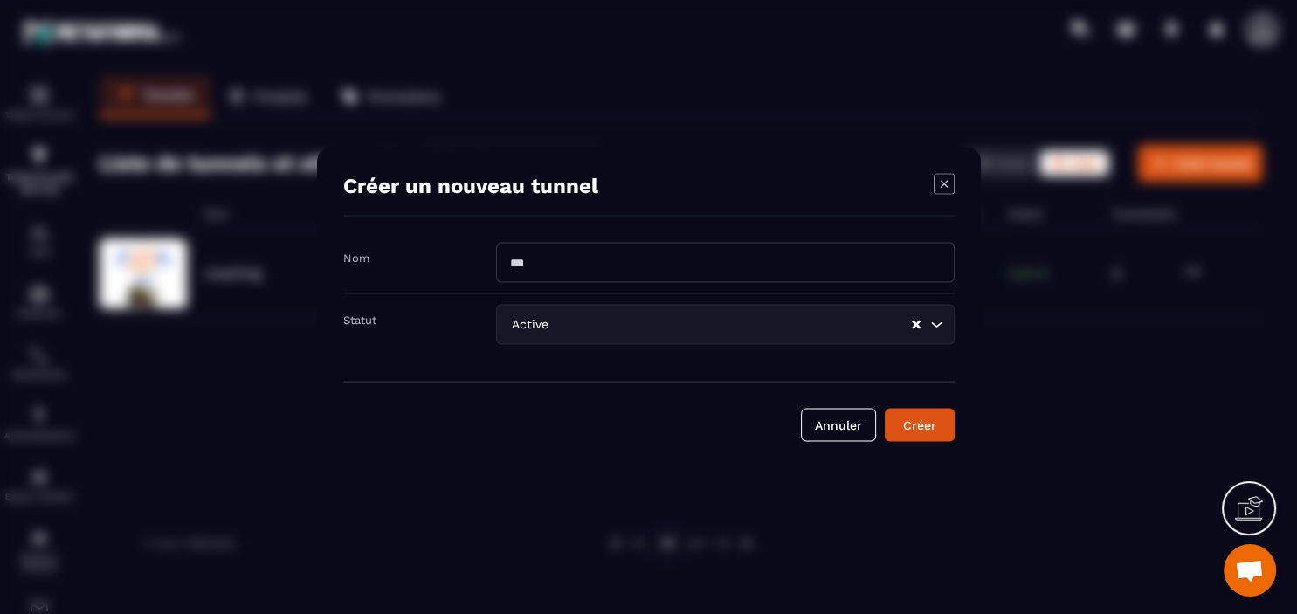
click at [594, 324] on input "Search for option" at bounding box center [731, 323] width 358 height 19
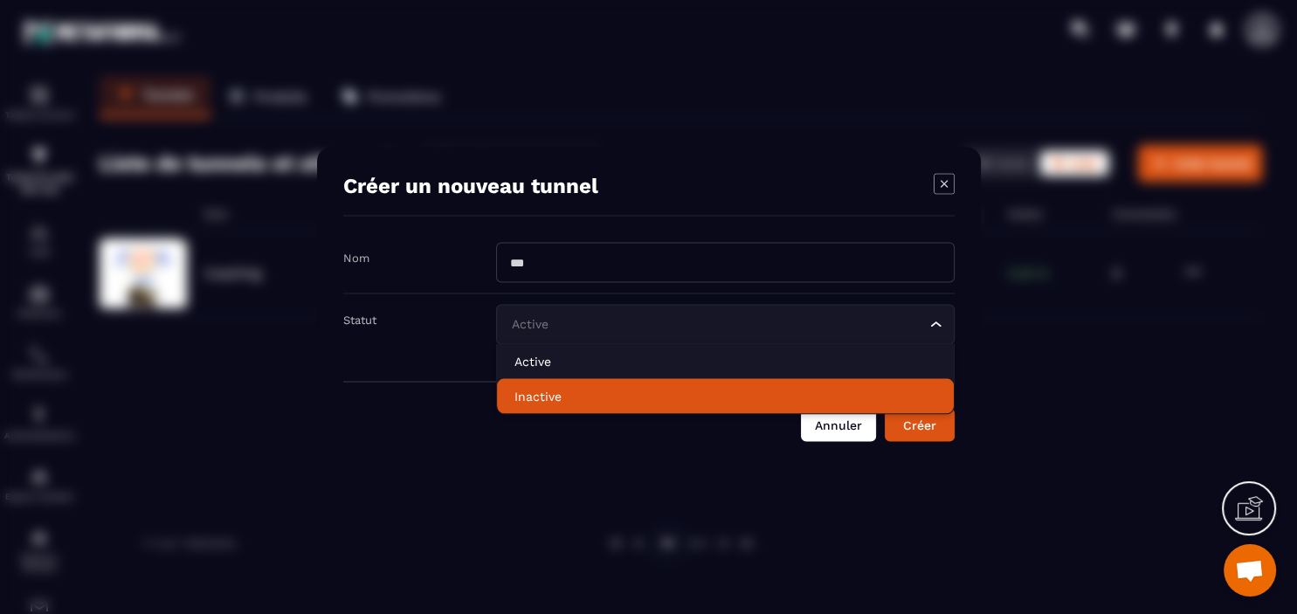
click at [847, 433] on button "Annuler" at bounding box center [838, 424] width 75 height 33
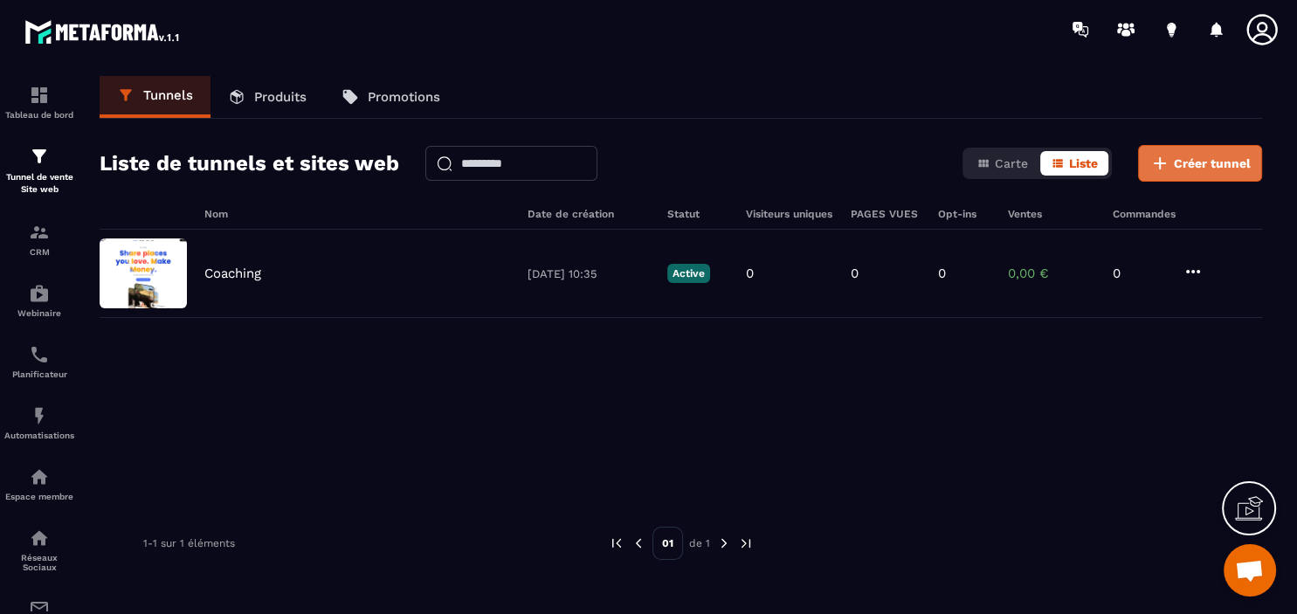
click at [1208, 162] on span "Créer tunnel" at bounding box center [1212, 163] width 77 height 17
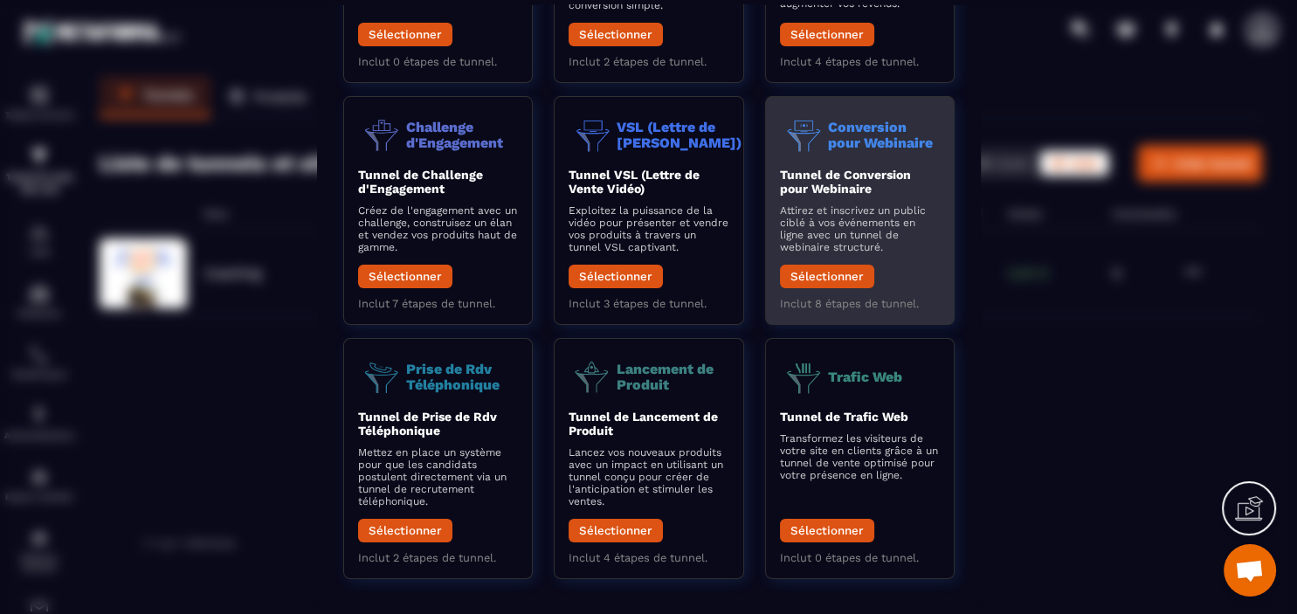
scroll to position [245, 0]
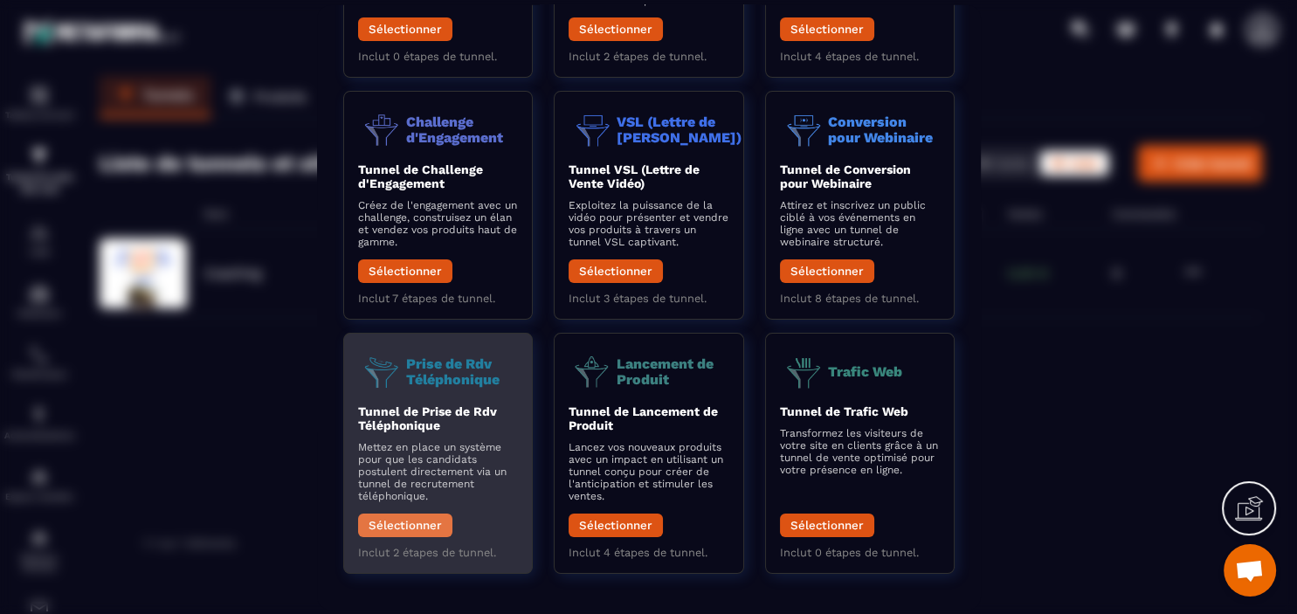
click at [401, 516] on button "Sélectionner" at bounding box center [405, 525] width 94 height 24
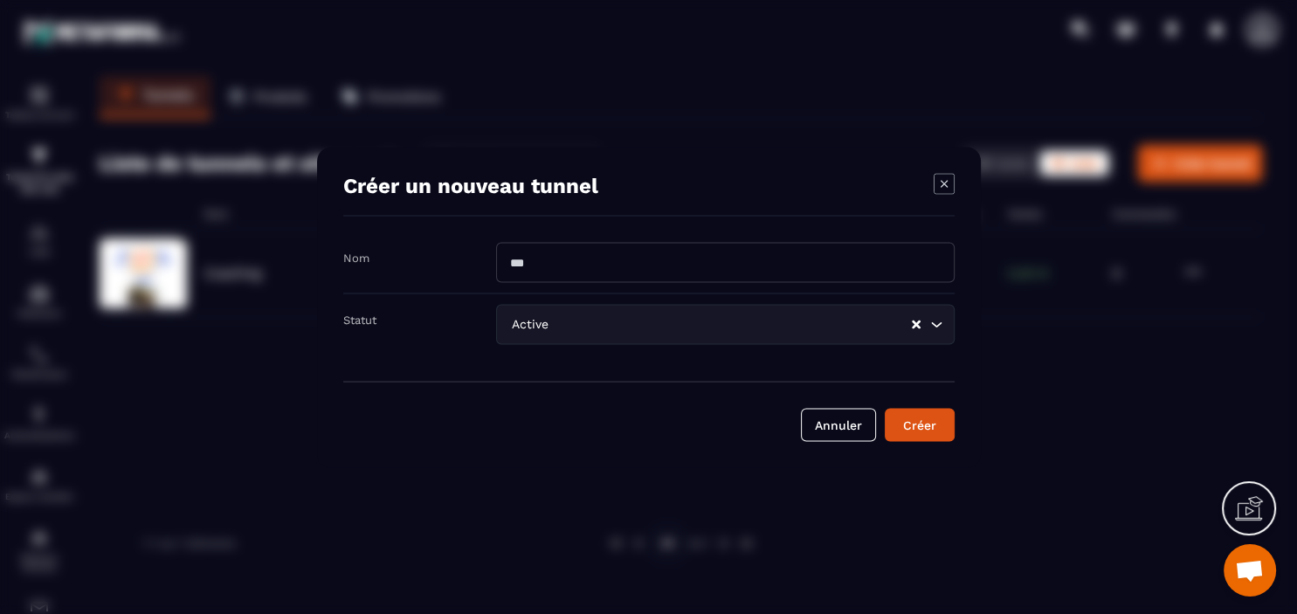
click at [564, 260] on input "Modal window" at bounding box center [725, 262] width 458 height 40
type input "**********"
click at [934, 421] on div "Créer" at bounding box center [919, 424] width 47 height 17
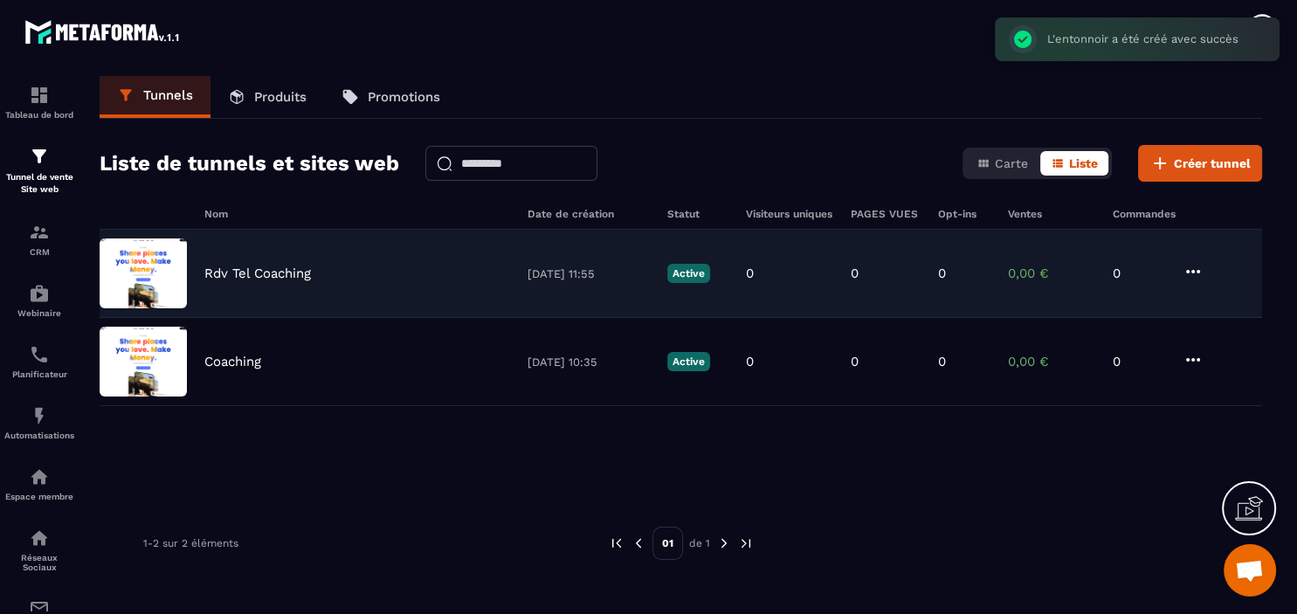
click at [400, 265] on div "Rdv Tel Coaching" at bounding box center [357, 273] width 306 height 16
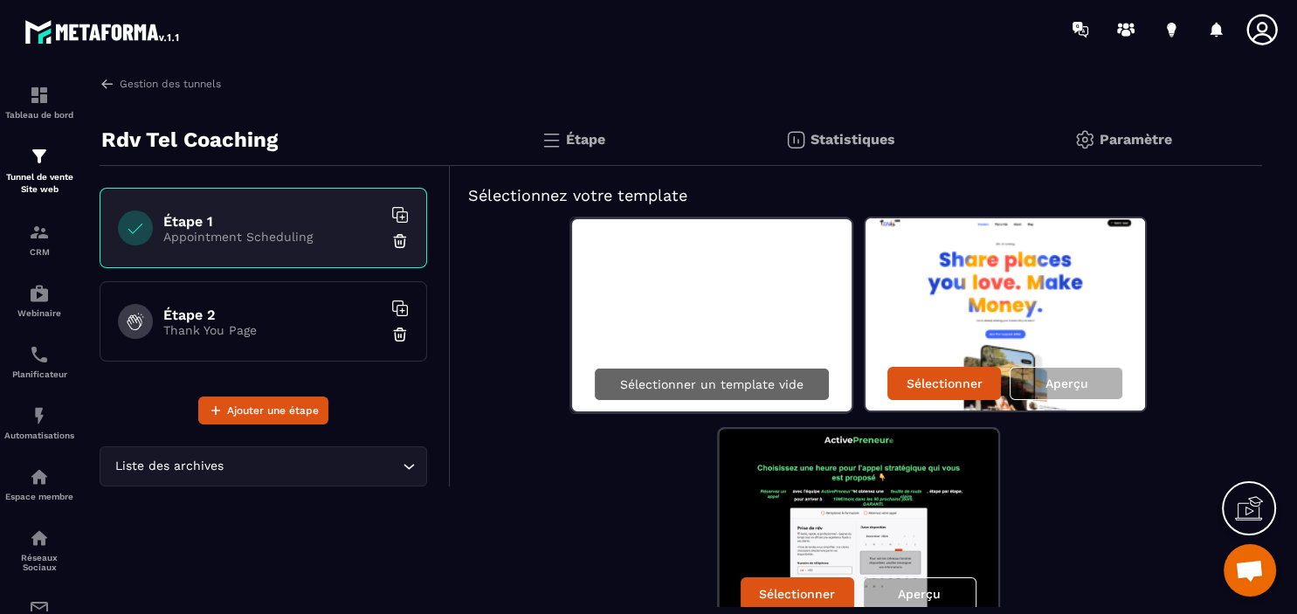
click at [684, 389] on p "Sélectionner un template vide" at bounding box center [711, 384] width 183 height 14
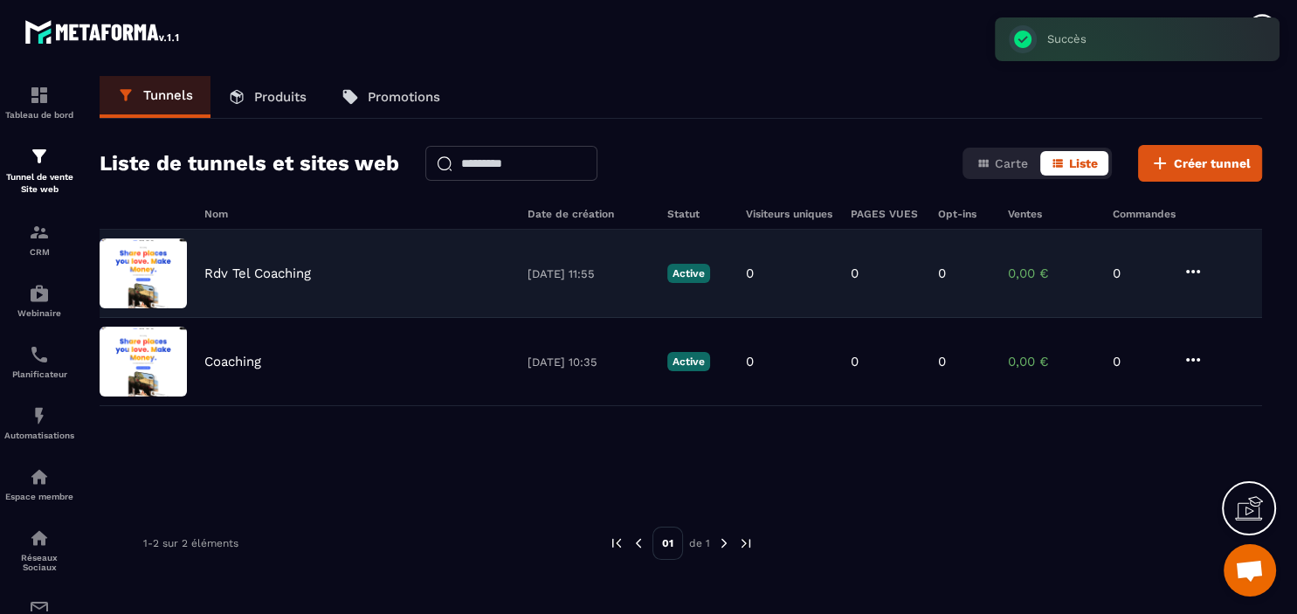
click at [265, 276] on p "Rdv Tel Coaching" at bounding box center [257, 273] width 107 height 16
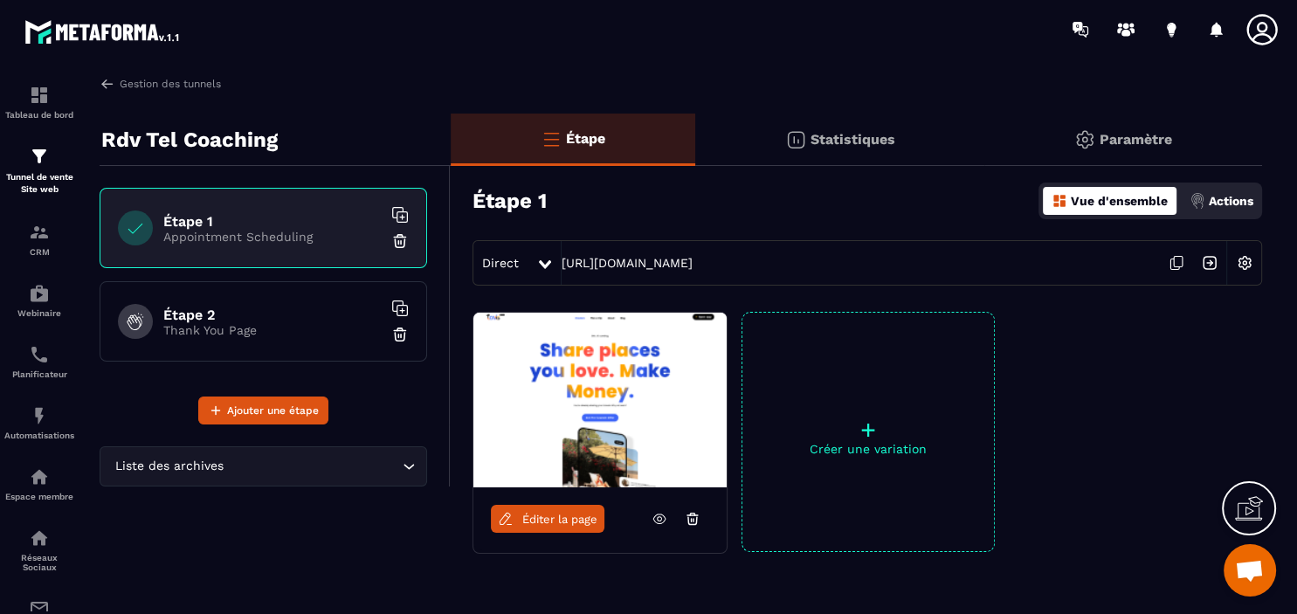
click at [225, 321] on h6 "Étape 2" at bounding box center [272, 314] width 218 height 17
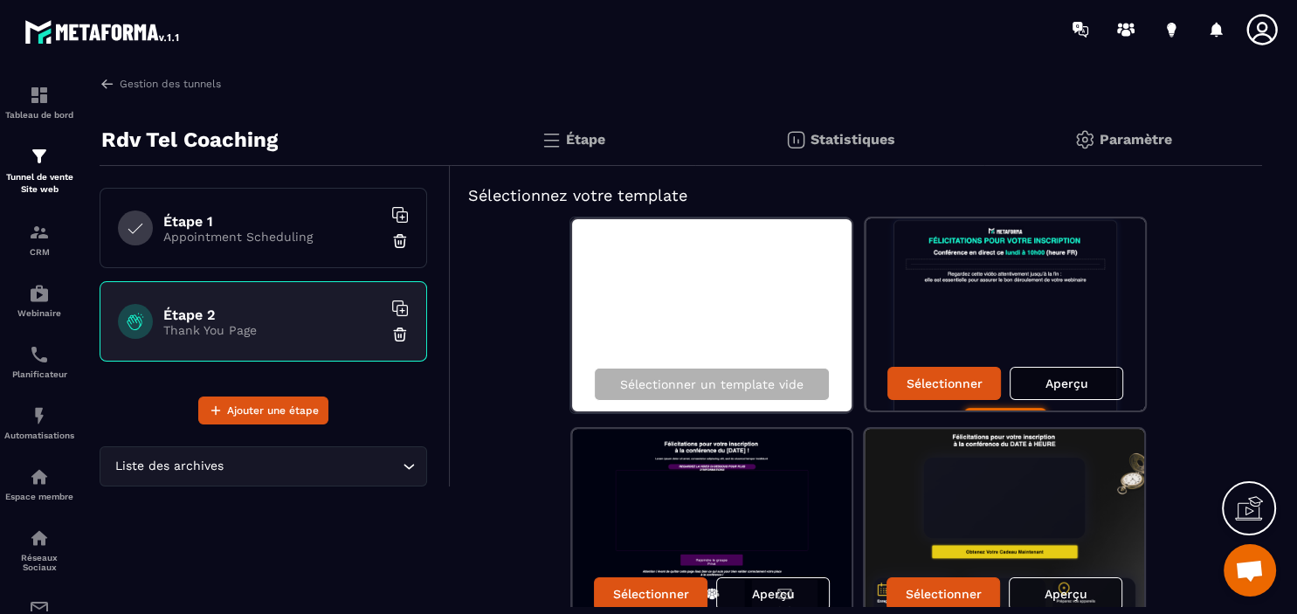
click at [229, 247] on div "Étape 1 Appointment Scheduling" at bounding box center [263, 228] width 327 height 80
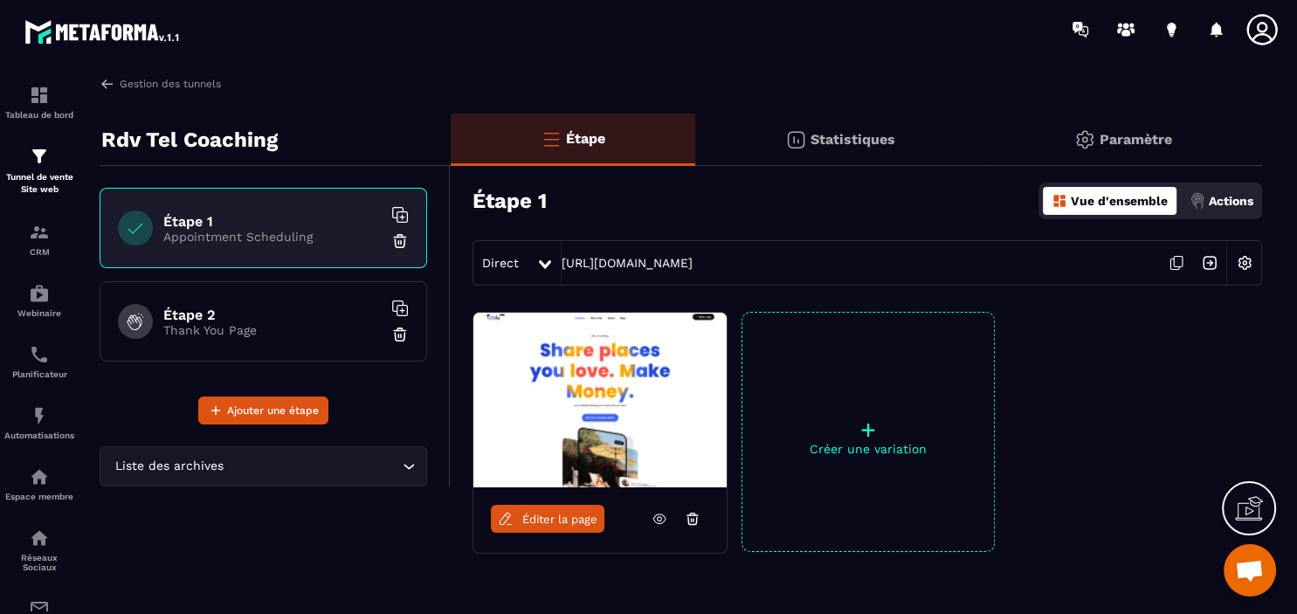
click at [860, 435] on p "+" at bounding box center [867, 429] width 251 height 24
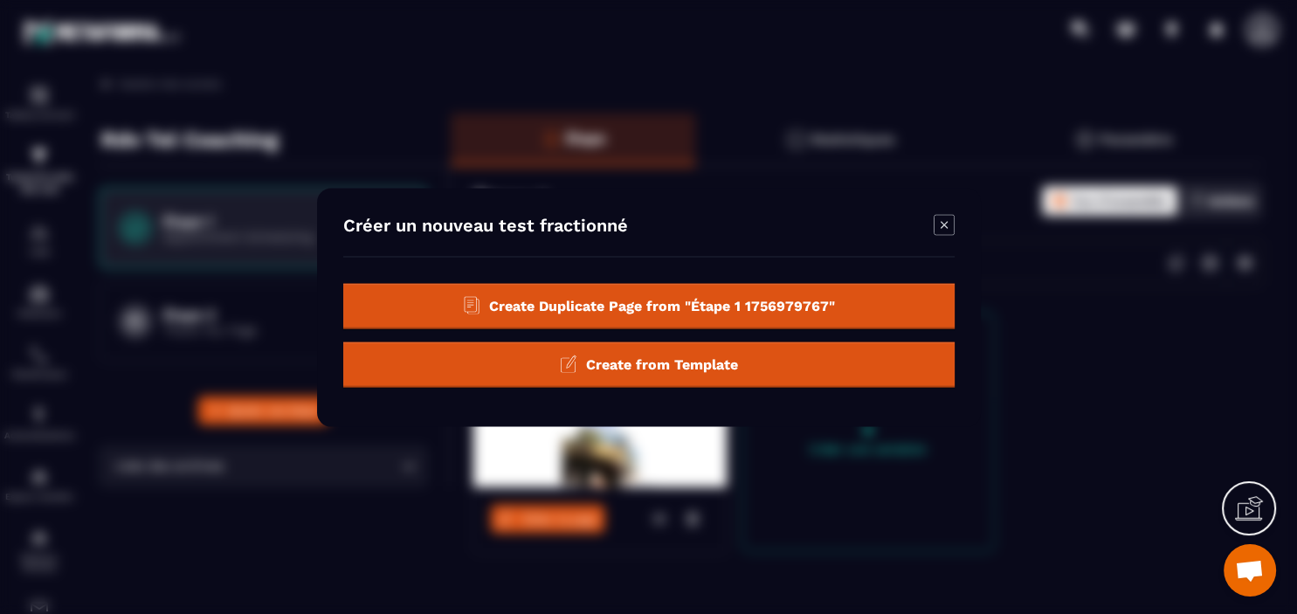
click at [710, 360] on span "Create from Template" at bounding box center [662, 363] width 152 height 17
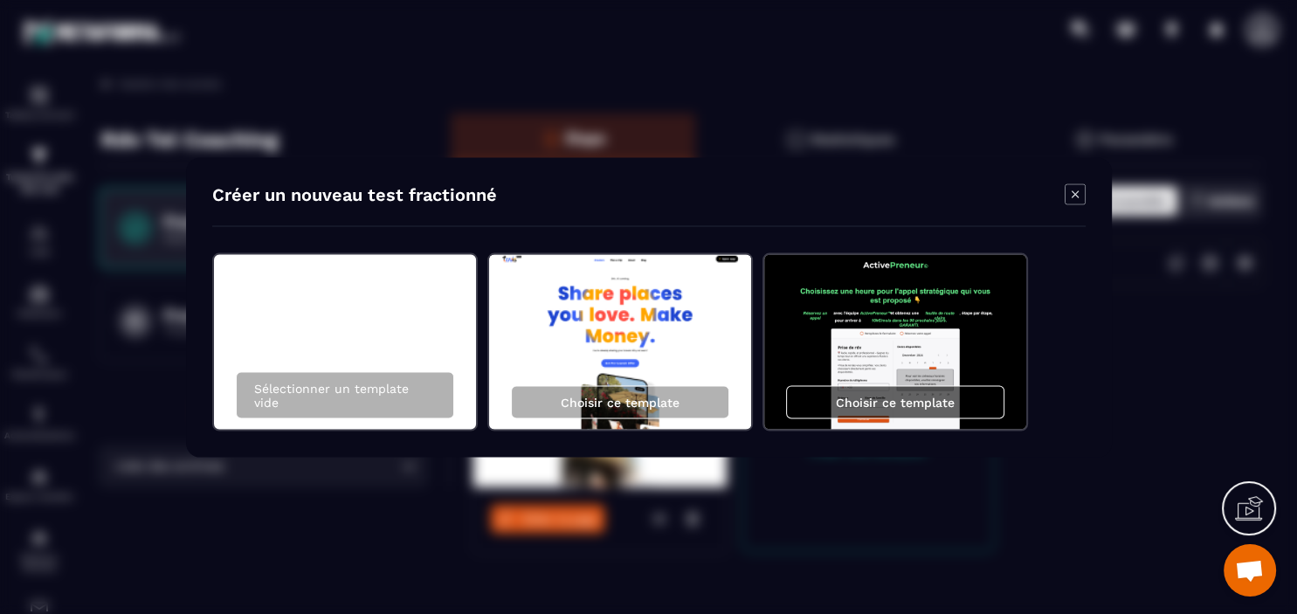
click at [896, 403] on p "Choisir ce template" at bounding box center [895, 402] width 119 height 14
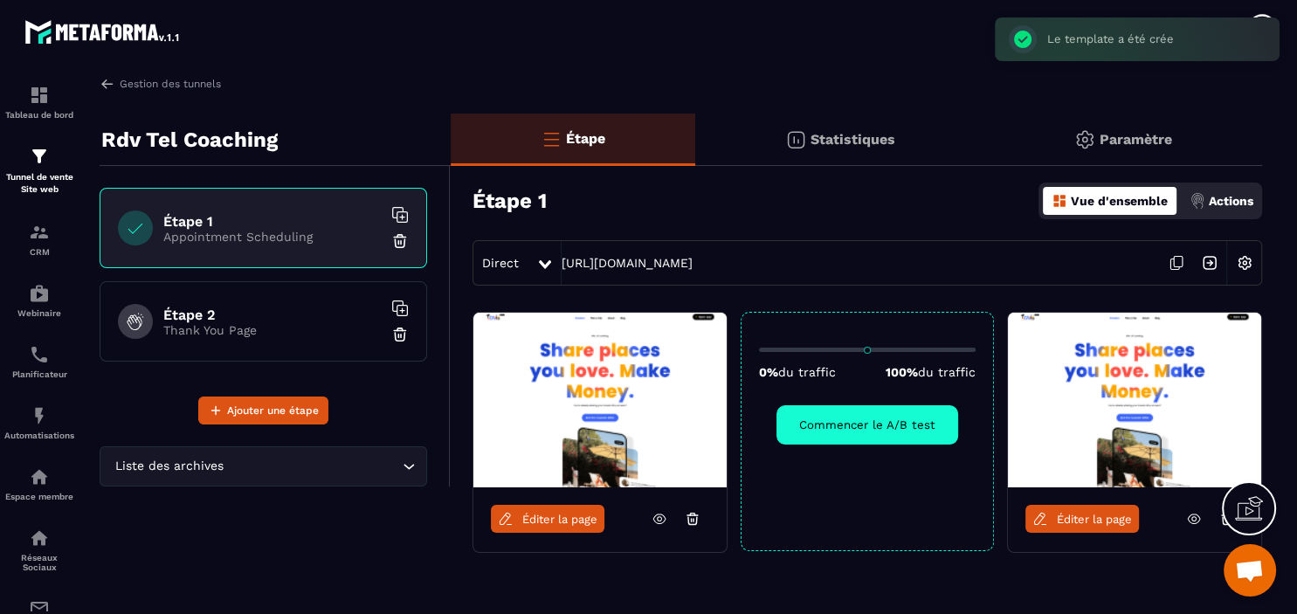
click at [1102, 522] on span "Éditer la page" at bounding box center [1094, 519] width 75 height 13
